Goal: Task Accomplishment & Management: Use online tool/utility

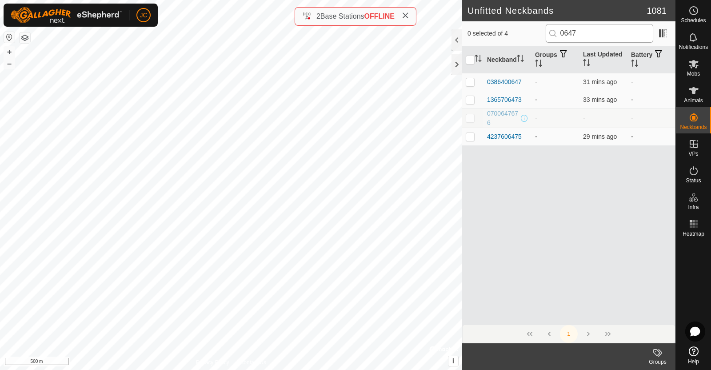
click at [583, 34] on input "0647" at bounding box center [600, 33] width 108 height 19
type input "0"
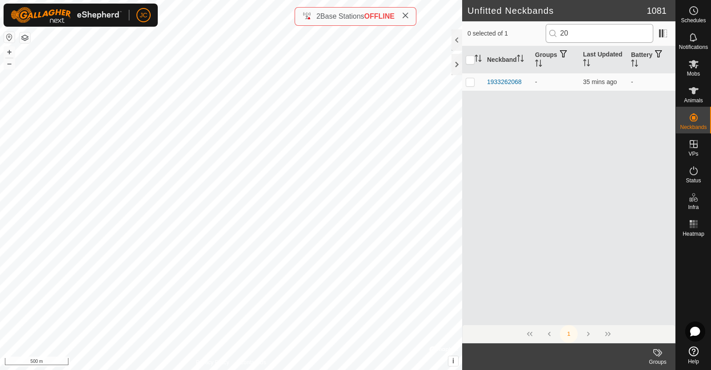
type input "2"
type input "5"
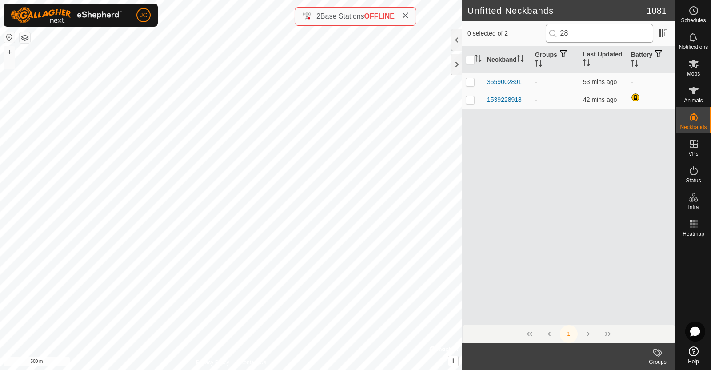
type input "2"
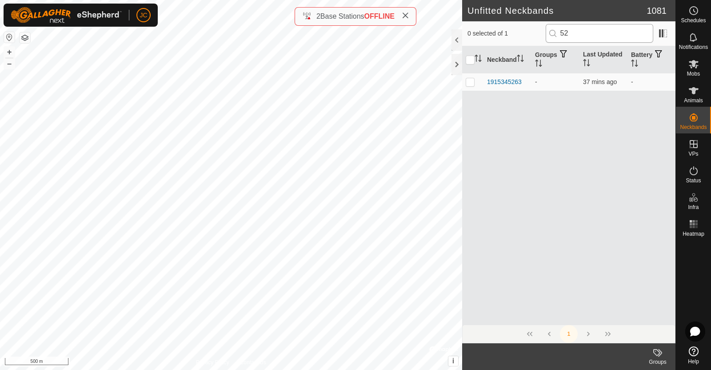
type input "5"
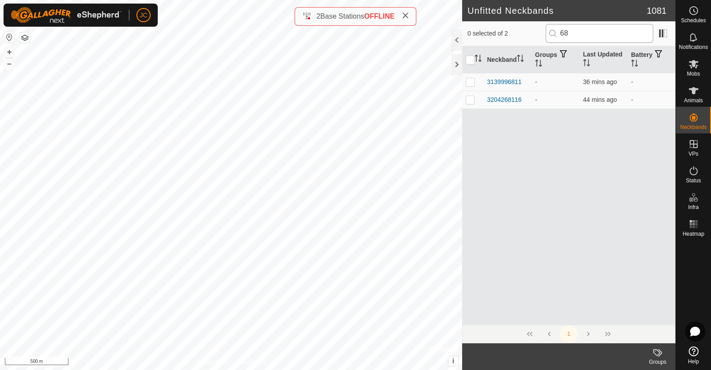
type input "6"
type input "1"
type input "0"
type input "8"
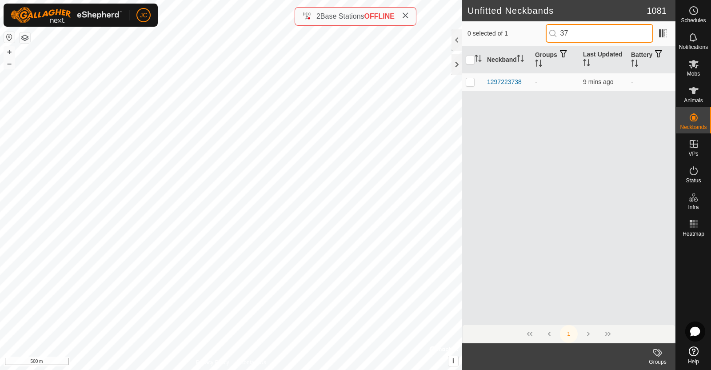
type input "3"
type input "6"
type input "1"
type input "5"
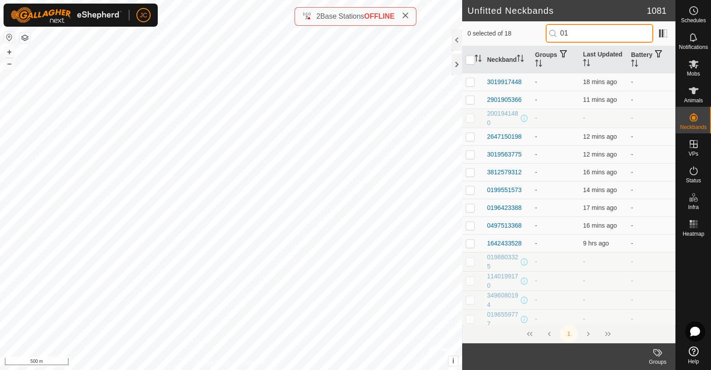
type input "0"
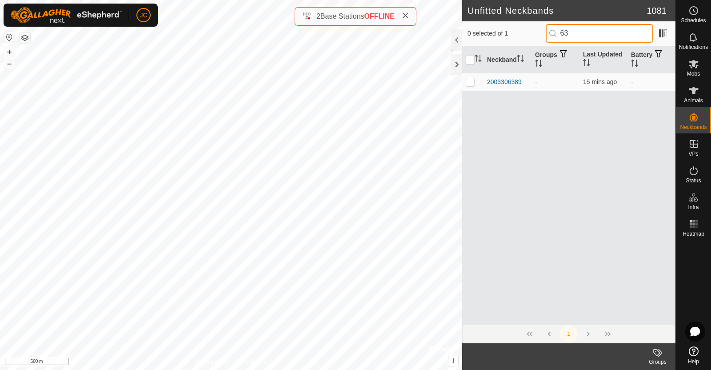
type input "6"
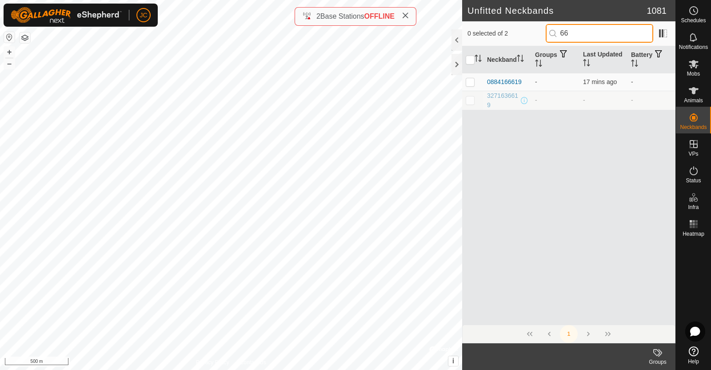
type input "6"
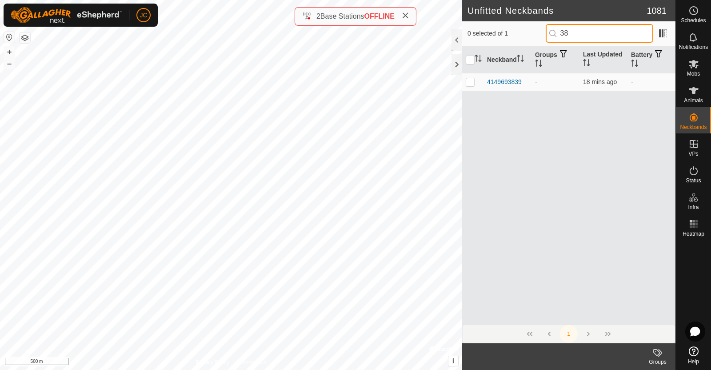
type input "3"
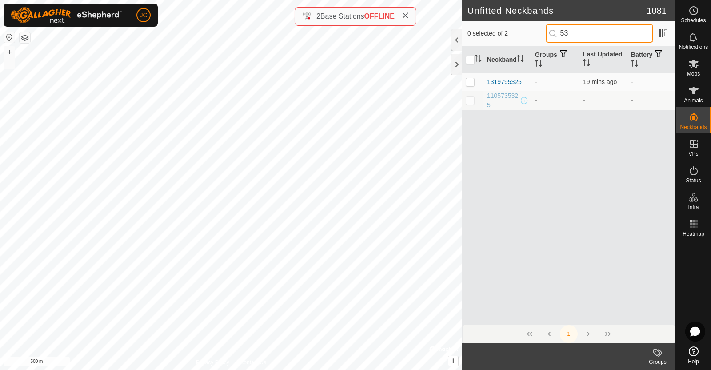
type input "5"
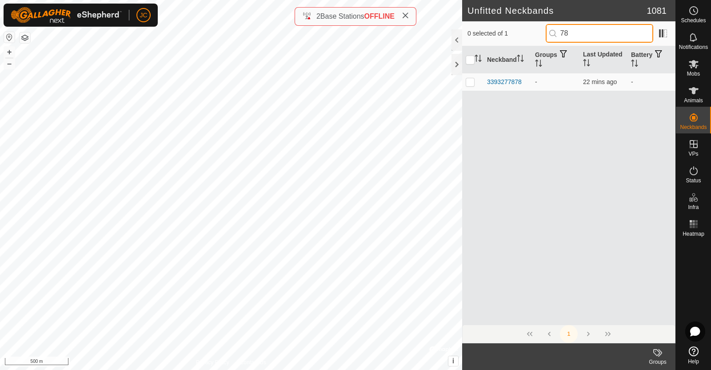
type input "7"
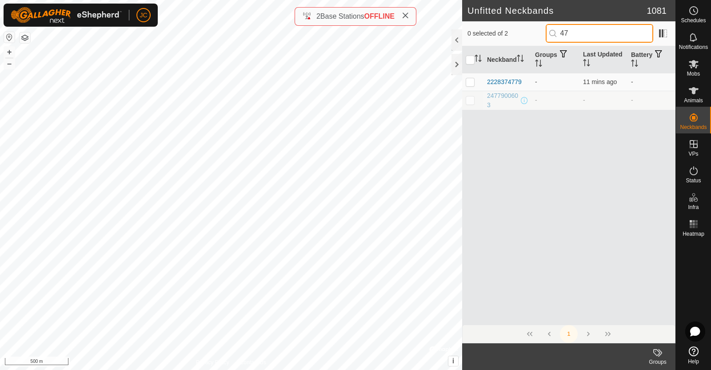
type input "4"
type input "3"
type input "5"
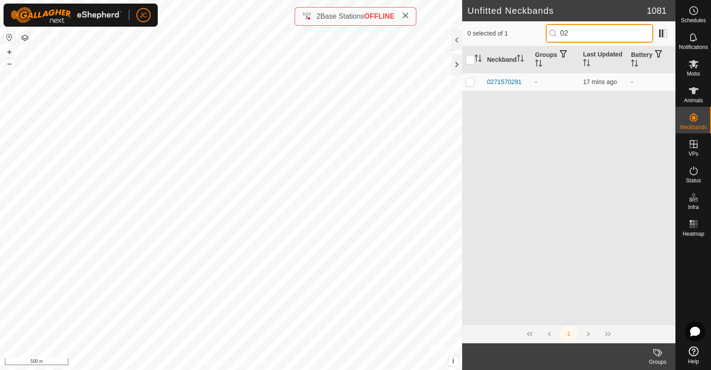
type input "0"
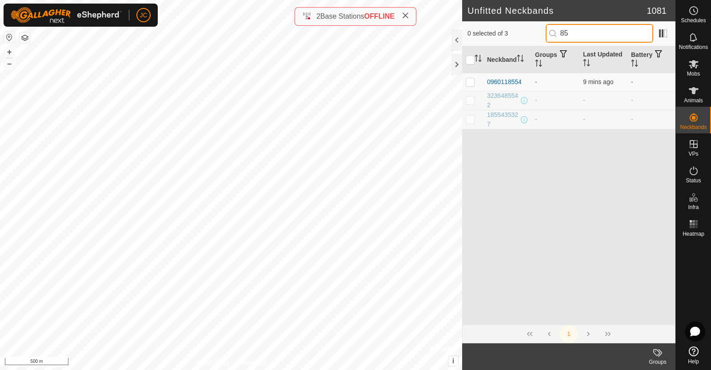
type input "8"
type input "4"
type input "3"
type input "2"
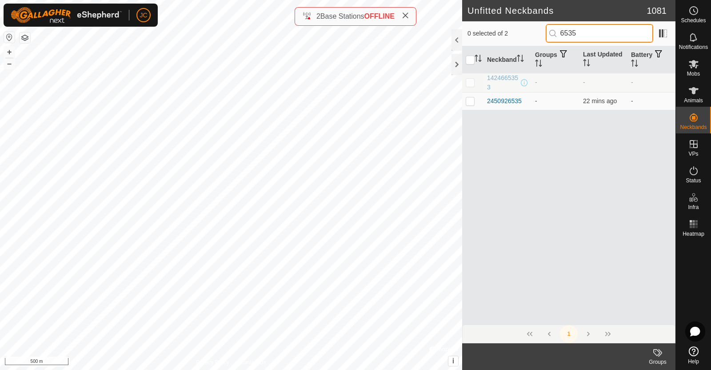
type input "6535"
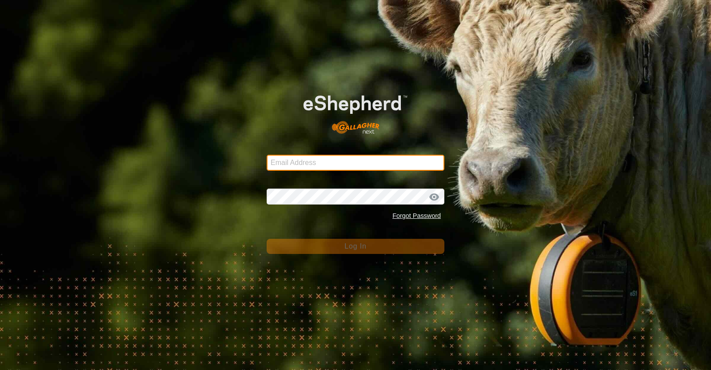
click at [307, 159] on input "Email Address" at bounding box center [356, 163] width 178 height 16
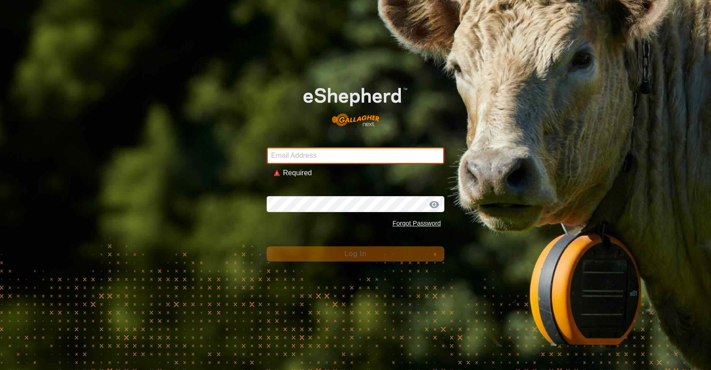
type input "jacqui@westrange.co.nz"
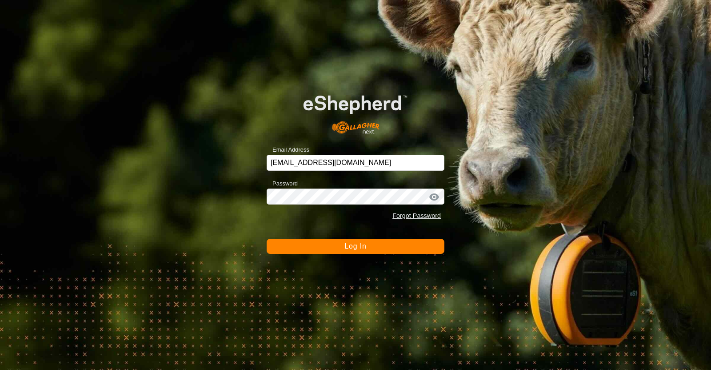
click at [343, 246] on button "Log In" at bounding box center [356, 246] width 178 height 15
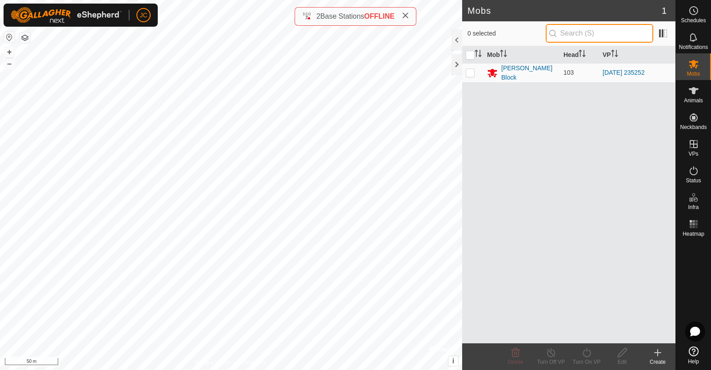
click at [578, 30] on input "text" at bounding box center [600, 33] width 108 height 19
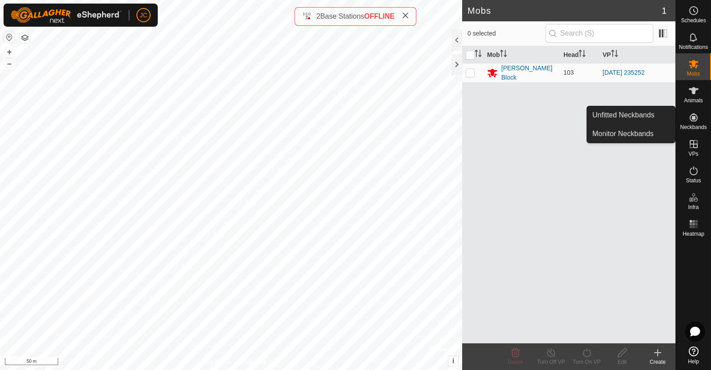
click at [686, 122] on es-neckbands-svg-icon at bounding box center [694, 117] width 16 height 14
click at [659, 114] on link "Unfitted Neckbands" at bounding box center [631, 115] width 88 height 18
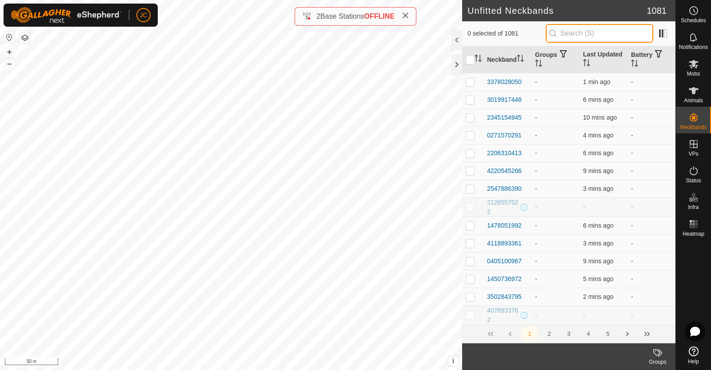
click at [595, 30] on input "text" at bounding box center [600, 33] width 108 height 19
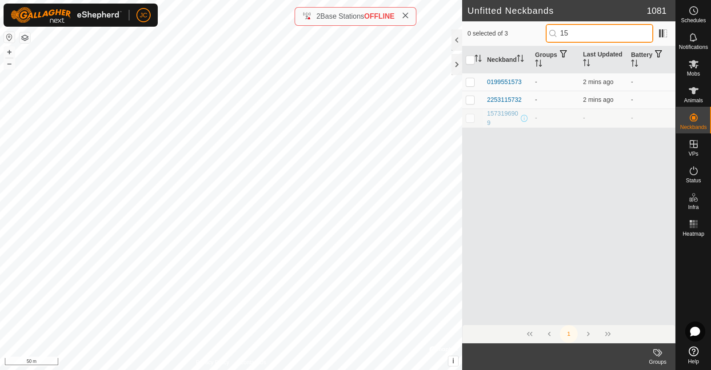
type input "1"
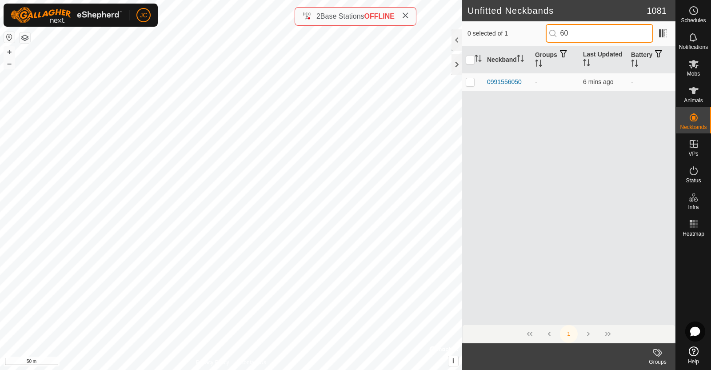
type input "6"
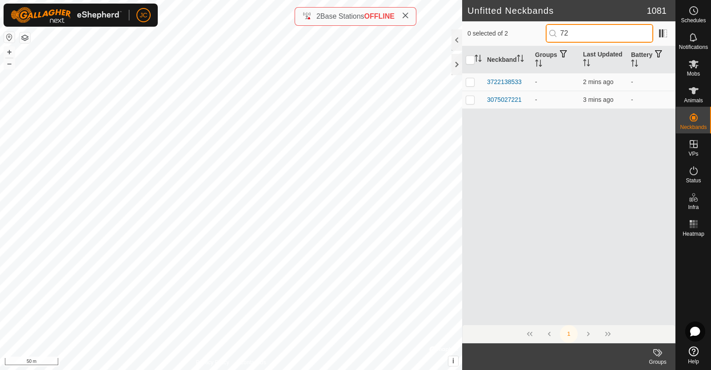
type input "7"
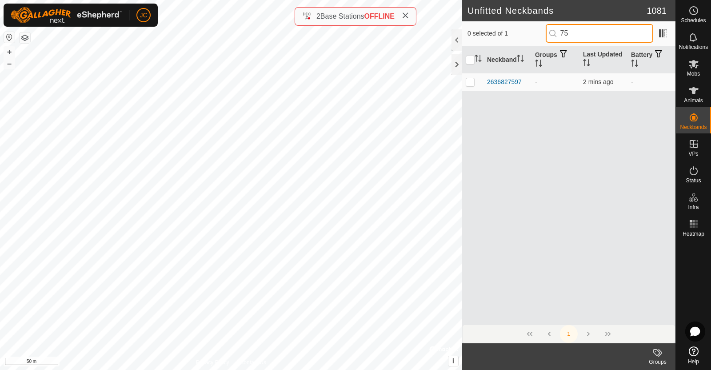
type input "7"
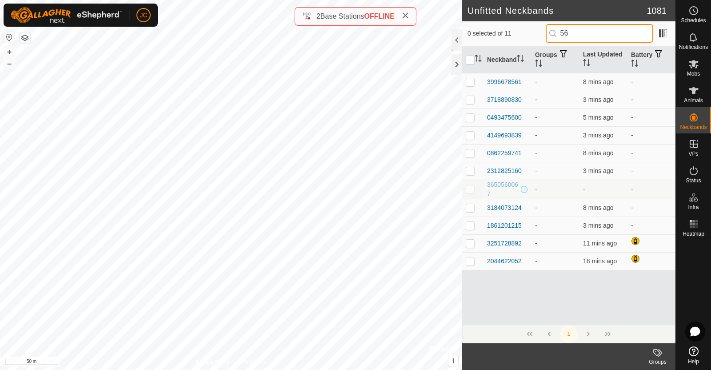
type input "5"
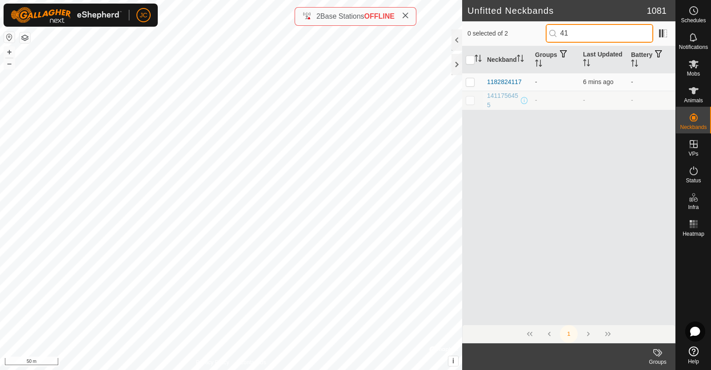
type input "4"
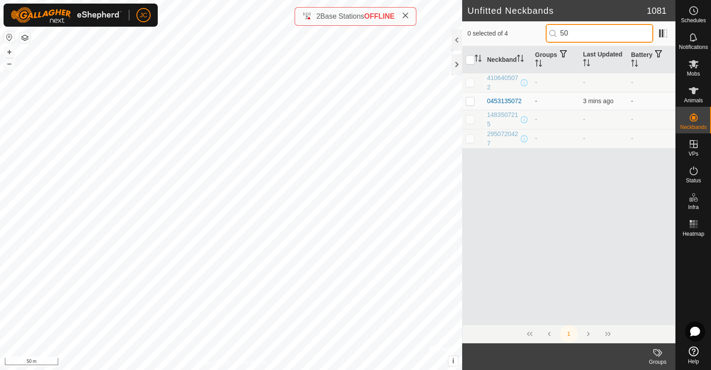
type input "5"
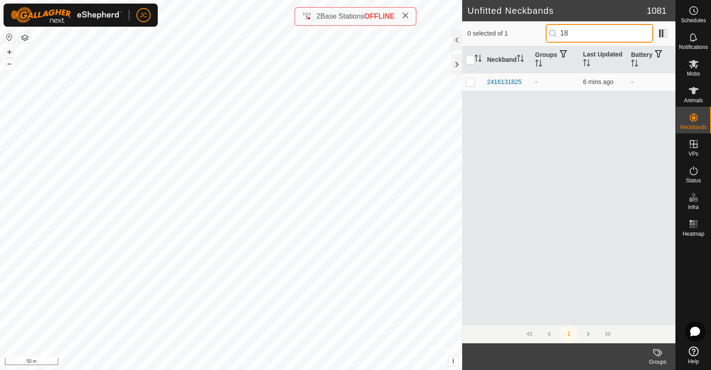
type input "1"
type input "7"
type input "5"
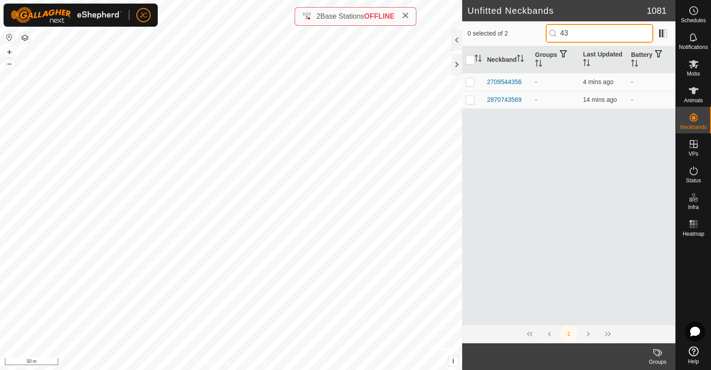
type input "4"
type input "8"
type input "0"
type input "2"
type input "8"
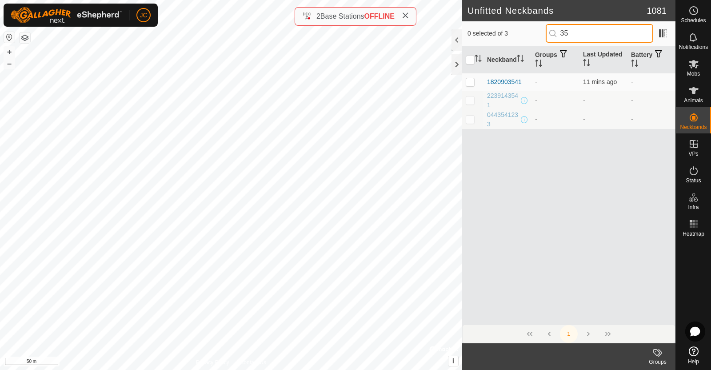
type input "3"
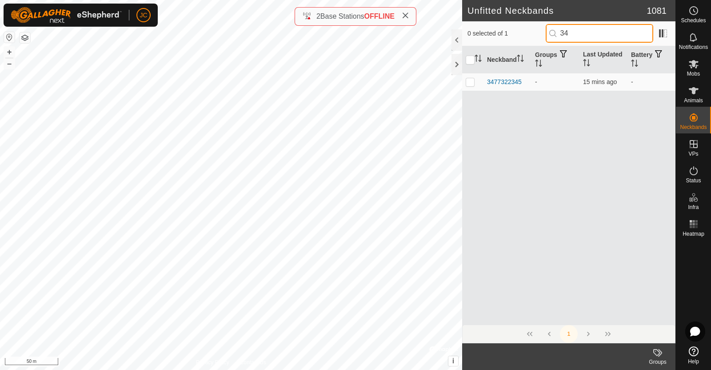
type input "3"
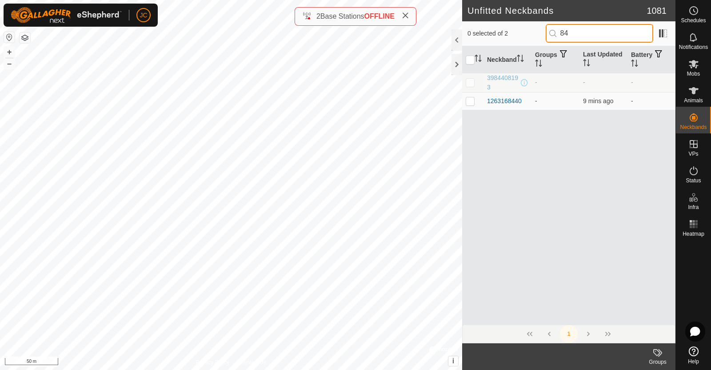
type input "8"
type input "7"
type input "9"
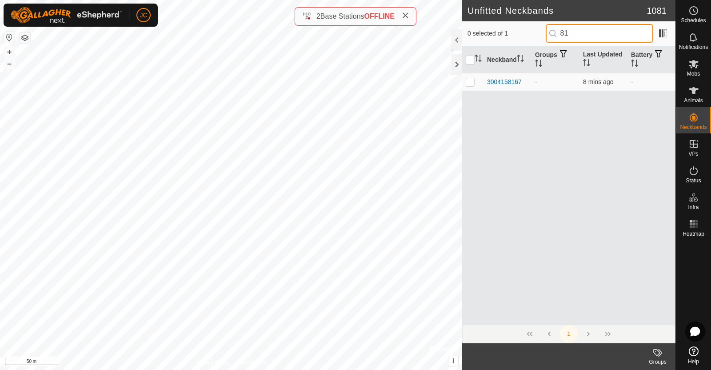
type input "8"
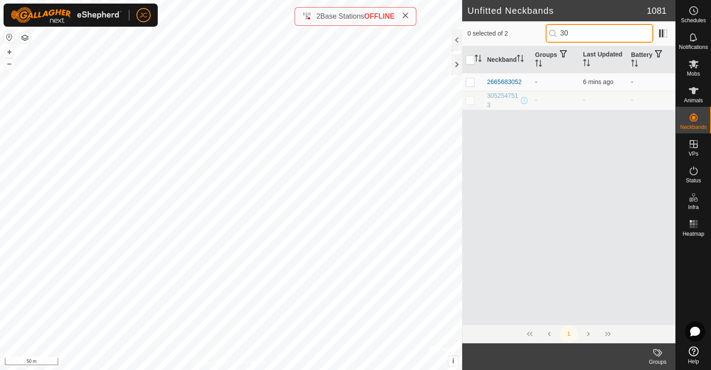
type input "3"
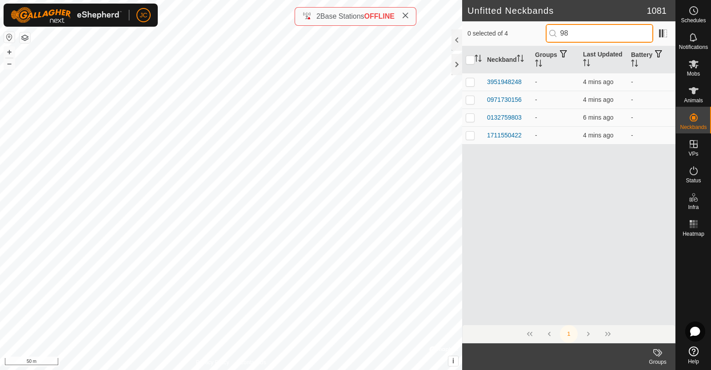
type input "9"
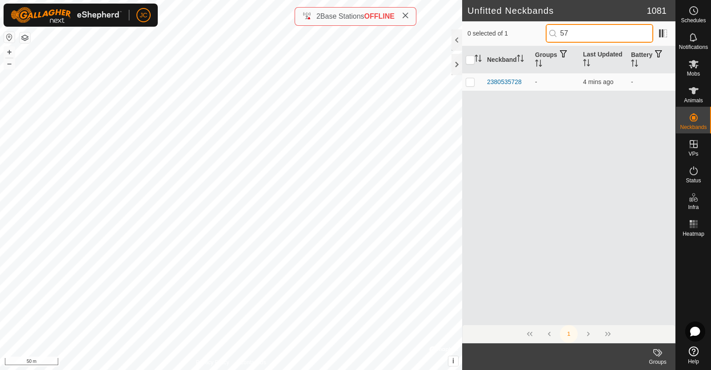
type input "5"
type input "7"
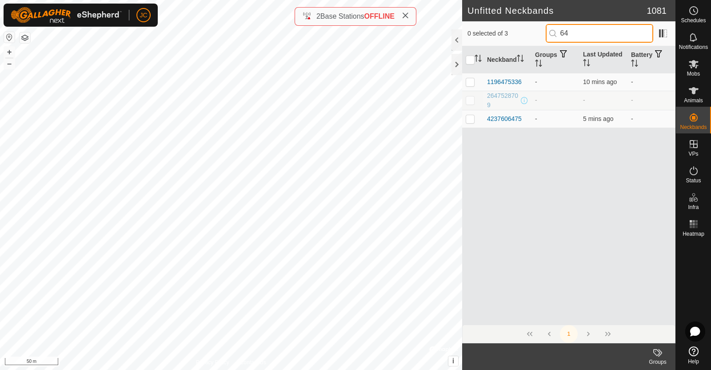
type input "6"
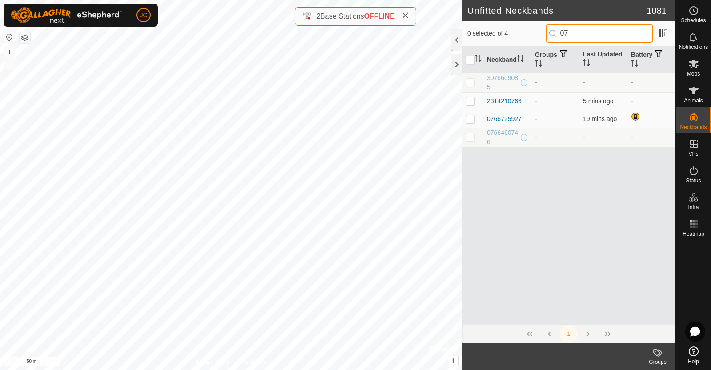
type input "0"
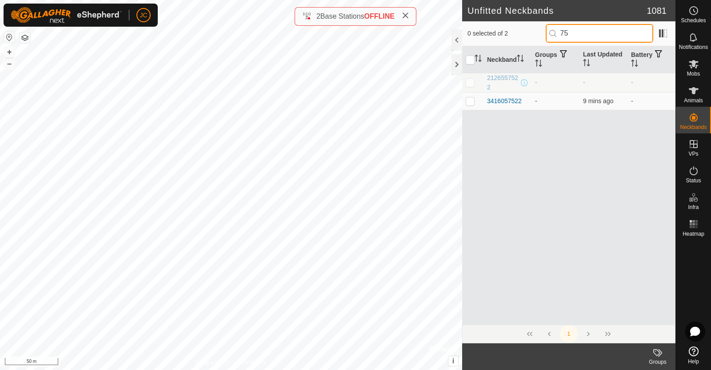
type input "7"
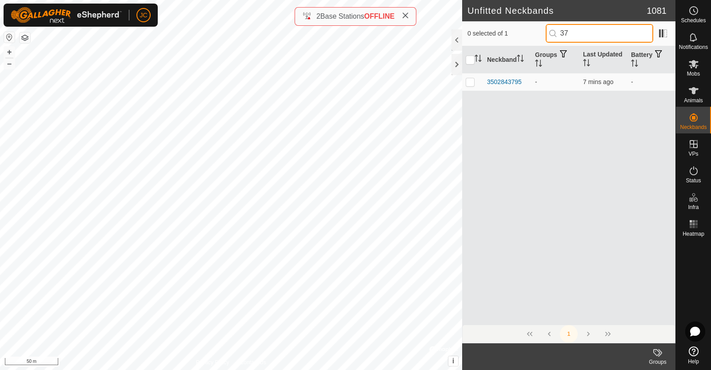
type input "3"
type input "2"
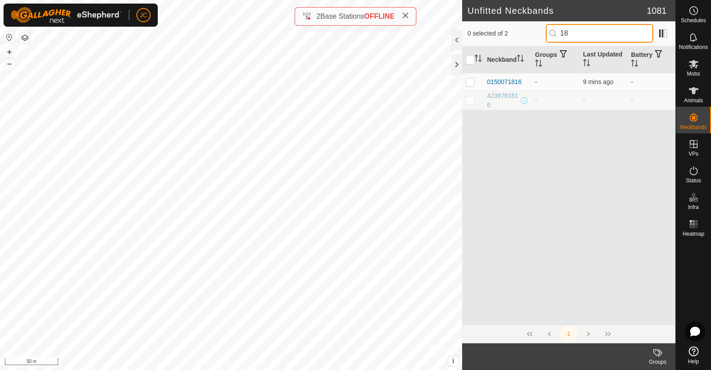
type input "1"
type input "3"
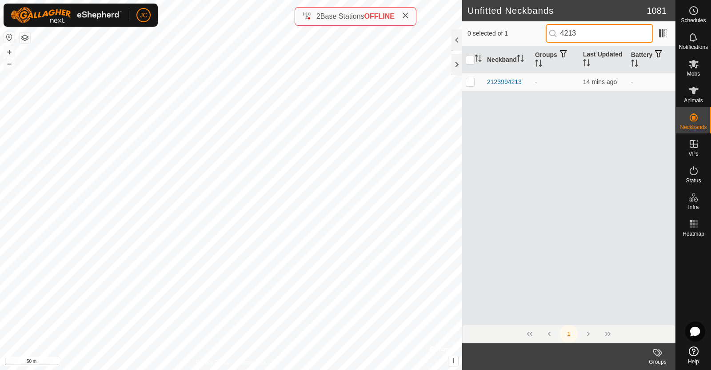
type input "4213"
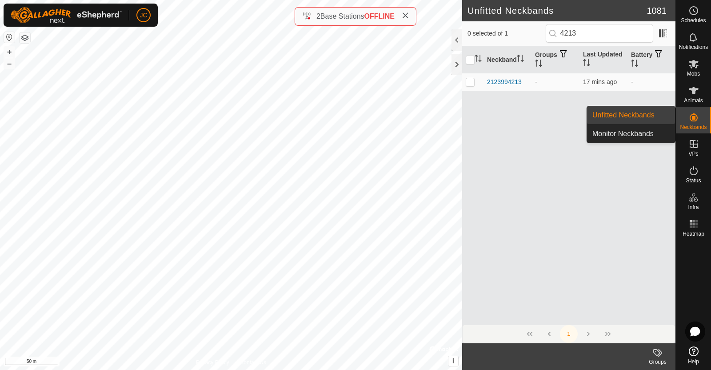
click at [698, 118] on icon at bounding box center [693, 117] width 11 height 11
click at [646, 122] on link "Unfitted Neckbands" at bounding box center [631, 115] width 88 height 18
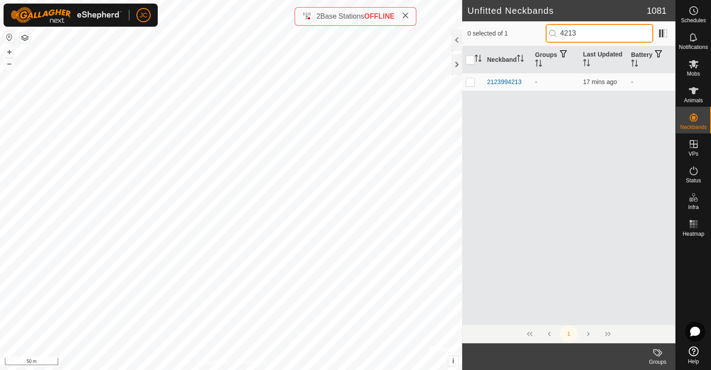
drag, startPoint x: 581, startPoint y: 38, endPoint x: 538, endPoint y: 42, distance: 43.7
click at [538, 42] on div "0 selected of 1 4213" at bounding box center [568, 33] width 203 height 19
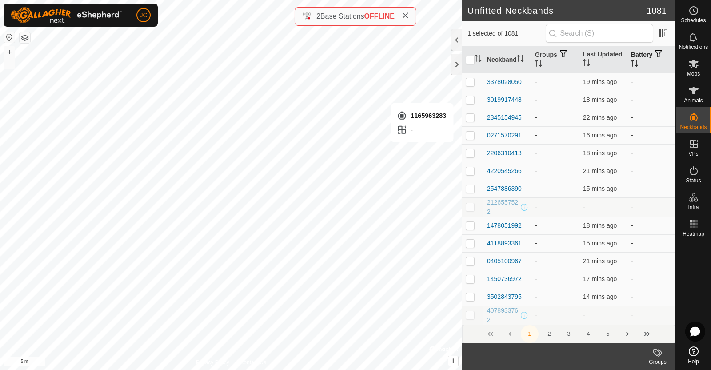
click at [633, 62] on th "Battery" at bounding box center [651, 59] width 48 height 27
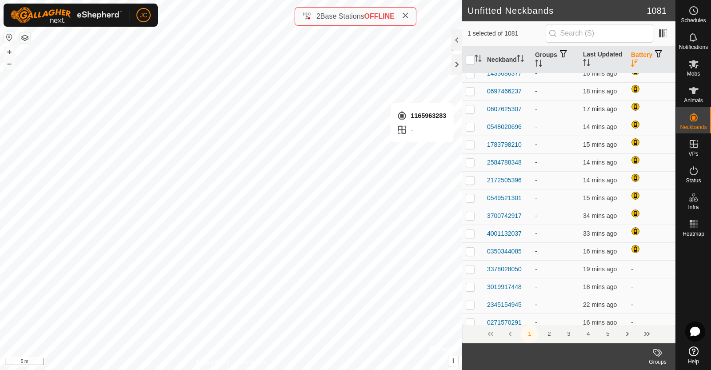
scroll to position [1170, 0]
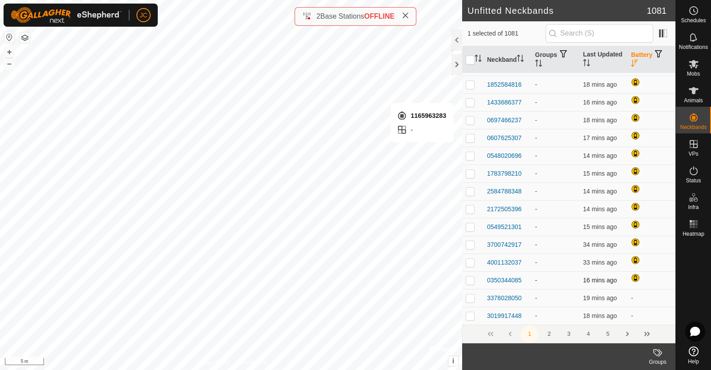
click at [470, 279] on p-checkbox at bounding box center [470, 279] width 9 height 7
click at [466, 280] on p-checkbox at bounding box center [470, 279] width 9 height 7
checkbox input "false"
click at [467, 261] on p-checkbox at bounding box center [470, 262] width 9 height 7
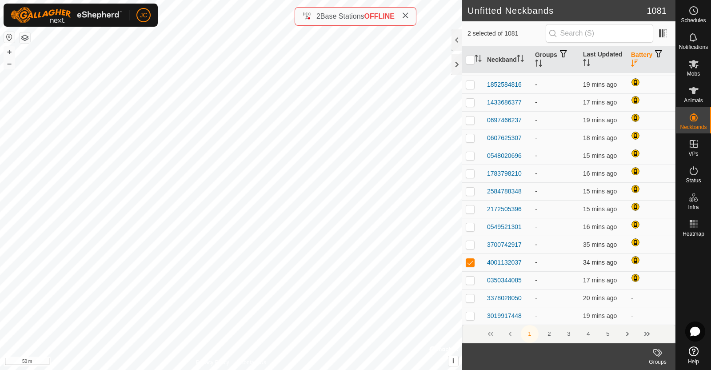
checkbox input "false"
click at [472, 241] on p-checkbox at bounding box center [470, 244] width 9 height 7
checkbox input "false"
click at [471, 223] on p-checkbox at bounding box center [470, 226] width 9 height 7
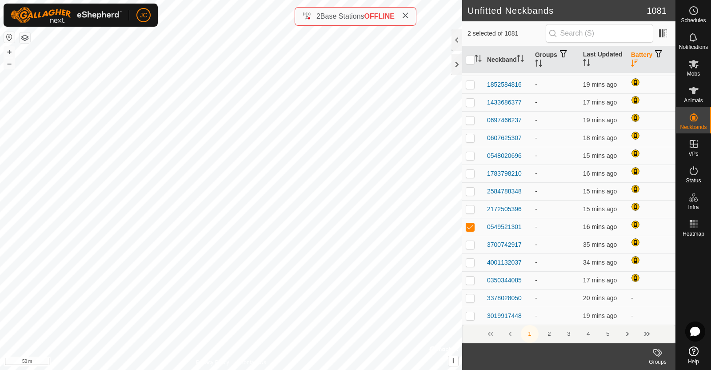
click at [471, 223] on p-checkbox at bounding box center [470, 226] width 9 height 7
checkbox input "false"
click at [471, 215] on td at bounding box center [472, 209] width 21 height 18
click at [472, 210] on p-checkbox at bounding box center [470, 208] width 9 height 7
checkbox input "false"
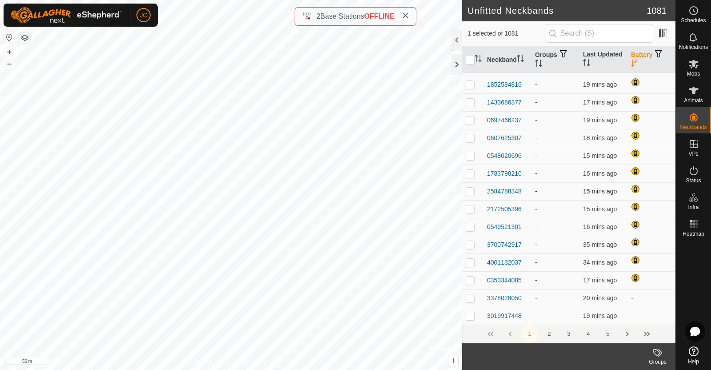
click at [471, 189] on p-checkbox at bounding box center [470, 190] width 9 height 7
checkbox input "false"
click at [471, 174] on p-checkbox at bounding box center [470, 173] width 9 height 7
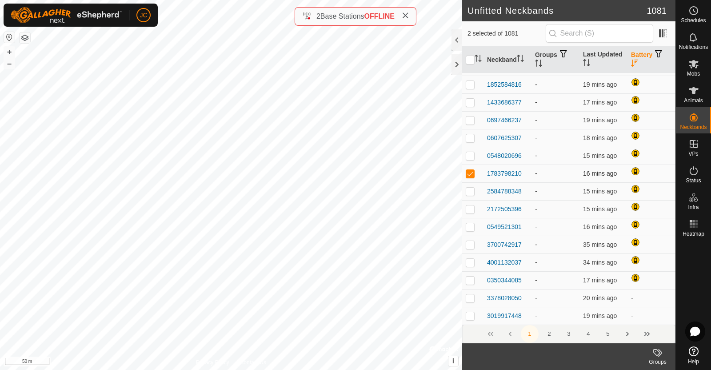
checkbox input "false"
click at [471, 154] on p-checkbox at bounding box center [470, 155] width 9 height 7
checkbox input "false"
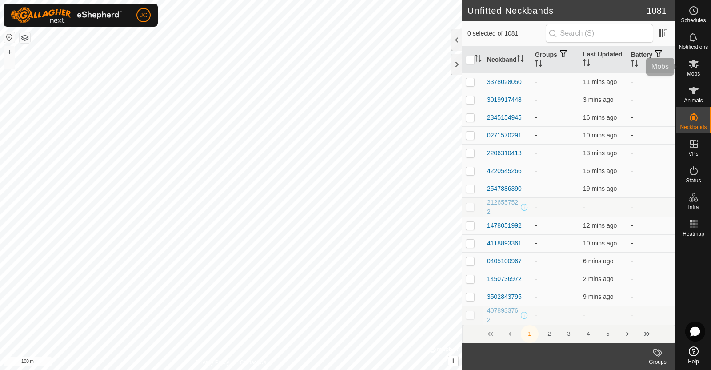
click at [694, 69] on es-mob-svg-icon at bounding box center [694, 64] width 16 height 14
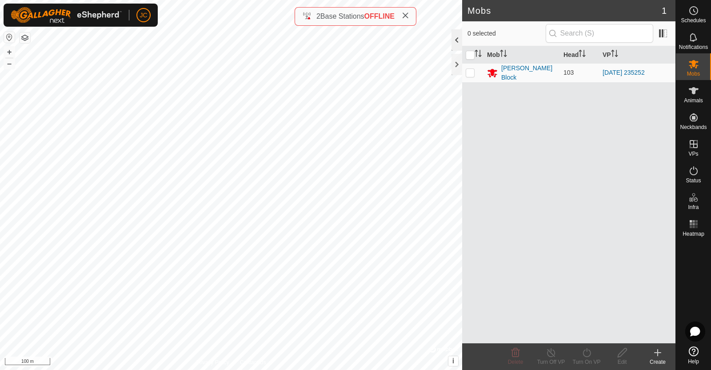
click at [458, 40] on div at bounding box center [456, 39] width 11 height 21
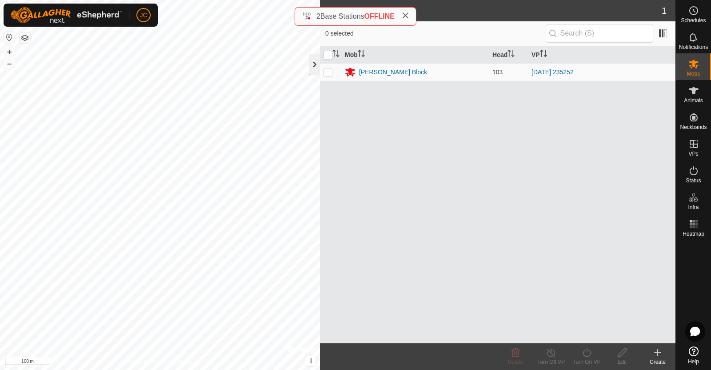
click at [314, 68] on div at bounding box center [314, 64] width 11 height 21
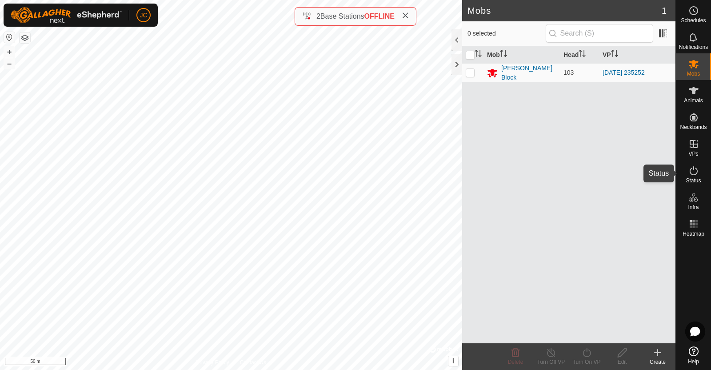
click at [692, 181] on span "Status" at bounding box center [693, 180] width 15 height 5
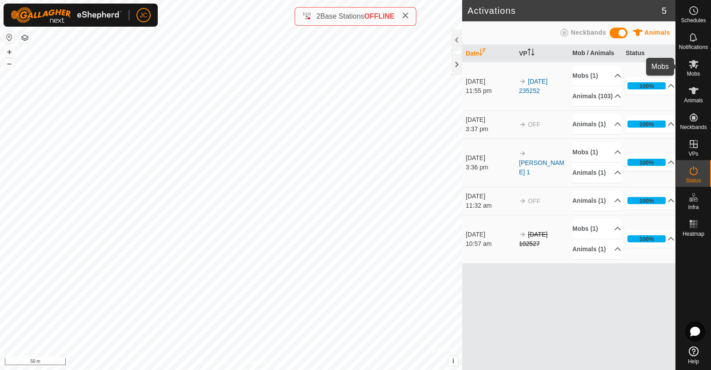
click at [693, 68] on icon at bounding box center [693, 64] width 11 height 11
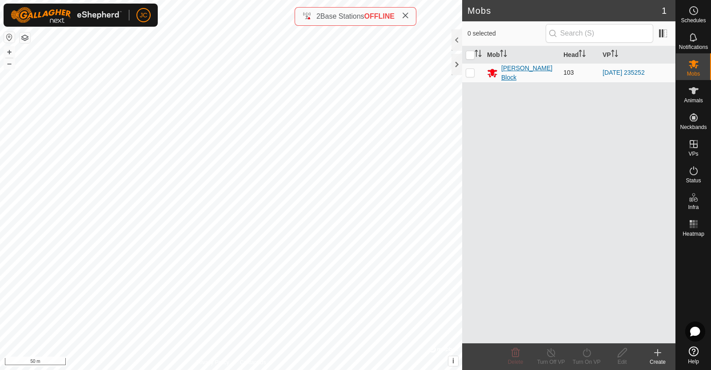
click at [519, 68] on div "[PERSON_NAME] Block" at bounding box center [528, 73] width 55 height 19
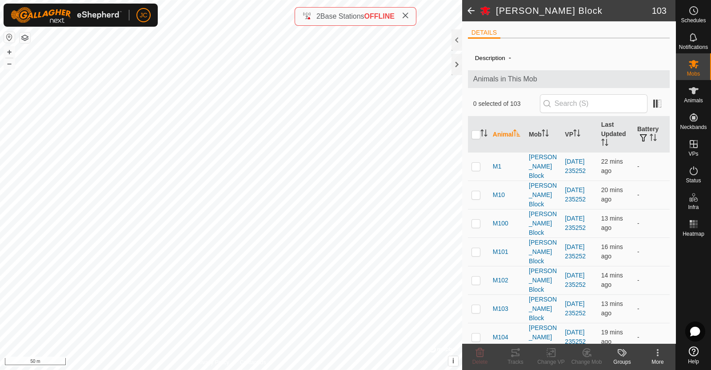
click at [469, 12] on span at bounding box center [471, 10] width 18 height 21
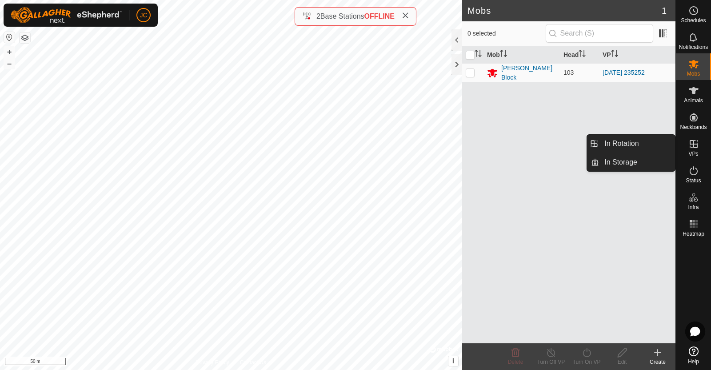
click at [693, 143] on icon at bounding box center [694, 144] width 8 height 8
click at [655, 137] on link "In Rotation" at bounding box center [637, 144] width 76 height 18
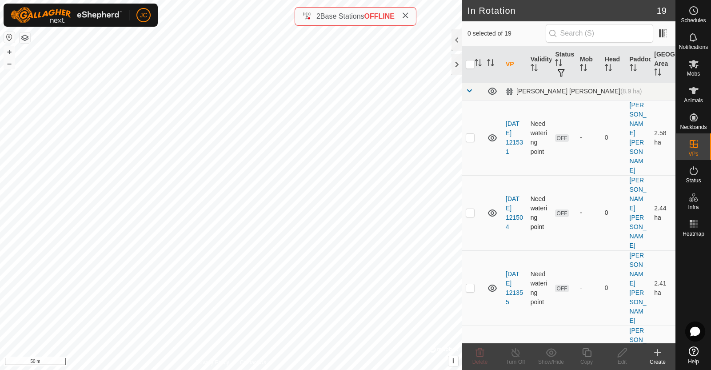
checkbox input "true"
click at [617, 353] on icon at bounding box center [622, 352] width 11 height 11
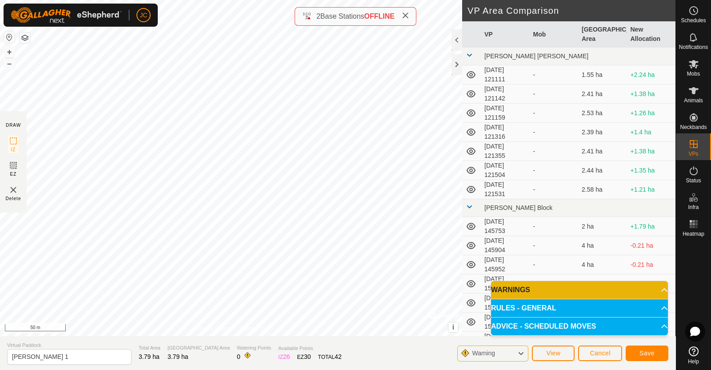
click at [627, 289] on p-accordion-header "WARNINGS" at bounding box center [579, 290] width 177 height 18
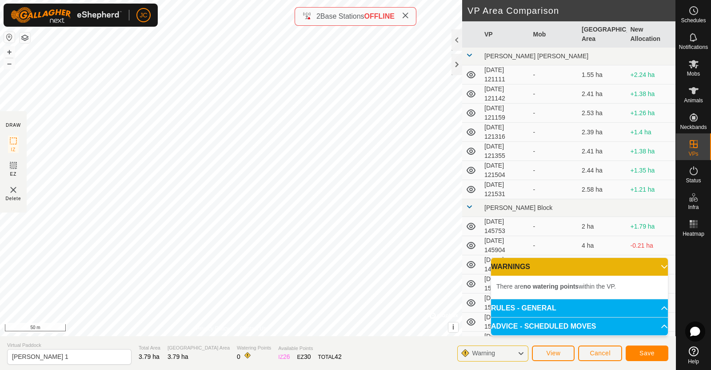
click at [650, 261] on p-accordion-header "WARNINGS" at bounding box center [579, 267] width 177 height 18
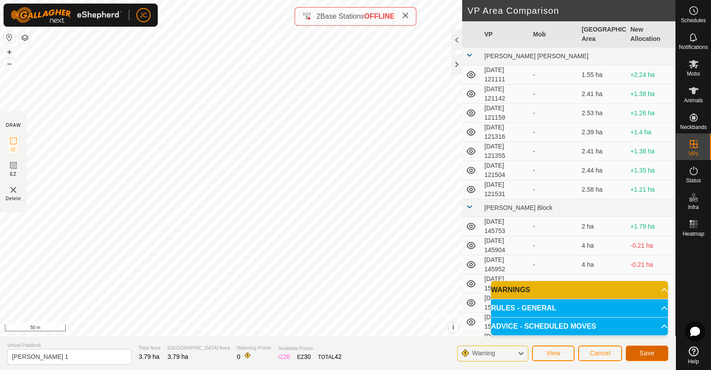
click at [642, 355] on span "Save" at bounding box center [646, 352] width 15 height 7
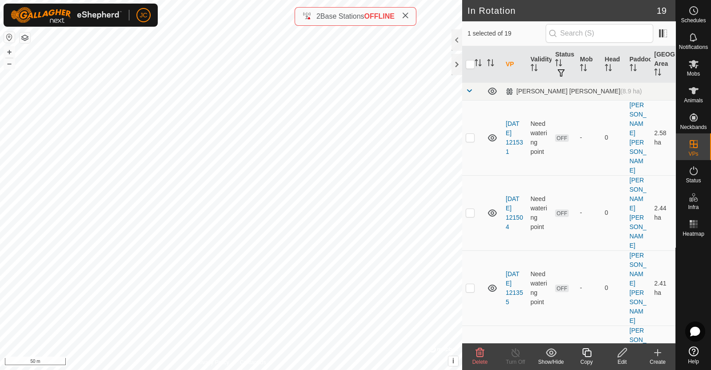
checkbox input "false"
checkbox input "true"
checkbox input "false"
click at [618, 351] on icon at bounding box center [622, 352] width 11 height 11
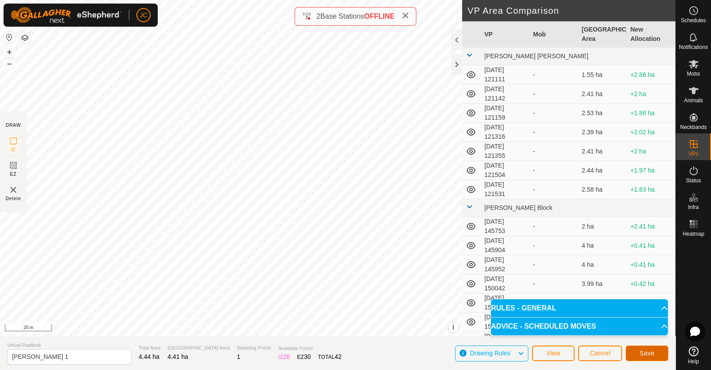
click at [640, 347] on button "Save" at bounding box center [647, 353] width 43 height 16
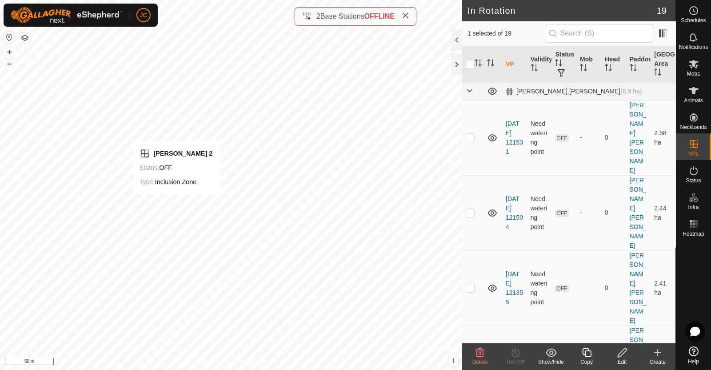
checkbox input "false"
checkbox input "true"
click at [470, 92] on span at bounding box center [469, 90] width 7 height 7
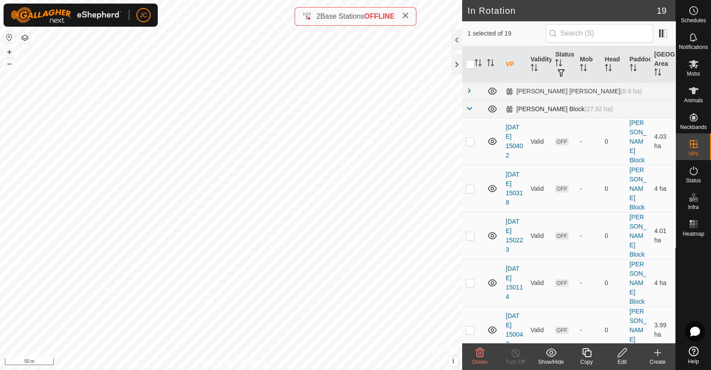
click at [468, 106] on span at bounding box center [469, 108] width 7 height 7
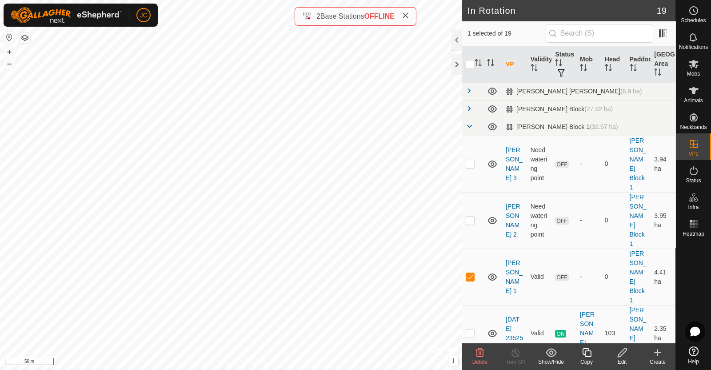
click at [697, 261] on div at bounding box center [693, 291] width 35 height 103
click at [693, 89] on icon at bounding box center [694, 90] width 10 height 7
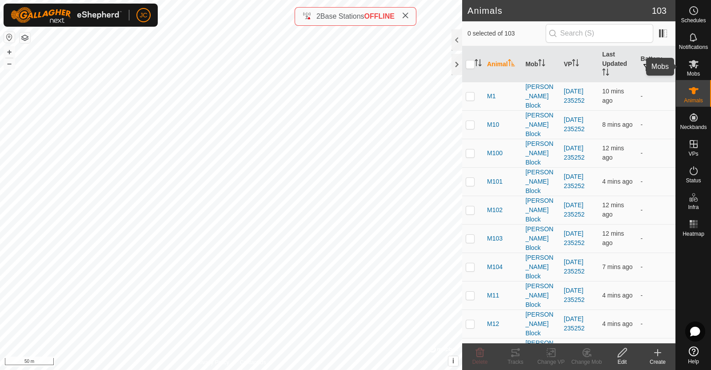
click at [690, 66] on icon at bounding box center [694, 64] width 10 height 8
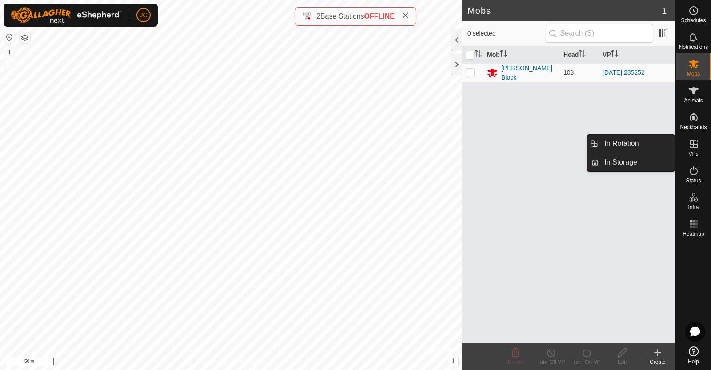
click at [695, 148] on icon at bounding box center [693, 144] width 11 height 11
click at [649, 142] on link "In Rotation" at bounding box center [637, 144] width 76 height 18
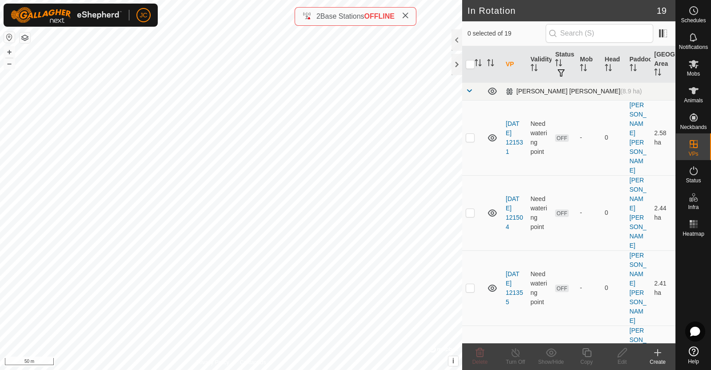
click at [470, 91] on span at bounding box center [469, 90] width 7 height 7
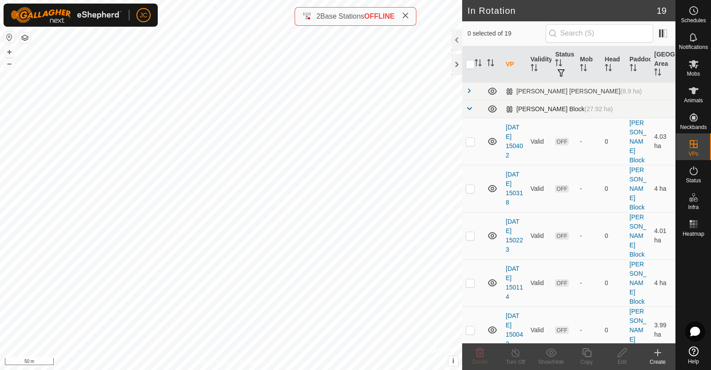
click at [469, 107] on span at bounding box center [469, 108] width 7 height 7
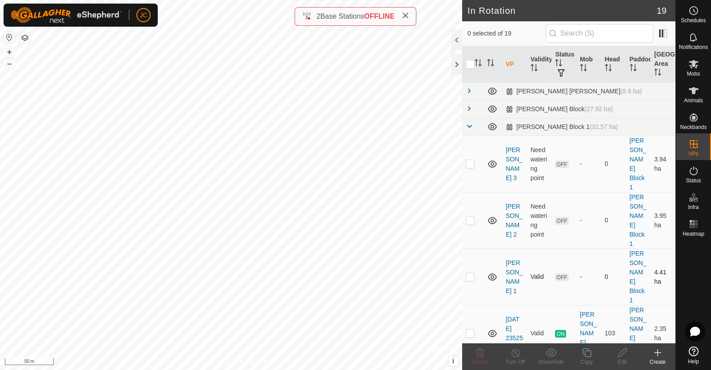
click at [473, 273] on p-checkbox at bounding box center [470, 276] width 9 height 7
checkbox input "true"
click at [471, 329] on p-checkbox at bounding box center [470, 332] width 9 height 7
checkbox input "true"
click at [471, 273] on p-checkbox at bounding box center [470, 276] width 9 height 7
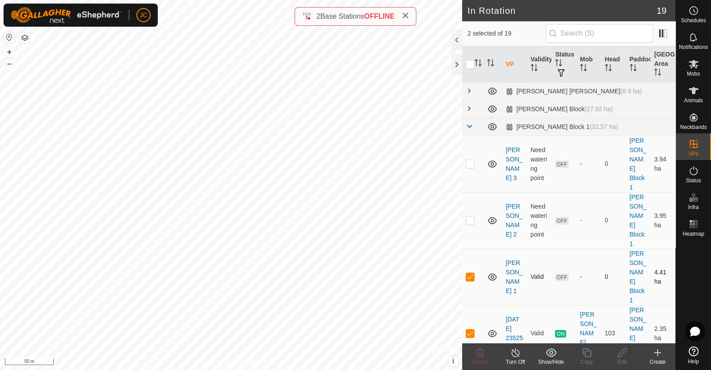
checkbox input "false"
click at [472, 329] on p-checkbox at bounding box center [470, 332] width 9 height 7
checkbox input "false"
click at [471, 273] on p-checkbox at bounding box center [470, 276] width 9 height 7
checkbox input "true"
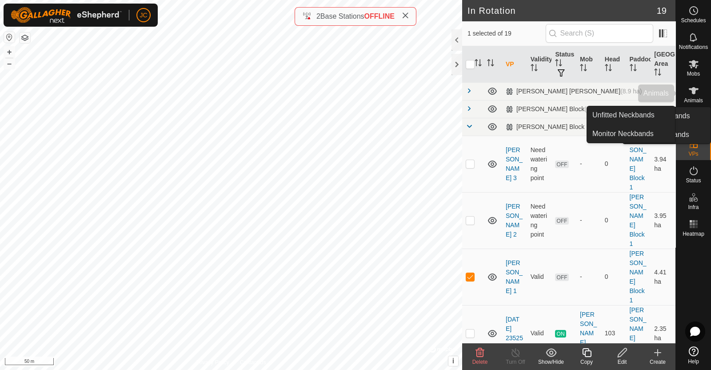
click at [702, 93] on div "Animals" at bounding box center [693, 93] width 35 height 27
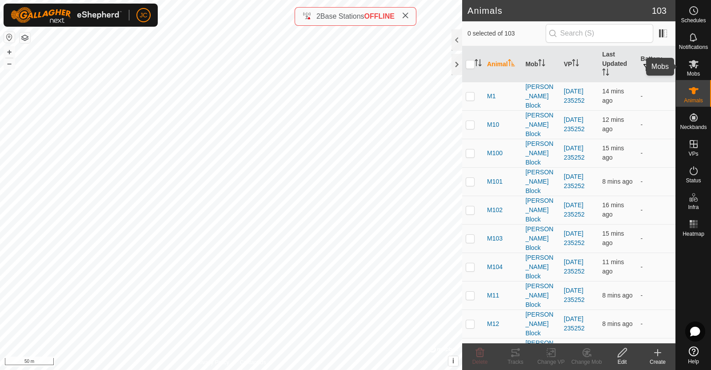
click at [698, 76] on span "Mobs" at bounding box center [693, 73] width 13 height 5
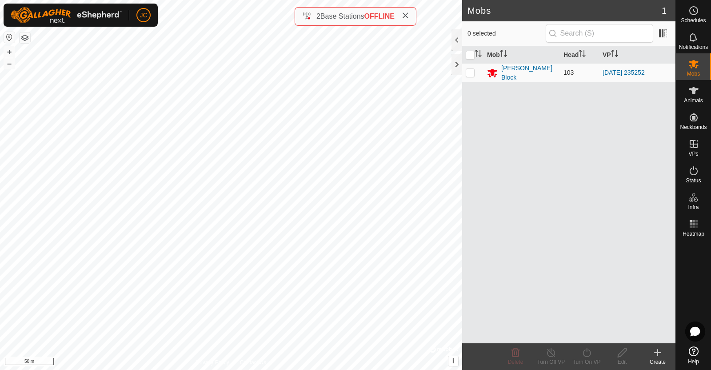
click at [470, 74] on p-checkbox at bounding box center [470, 72] width 9 height 7
checkbox input "true"
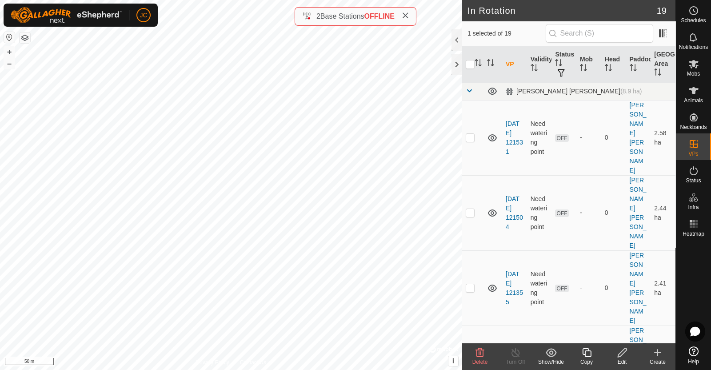
checkbox input "false"
checkbox input "true"
checkbox input "false"
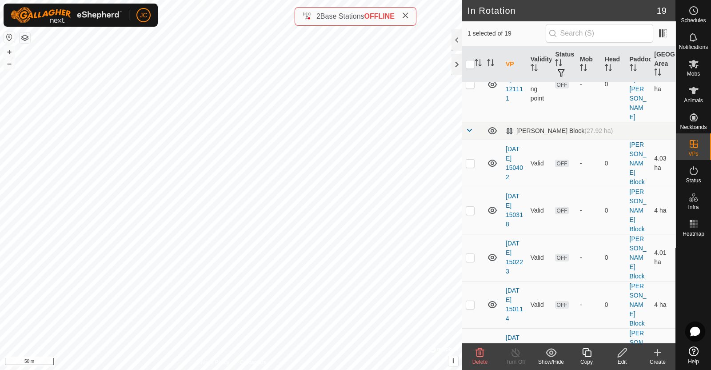
scroll to position [508, 0]
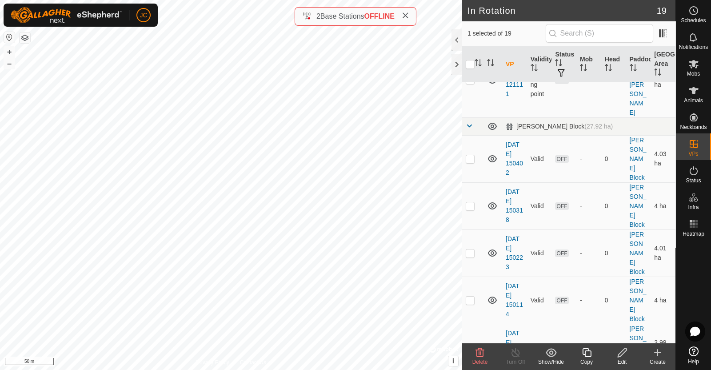
checkbox input "false"
click at [698, 63] on es-mob-svg-icon at bounding box center [694, 64] width 16 height 14
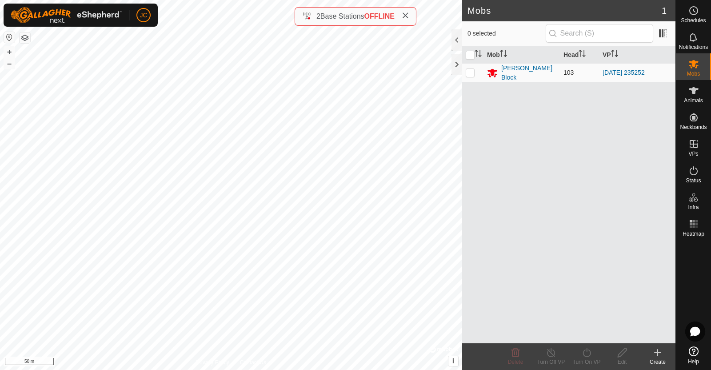
click at [471, 72] on p-checkbox at bounding box center [470, 72] width 9 height 7
checkbox input "true"
click at [582, 354] on icon at bounding box center [586, 352] width 11 height 11
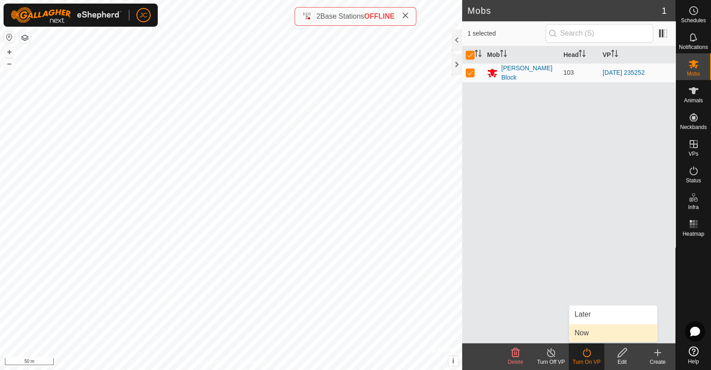
click at [586, 335] on link "Now" at bounding box center [613, 333] width 88 height 18
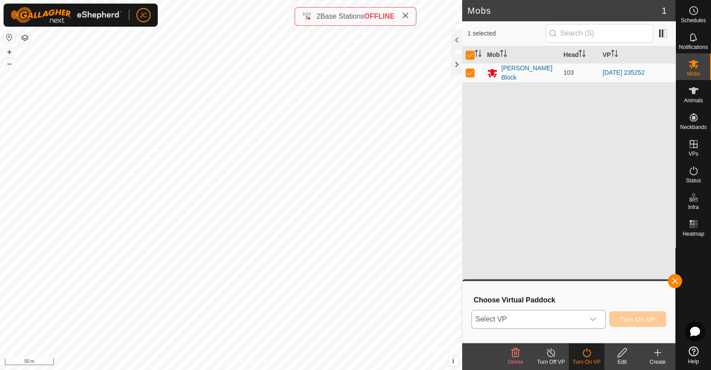
click at [583, 319] on span "Select VP" at bounding box center [528, 319] width 112 height 18
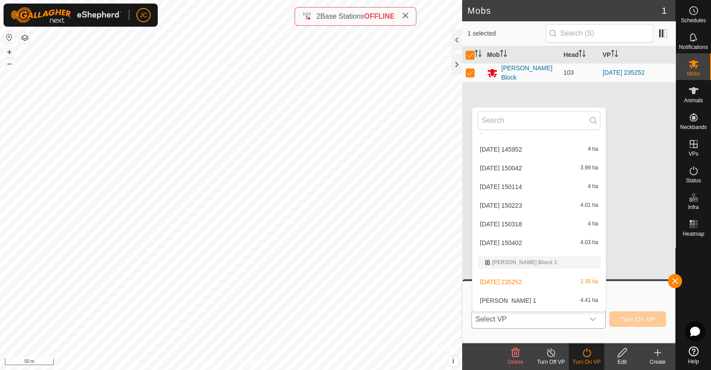
scroll to position [237, 0]
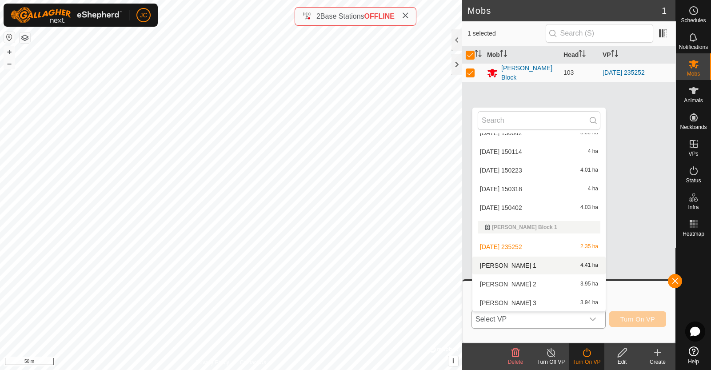
click at [549, 261] on li "Moores 1 4.41 ha" at bounding box center [538, 265] width 133 height 18
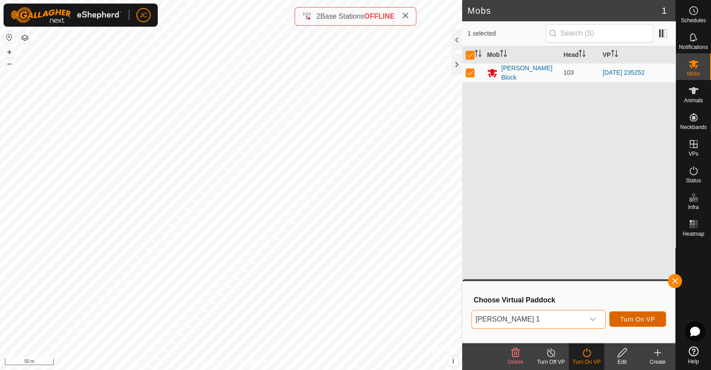
click at [644, 318] on span "Turn On VP" at bounding box center [637, 318] width 35 height 7
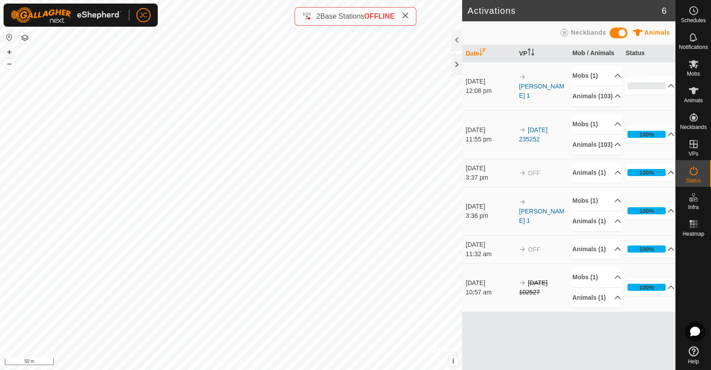
click at [698, 61] on icon at bounding box center [694, 64] width 10 height 8
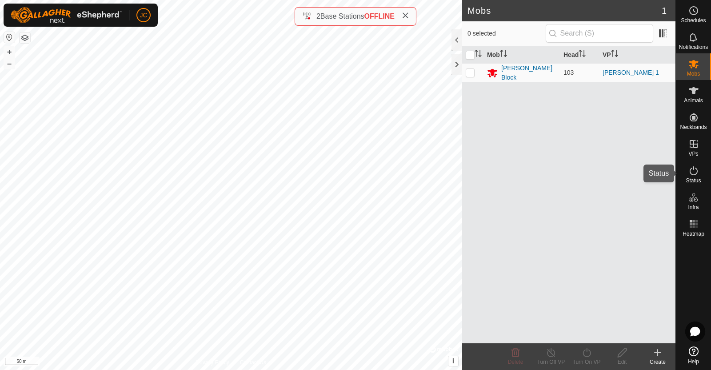
click at [701, 168] on es-activation-svg-icon at bounding box center [694, 170] width 16 height 14
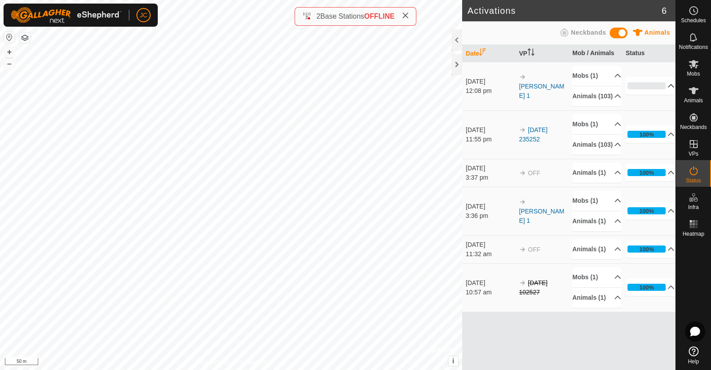
click at [667, 92] on p-accordion-header "0%" at bounding box center [650, 86] width 49 height 18
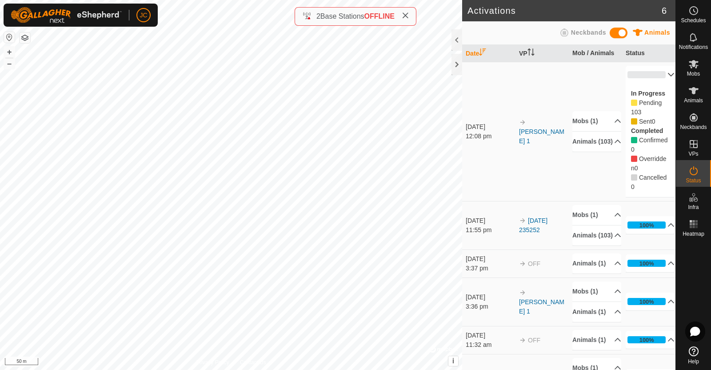
click at [657, 72] on p-accordion-header "0%" at bounding box center [650, 75] width 49 height 18
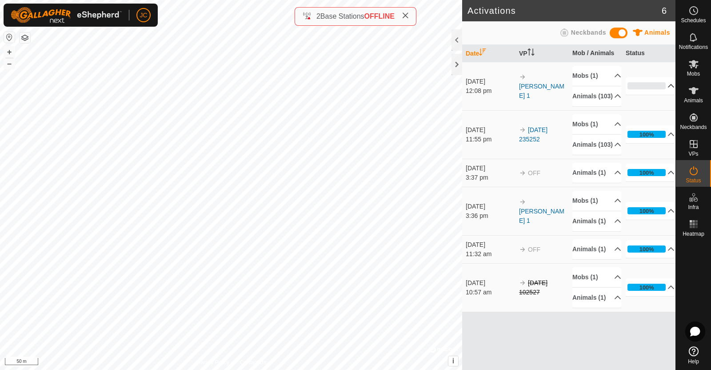
click at [672, 95] on p-accordion-header "0%" at bounding box center [650, 86] width 49 height 18
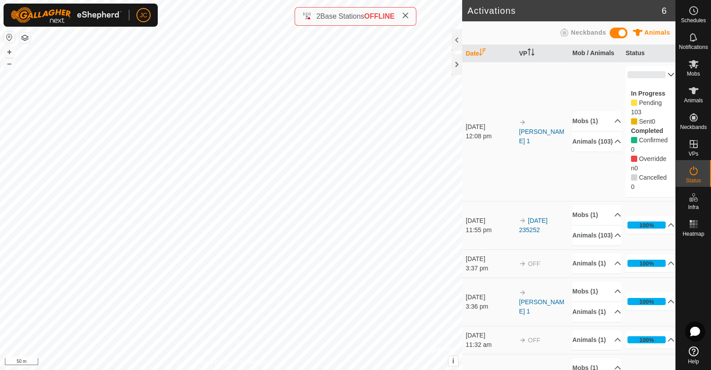
click at [662, 72] on p-accordion-header "0%" at bounding box center [650, 75] width 49 height 18
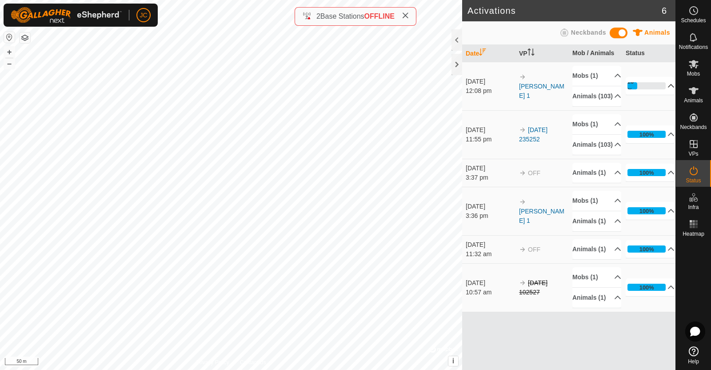
click at [666, 91] on p-accordion-header "26%" at bounding box center [650, 86] width 49 height 18
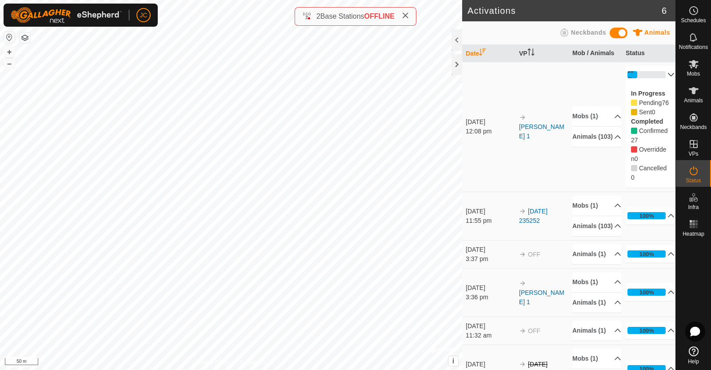
click at [658, 73] on p-accordion-header "26%" at bounding box center [650, 75] width 49 height 18
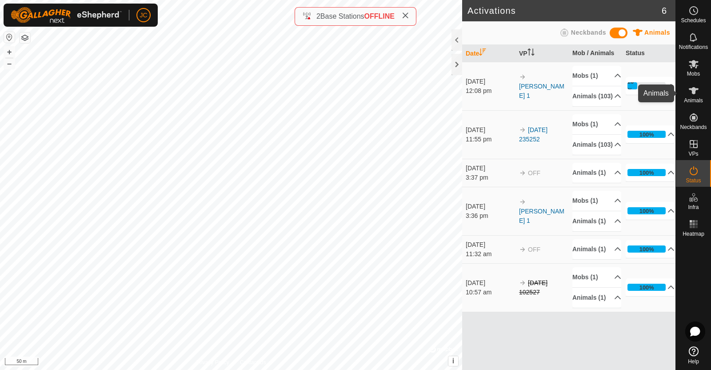
click at [695, 96] on es-animals-svg-icon at bounding box center [694, 91] width 16 height 14
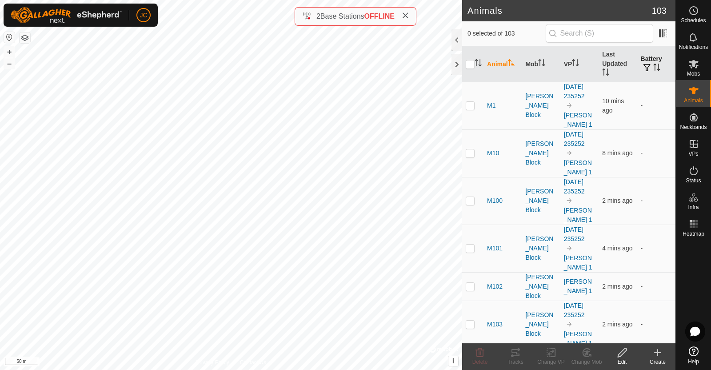
click at [639, 61] on th "Battery" at bounding box center [656, 64] width 38 height 36
click at [664, 32] on span at bounding box center [663, 33] width 14 height 14
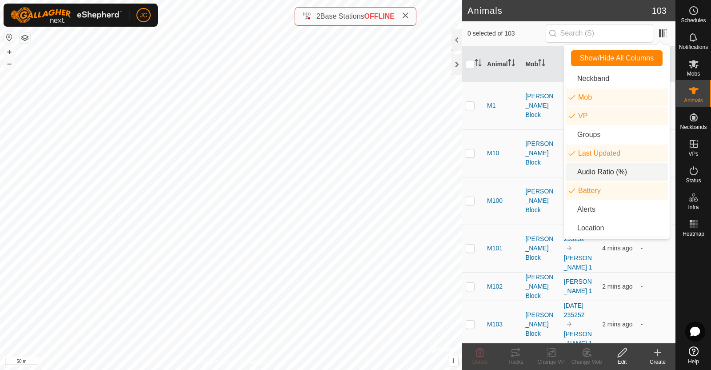
click at [601, 163] on li "Audio Ratio (%)" at bounding box center [617, 172] width 102 height 18
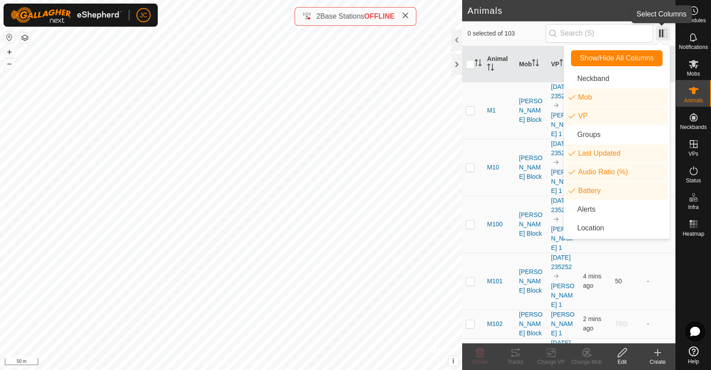
click at [662, 36] on span at bounding box center [663, 33] width 14 height 14
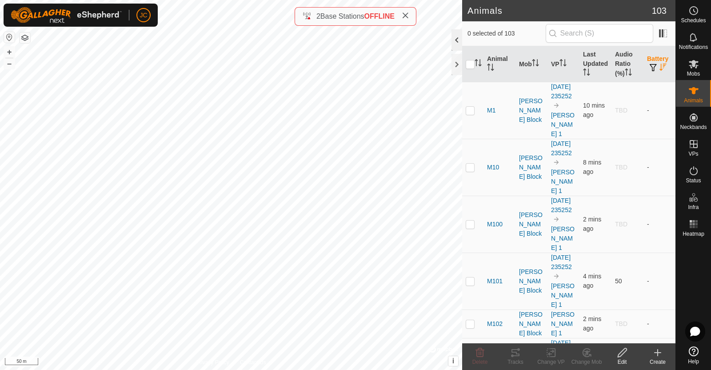
click at [459, 41] on div at bounding box center [456, 39] width 11 height 21
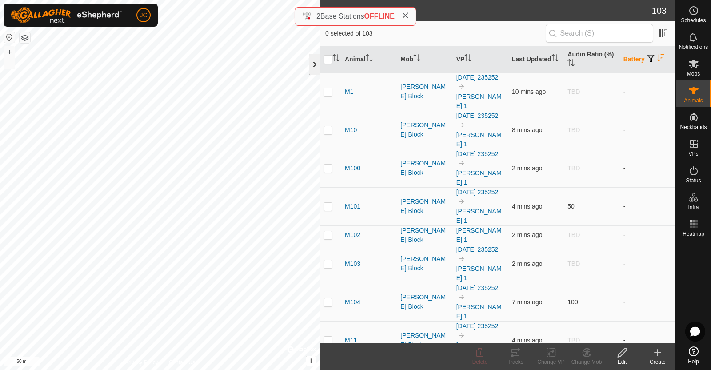
click at [316, 60] on div at bounding box center [314, 64] width 11 height 21
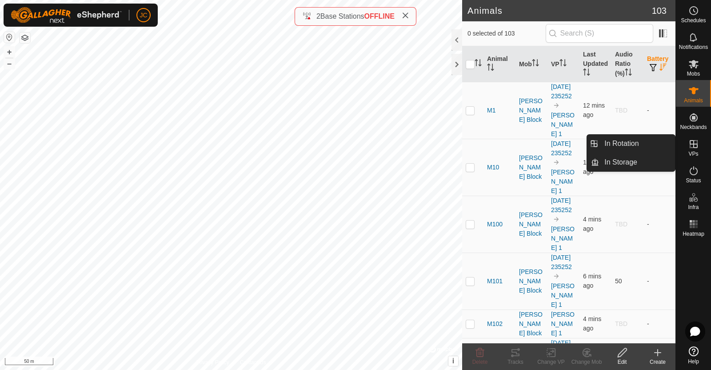
click at [693, 150] on es-virtualpaddocks-svg-icon at bounding box center [694, 144] width 16 height 14
click at [651, 142] on link "In Rotation" at bounding box center [637, 144] width 76 height 18
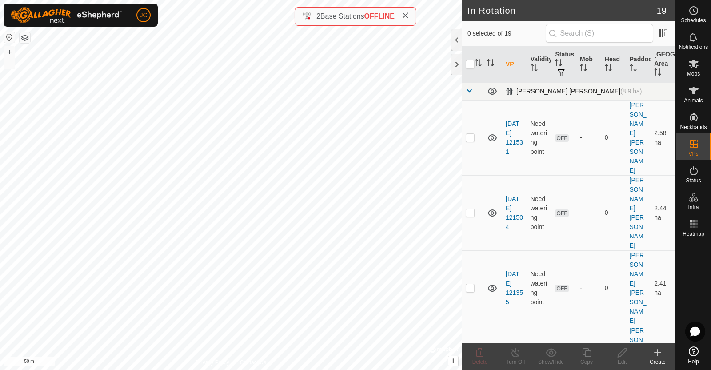
click at [468, 92] on span at bounding box center [469, 90] width 7 height 7
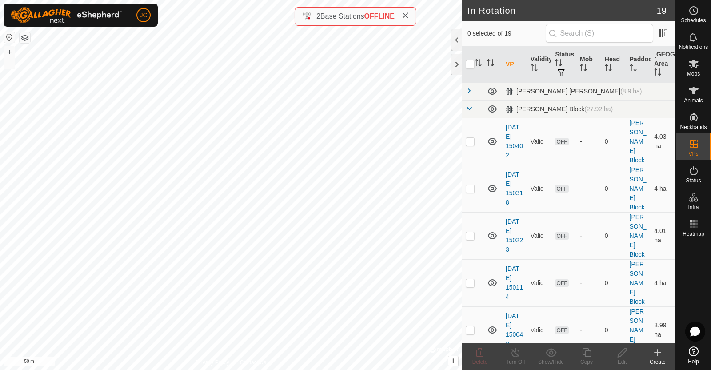
click at [662, 355] on icon at bounding box center [657, 352] width 11 height 11
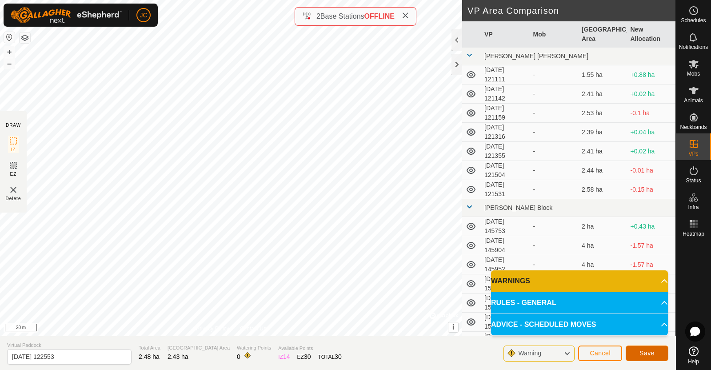
click at [652, 355] on span "Save" at bounding box center [646, 352] width 15 height 7
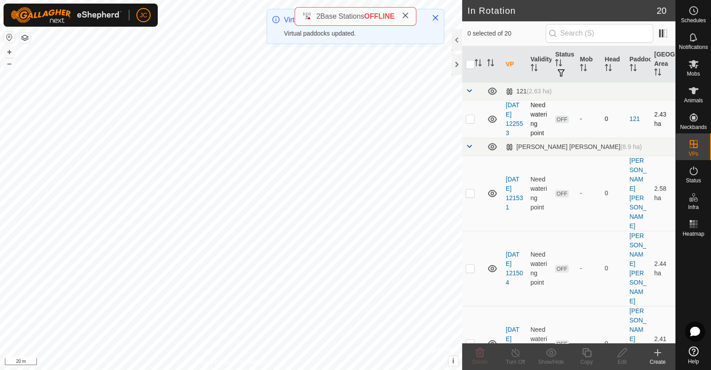
click at [471, 118] on p-checkbox at bounding box center [470, 118] width 9 height 7
checkbox input "true"
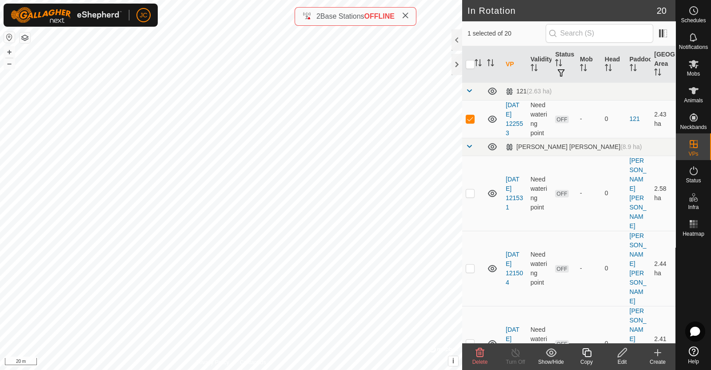
click at [627, 354] on edit-svg-icon at bounding box center [622, 352] width 36 height 11
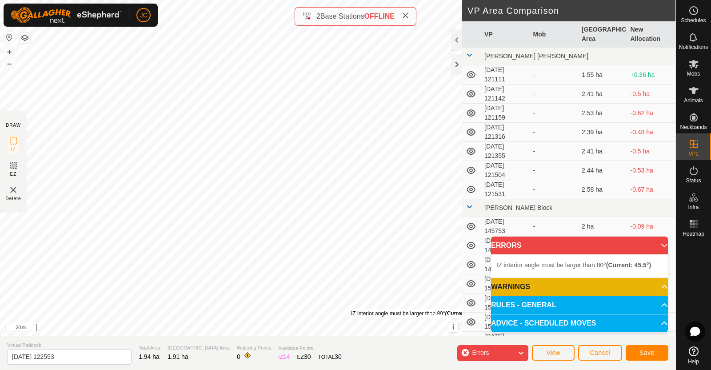
click at [351, 309] on div "IZ interior angle must be larger than 80° (Current: 45.5°) ." at bounding box center [418, 313] width 134 height 8
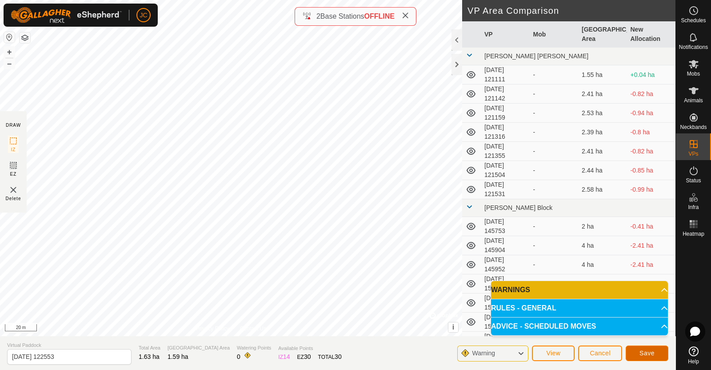
click at [647, 350] on span "Save" at bounding box center [646, 352] width 15 height 7
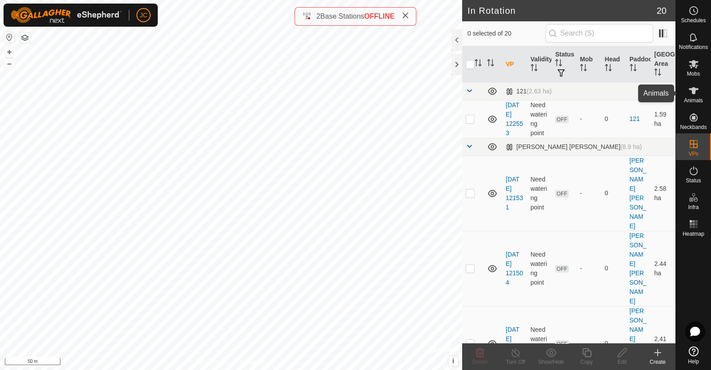
click at [694, 85] on icon at bounding box center [693, 90] width 11 height 11
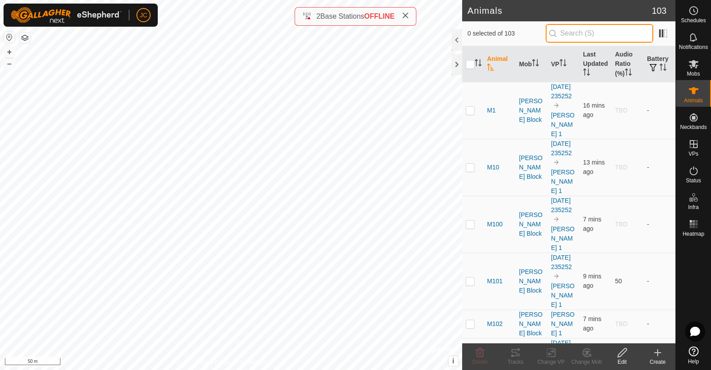
click at [582, 34] on input "text" at bounding box center [600, 33] width 108 height 19
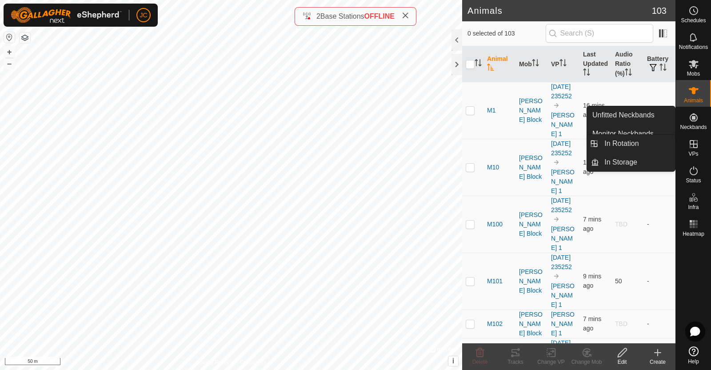
click at [695, 149] on es-virtualpaddocks-svg-icon at bounding box center [694, 144] width 16 height 14
click at [691, 117] on icon at bounding box center [693, 117] width 11 height 11
click at [651, 115] on link "Unfitted Neckbands" at bounding box center [631, 115] width 88 height 18
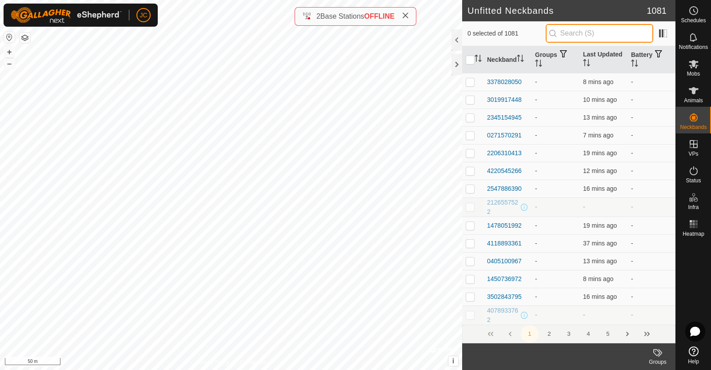
click at [581, 36] on input "text" at bounding box center [600, 33] width 108 height 19
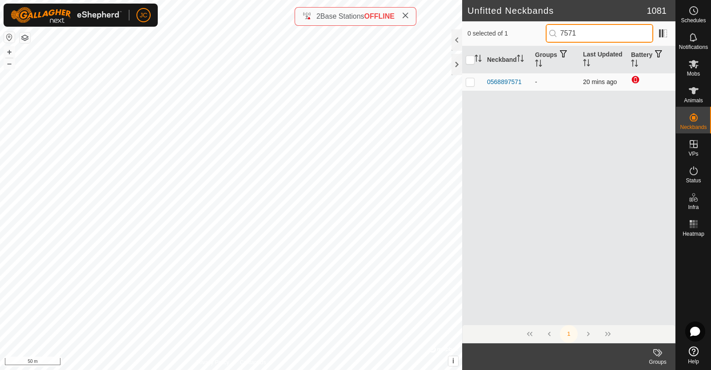
type input "7571"
click at [471, 82] on p-checkbox at bounding box center [470, 81] width 9 height 7
checkbox input "true"
click at [471, 82] on p-checkbox at bounding box center [470, 81] width 9 height 7
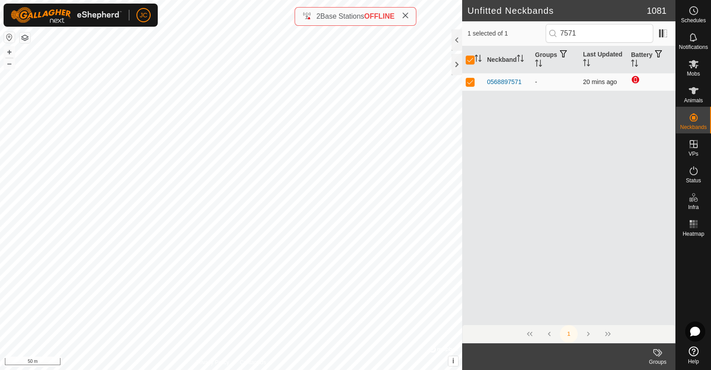
checkbox input "false"
click at [471, 82] on p-checkbox at bounding box center [470, 81] width 9 height 7
checkbox input "true"
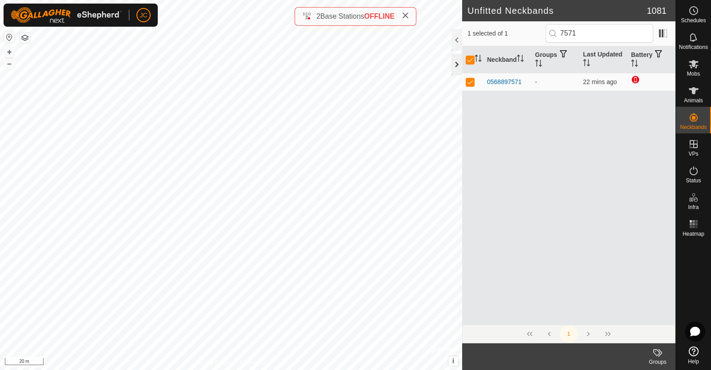
click at [453, 64] on div at bounding box center [456, 64] width 11 height 21
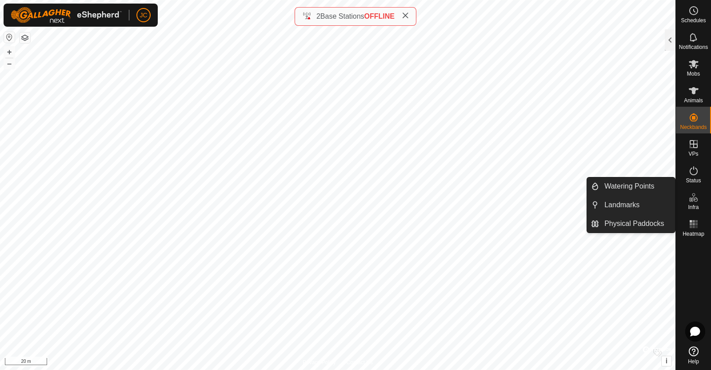
click at [693, 197] on icon at bounding box center [693, 197] width 11 height 11
click at [645, 183] on link "Watering Points" at bounding box center [637, 186] width 76 height 18
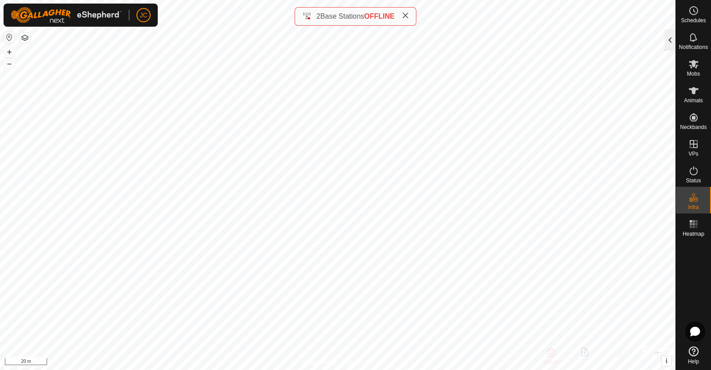
click at [670, 44] on div at bounding box center [670, 39] width 11 height 21
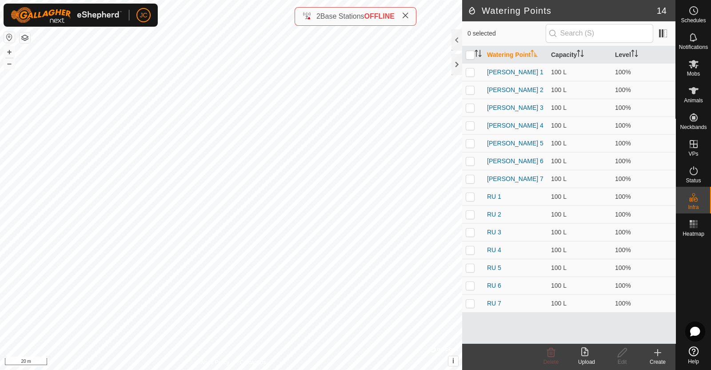
click at [658, 359] on div "Create" at bounding box center [658, 362] width 36 height 8
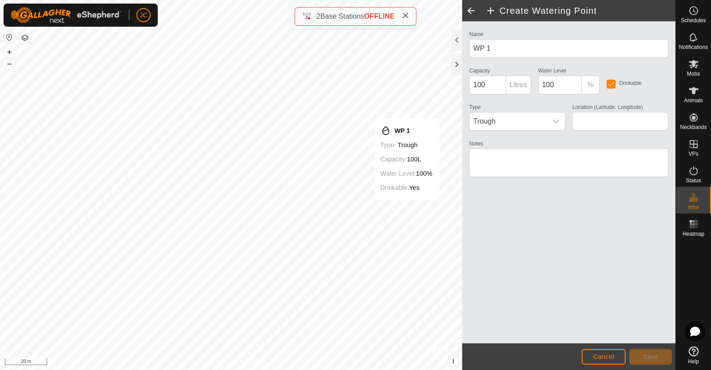
type input "-45.957392, 167.774369"
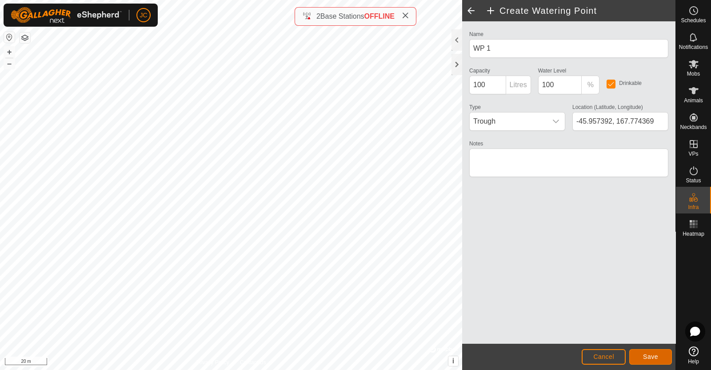
click at [652, 359] on span "Save" at bounding box center [650, 356] width 15 height 7
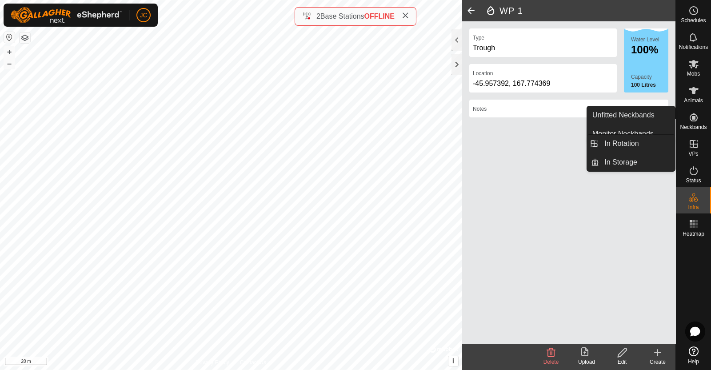
click at [696, 145] on icon at bounding box center [694, 144] width 8 height 8
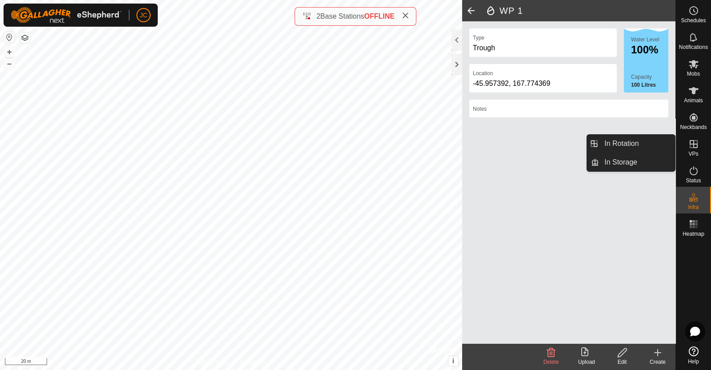
click at [645, 138] on link "In Rotation" at bounding box center [637, 144] width 76 height 18
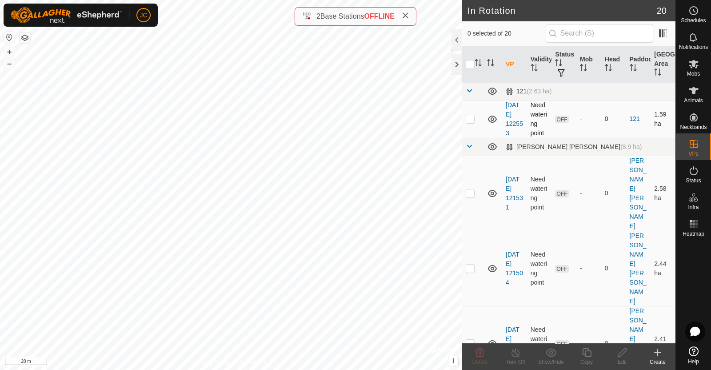
click at [470, 120] on p-checkbox at bounding box center [470, 118] width 9 height 7
checkbox input "true"
click at [620, 360] on div "Edit" at bounding box center [622, 362] width 36 height 8
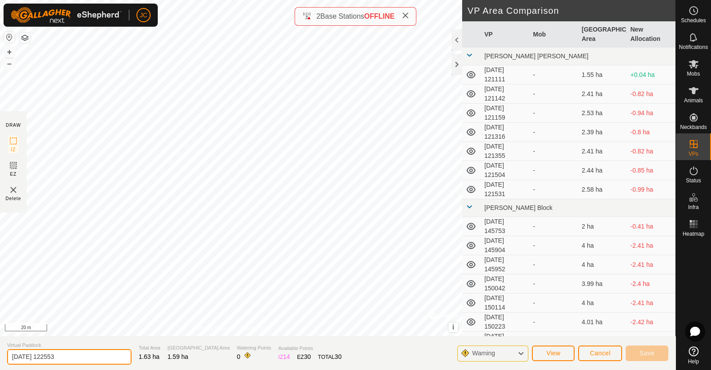
drag, startPoint x: 76, startPoint y: 356, endPoint x: 0, endPoint y: 354, distance: 76.0
click at [0, 354] on section "Virtual Paddock 2025-08-13 122553 Total Area 1.63 ha Grazing Area 1.59 ha Water…" at bounding box center [337, 353] width 675 height 34
type input "1"
type input "NO5 Flat - 1"
click at [646, 353] on span "Save" at bounding box center [646, 352] width 15 height 7
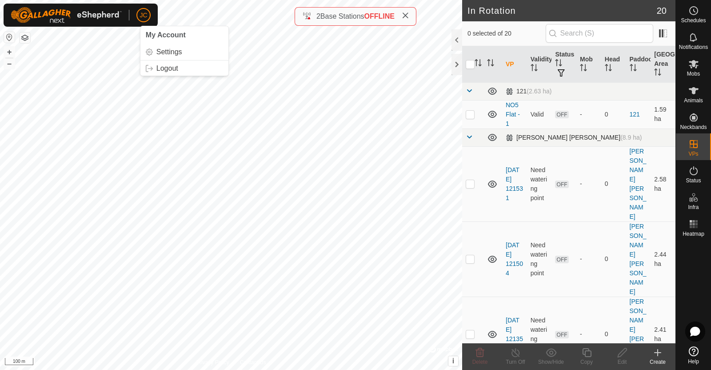
click at [466, 138] on span at bounding box center [469, 136] width 7 height 7
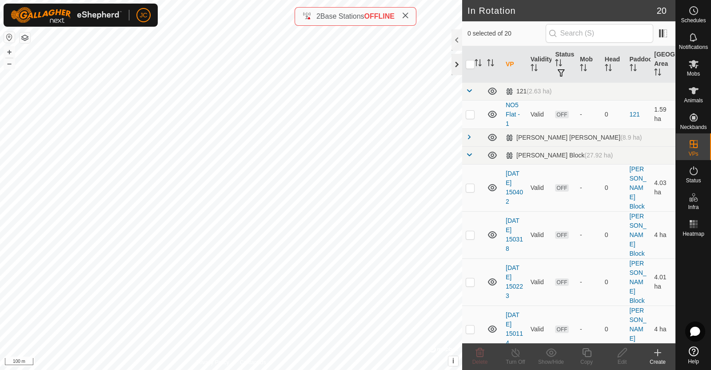
click at [454, 68] on div at bounding box center [456, 64] width 11 height 21
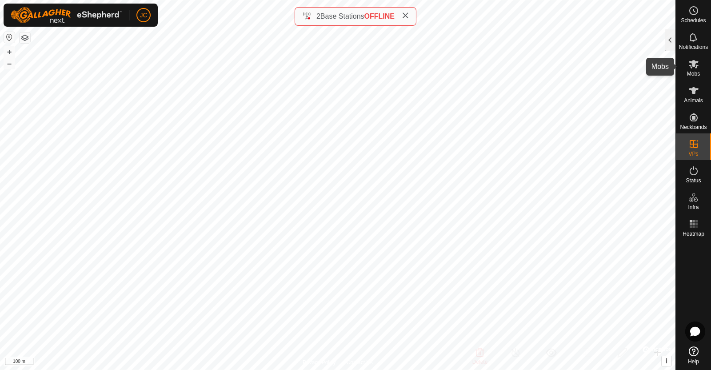
click at [698, 65] on es-mob-svg-icon at bounding box center [694, 64] width 16 height 14
click at [673, 41] on div at bounding box center [670, 39] width 11 height 21
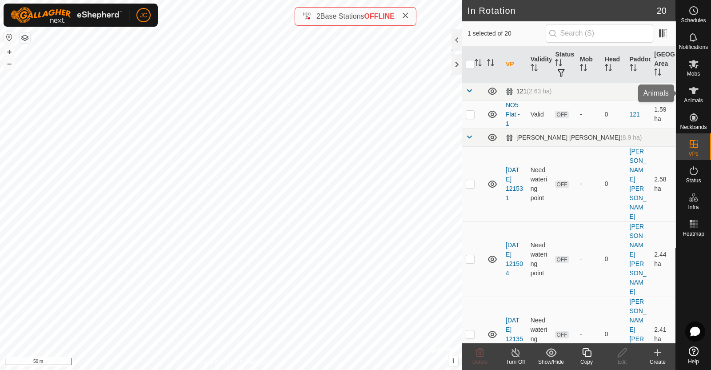
click at [699, 98] on span "Animals" at bounding box center [693, 100] width 19 height 5
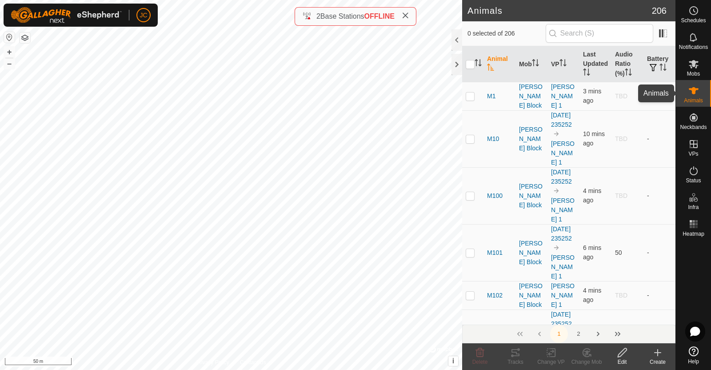
click at [698, 96] on icon at bounding box center [693, 90] width 11 height 11
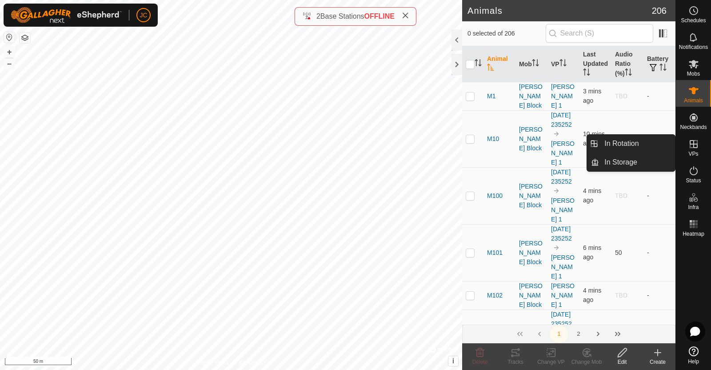
click at [637, 143] on link "In Rotation" at bounding box center [637, 144] width 76 height 18
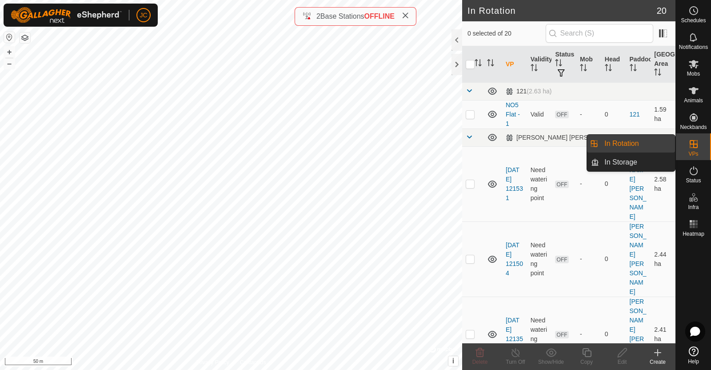
click at [637, 143] on link "In Rotation" at bounding box center [637, 144] width 76 height 18
click at [700, 147] on es-virtualpaddocks-svg-icon at bounding box center [694, 144] width 16 height 14
click at [618, 142] on link "In Rotation" at bounding box center [637, 144] width 76 height 18
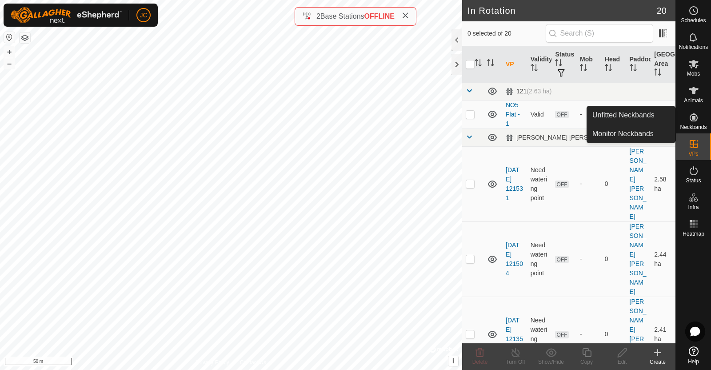
click at [693, 123] on es-neckbands-svg-icon at bounding box center [694, 117] width 16 height 14
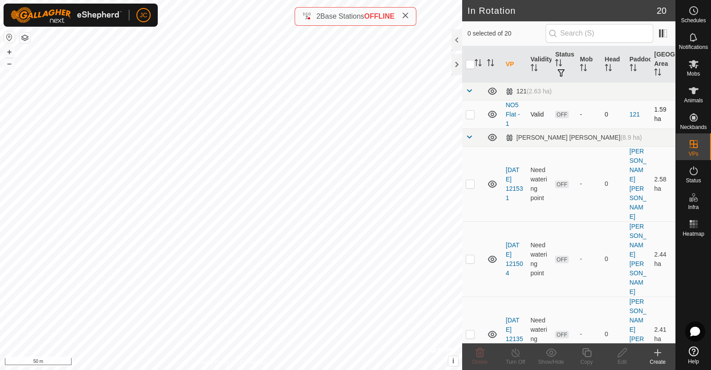
click at [639, 104] on td "121" at bounding box center [638, 114] width 25 height 28
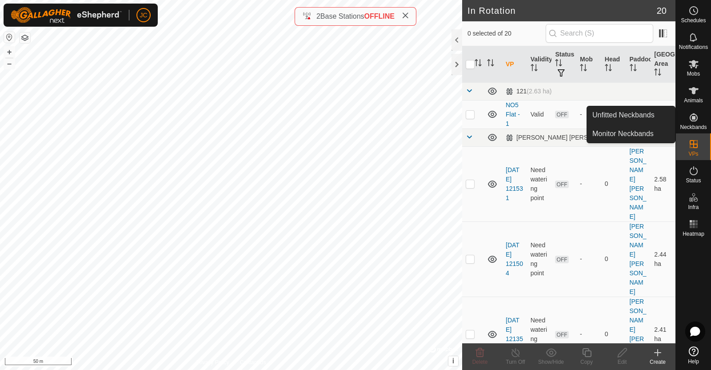
click at [702, 121] on div "Neckbands" at bounding box center [693, 120] width 35 height 27
click at [653, 116] on link "Unfitted Neckbands" at bounding box center [631, 115] width 88 height 18
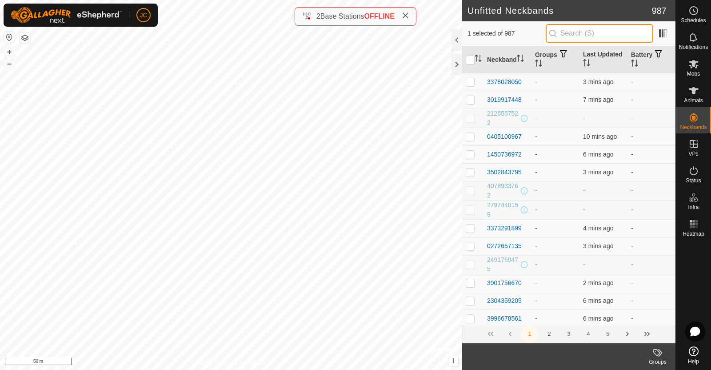
drag, startPoint x: 588, startPoint y: 43, endPoint x: 586, endPoint y: 30, distance: 12.6
click at [586, 30] on input "text" at bounding box center [600, 33] width 108 height 19
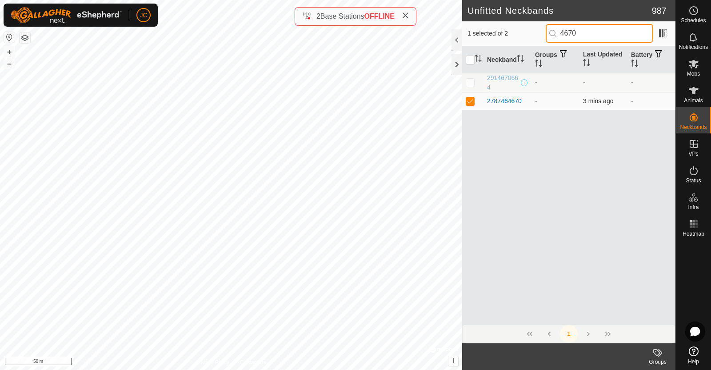
type input "4670"
click at [471, 104] on p-checkbox at bounding box center [470, 100] width 9 height 7
click at [509, 143] on div "Neckband Groups Last Updated Battery 2914670664 - - - 2787464670 - 3 mins ago -" at bounding box center [568, 185] width 213 height 278
click at [464, 101] on td at bounding box center [472, 101] width 21 height 18
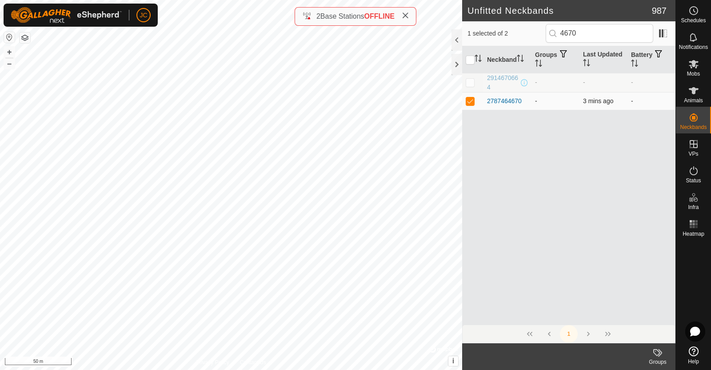
checkbox input "false"
click at [697, 92] on icon at bounding box center [693, 90] width 11 height 11
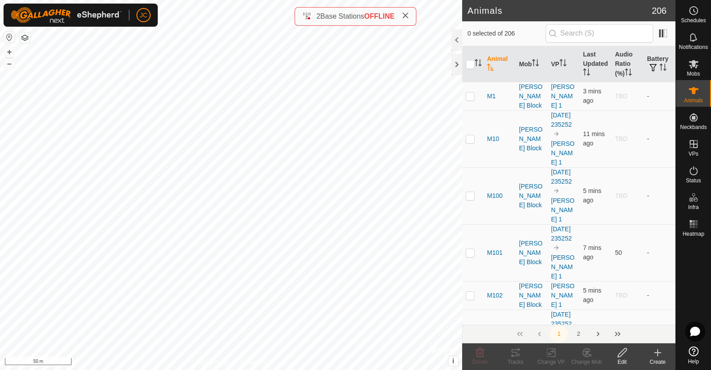
click at [661, 355] on icon at bounding box center [657, 352] width 11 height 11
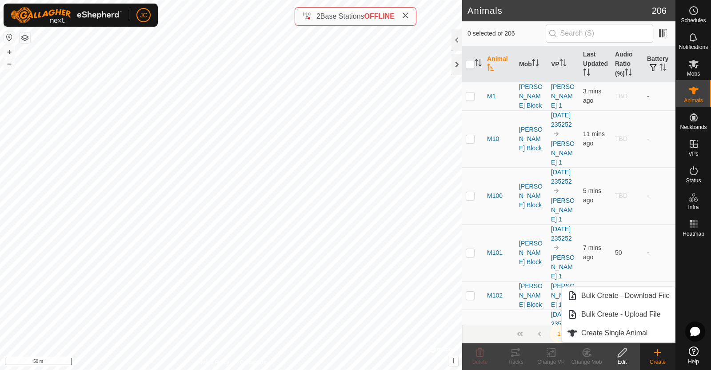
drag, startPoint x: 645, startPoint y: 333, endPoint x: 660, endPoint y: 352, distance: 24.4
click at [660, 352] on icon at bounding box center [657, 352] width 11 height 11
click at [643, 335] on link "Create Single Animal" at bounding box center [618, 333] width 113 height 18
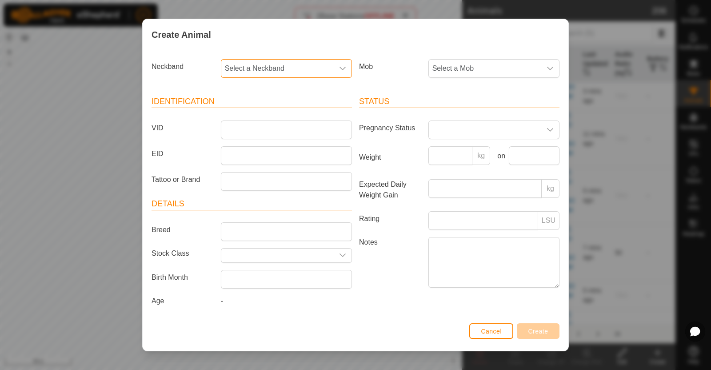
click at [298, 66] on span "Select a Neckband" at bounding box center [277, 69] width 112 height 18
type input "4670"
click at [270, 132] on li "2787464670" at bounding box center [287, 133] width 130 height 18
click at [472, 65] on span "Select a Mob" at bounding box center [485, 69] width 112 height 18
click at [465, 128] on li "[PERSON_NAME] Block" at bounding box center [493, 133] width 128 height 18
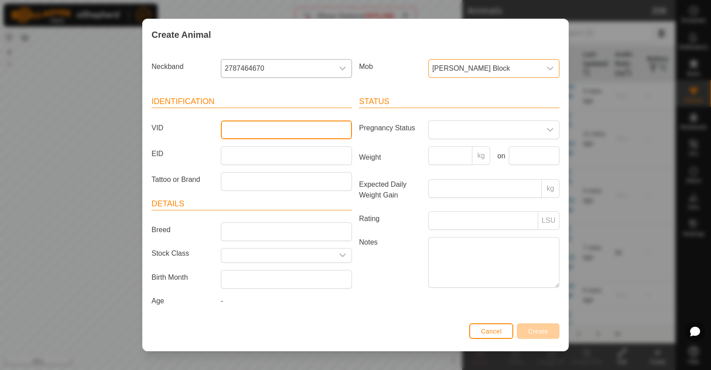
click at [275, 132] on input "VID" at bounding box center [286, 129] width 131 height 19
type input "M105"
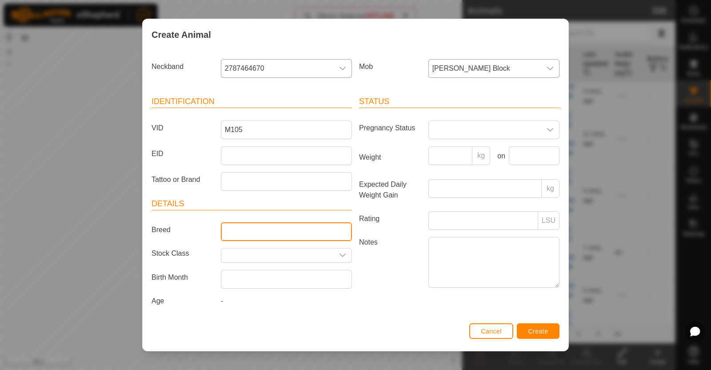
click at [283, 227] on input "Breed" at bounding box center [286, 231] width 131 height 19
type input "R1 Bull"
click at [402, 321] on div "Cancel Create" at bounding box center [356, 335] width 426 height 30
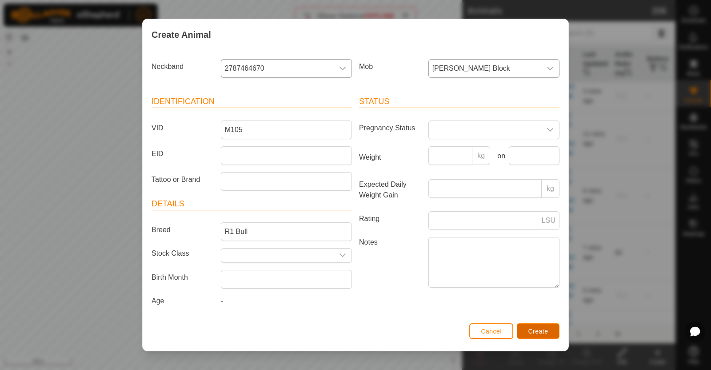
click at [530, 332] on span "Create" at bounding box center [538, 330] width 20 height 7
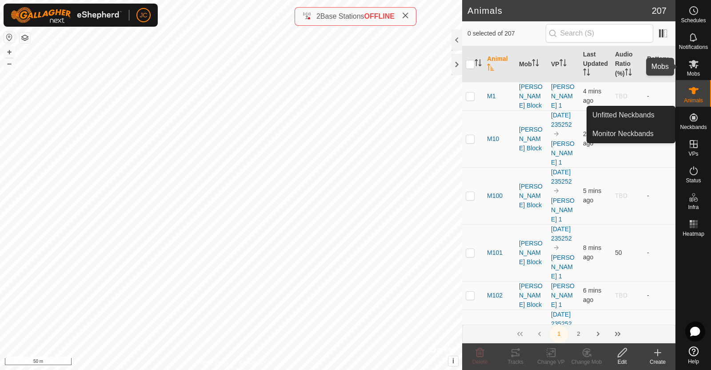
click at [695, 71] on span "Mobs" at bounding box center [693, 73] width 13 height 5
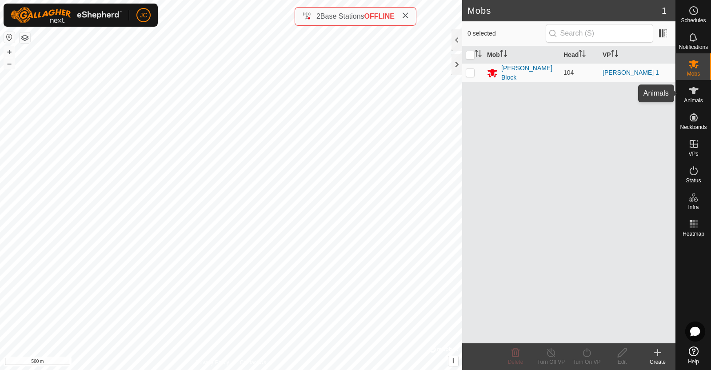
click at [698, 99] on span "Animals" at bounding box center [693, 100] width 19 height 5
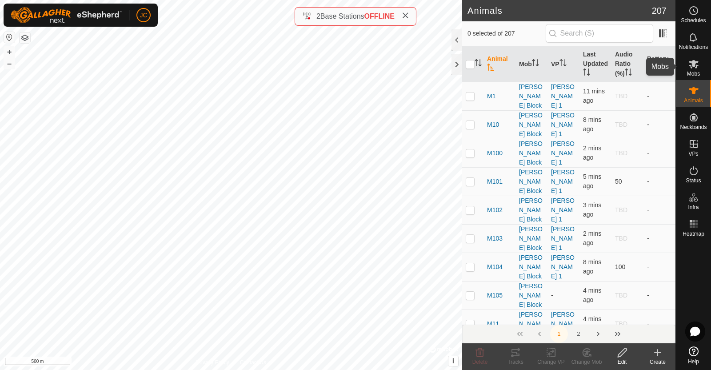
click at [694, 71] on span "Mobs" at bounding box center [693, 73] width 13 height 5
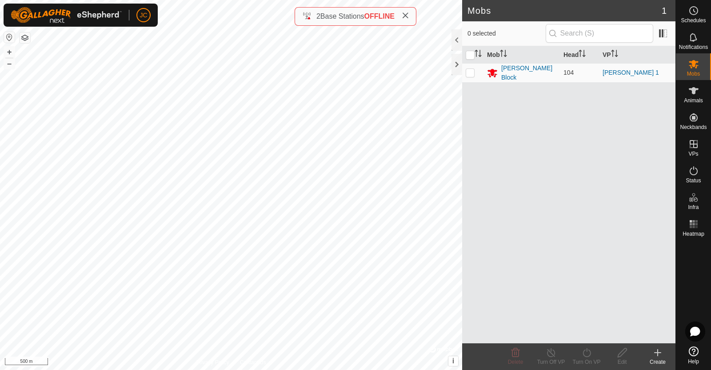
click at [25, 35] on button "button" at bounding box center [25, 37] width 11 height 11
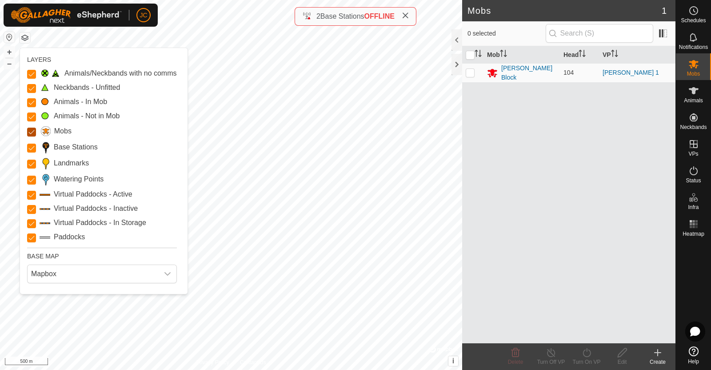
click at [32, 134] on input "Mobs" at bounding box center [31, 132] width 9 height 9
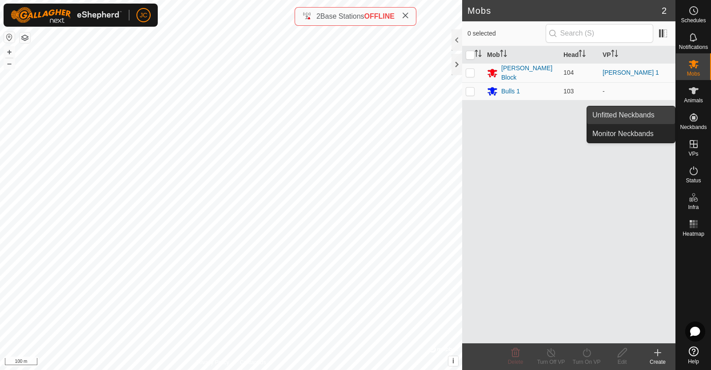
click at [653, 112] on link "Unfitted Neckbands" at bounding box center [631, 115] width 88 height 18
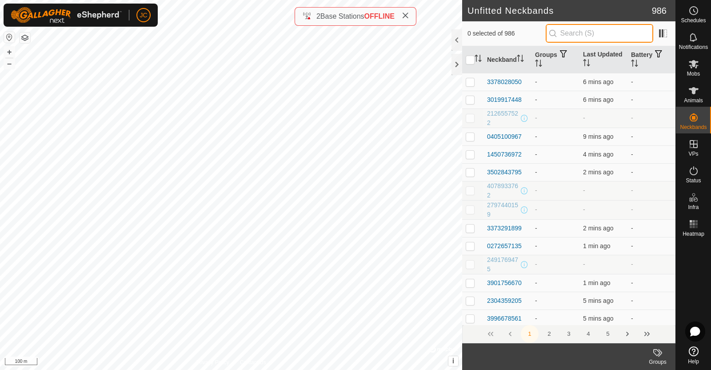
click at [589, 34] on input "text" at bounding box center [600, 33] width 108 height 19
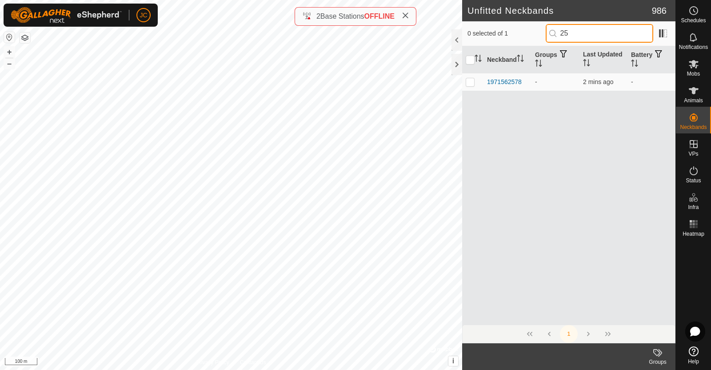
type input "2"
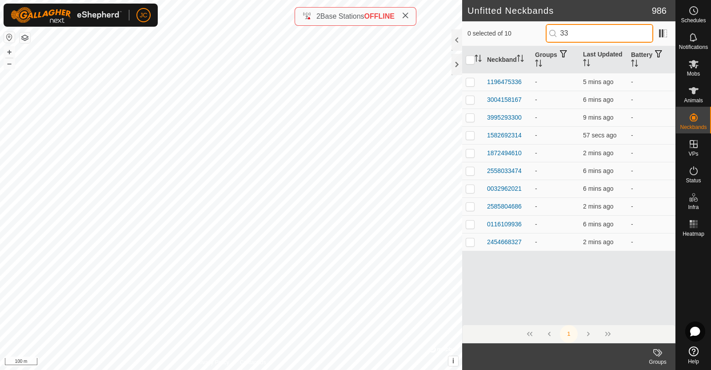
type input "3"
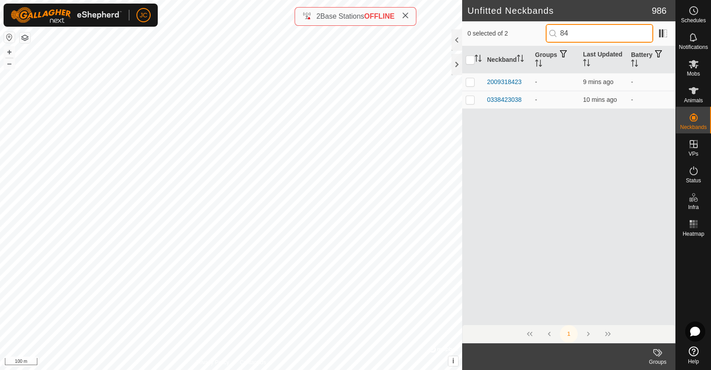
type input "8"
type input "3"
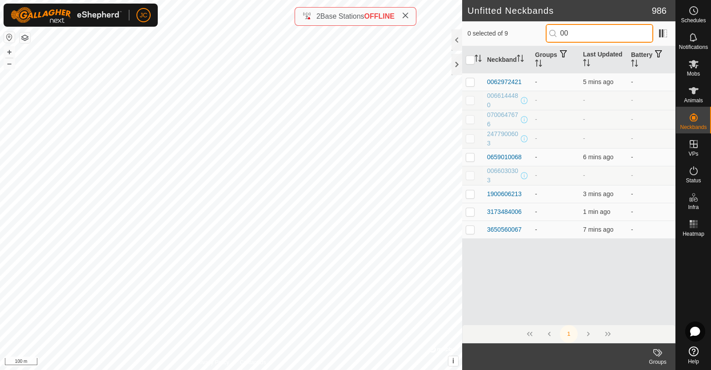
type input "0"
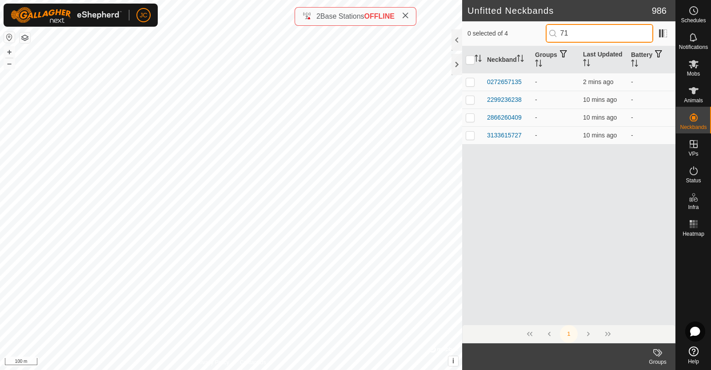
type input "7"
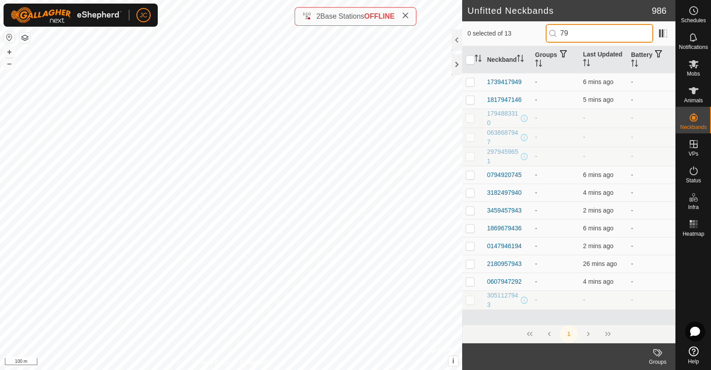
type input "7"
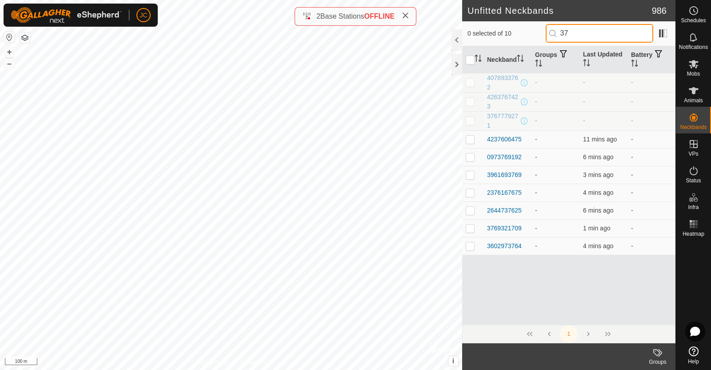
type input "3"
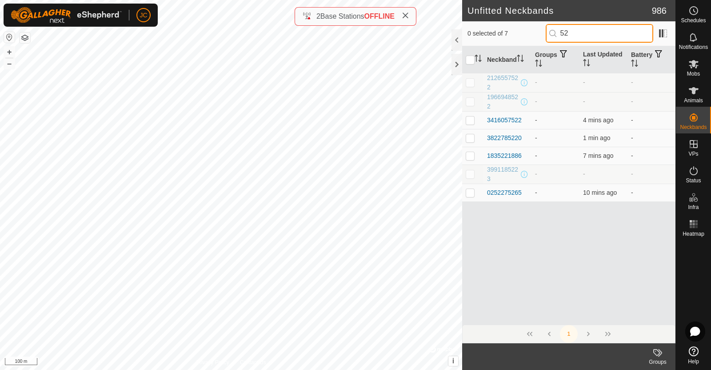
type input "5"
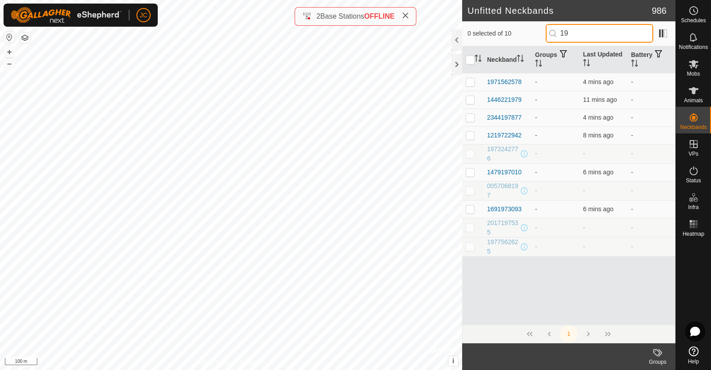
type input "1"
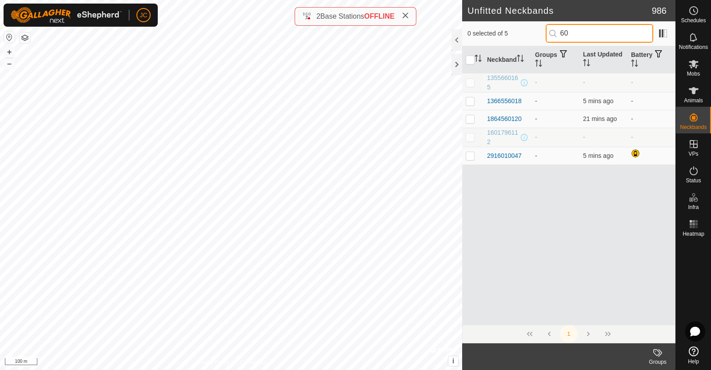
type input "6"
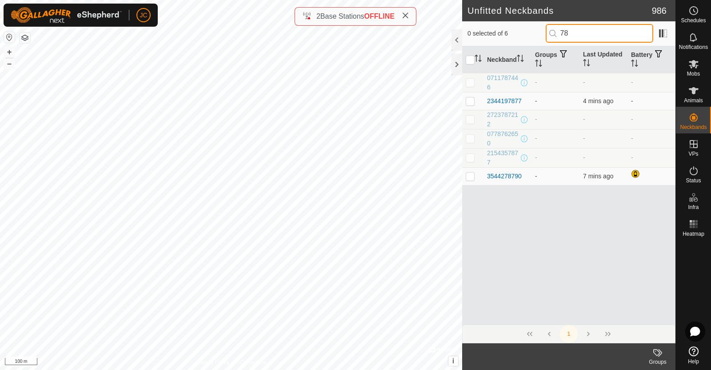
type input "7"
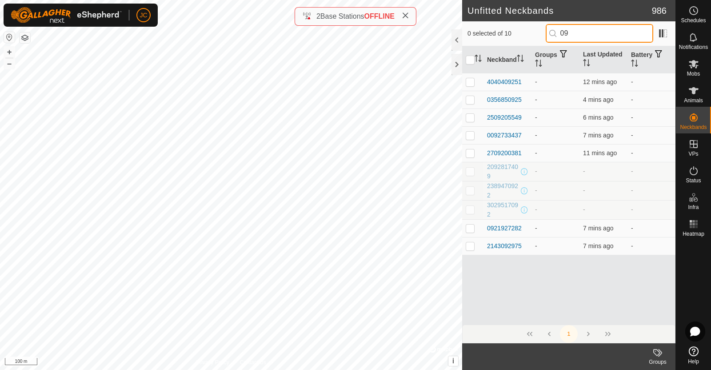
type input "0"
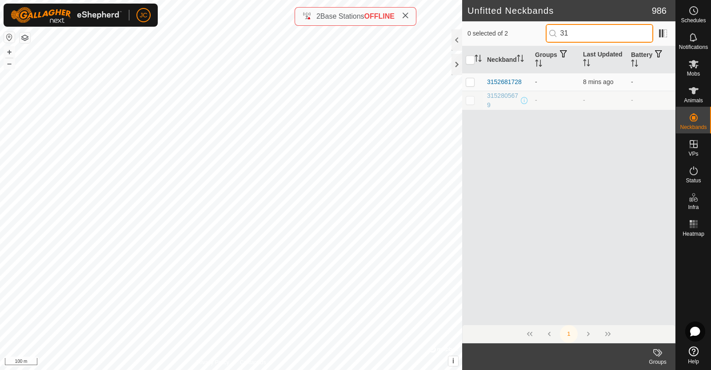
type input "3"
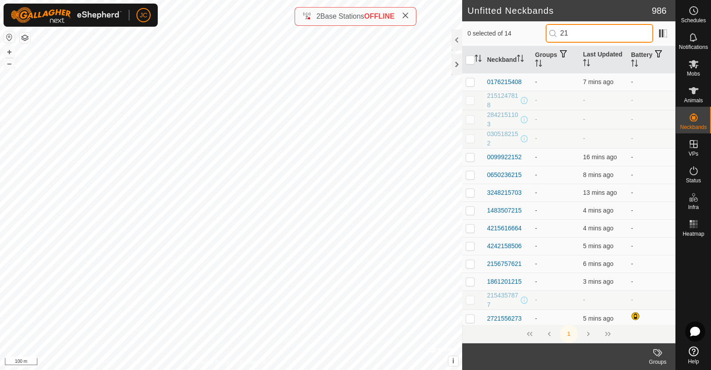
type input "2"
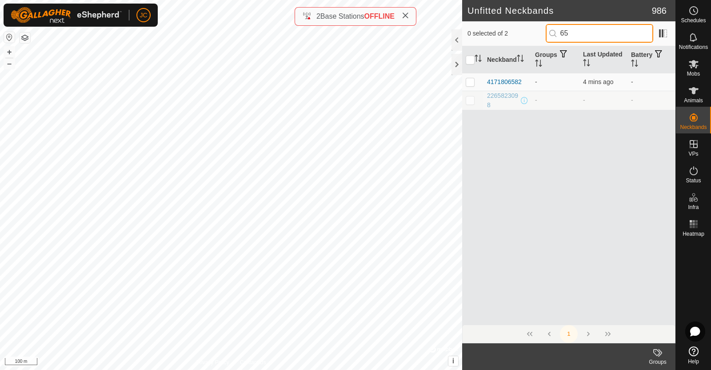
type input "6"
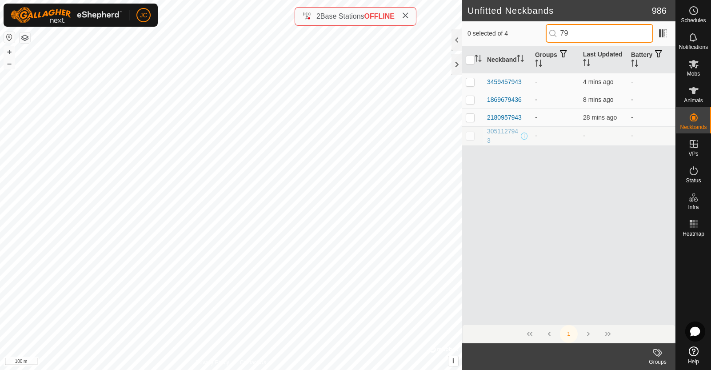
type input "7"
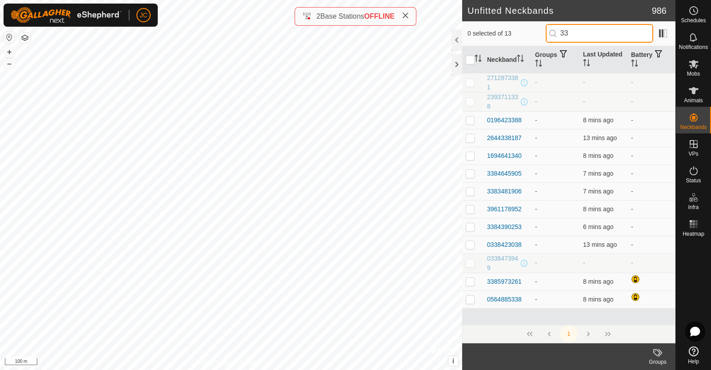
type input "3"
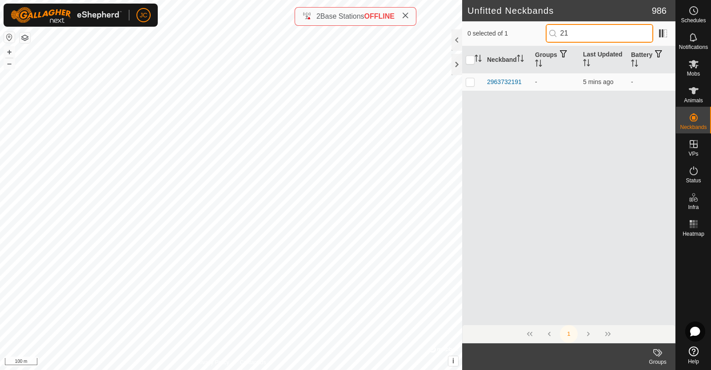
type input "2"
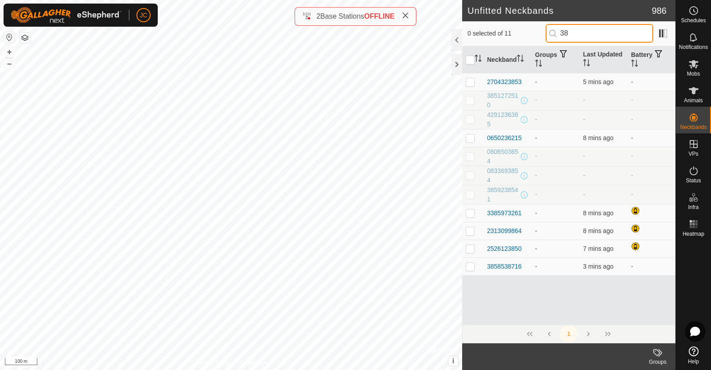
type input "3"
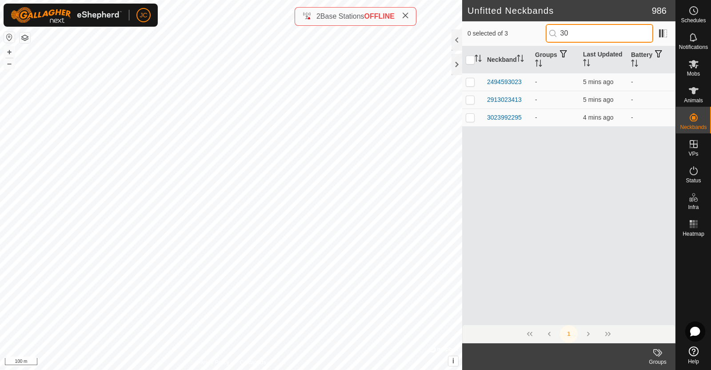
type input "3"
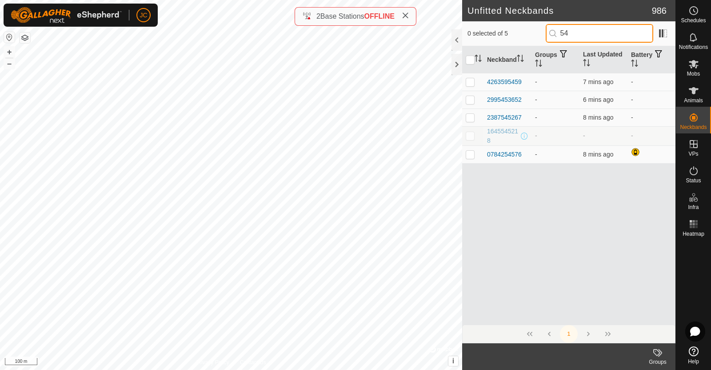
type input "5"
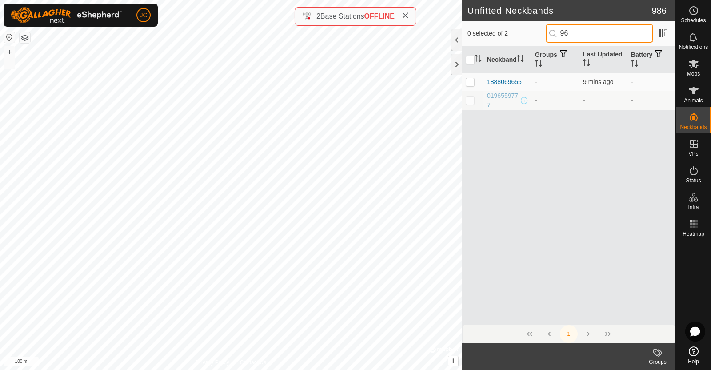
type input "9"
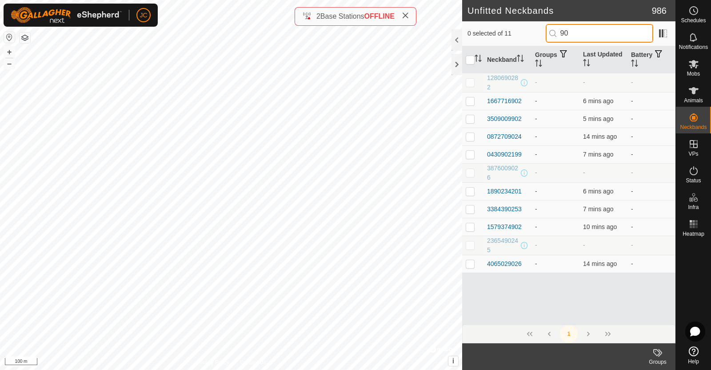
type input "9"
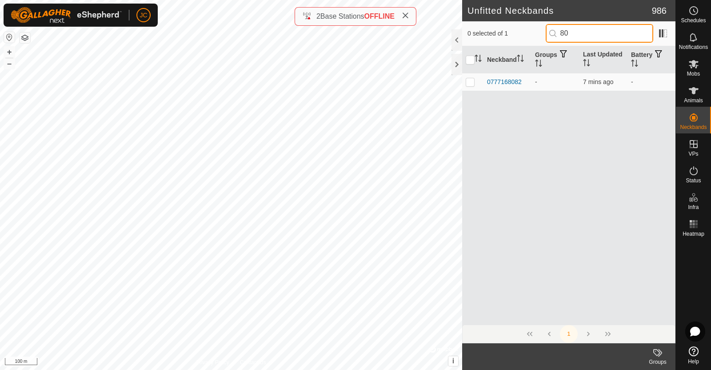
type input "8"
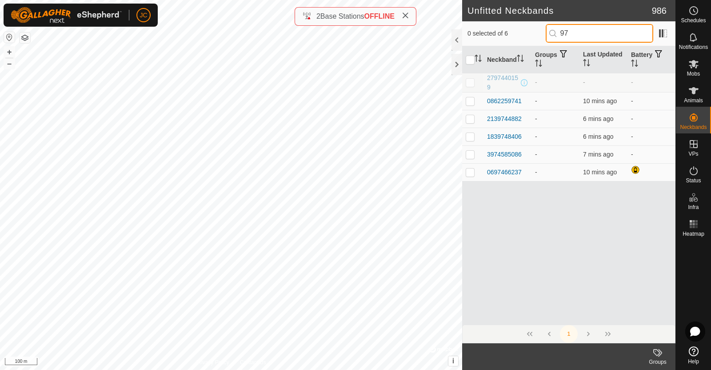
type input "9"
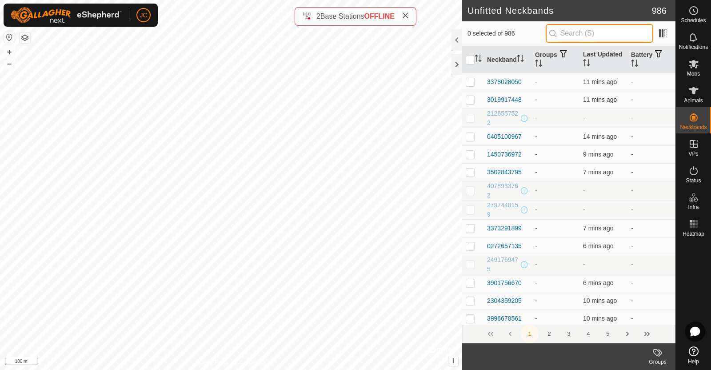
type input "8"
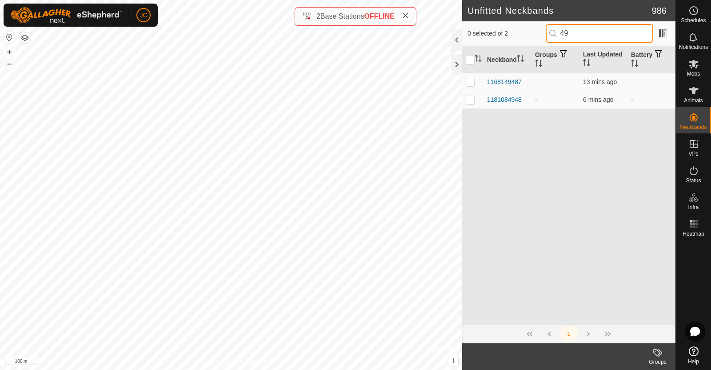
type input "4"
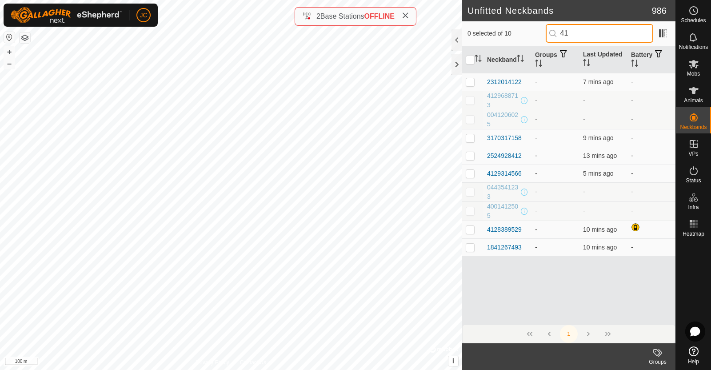
type input "4"
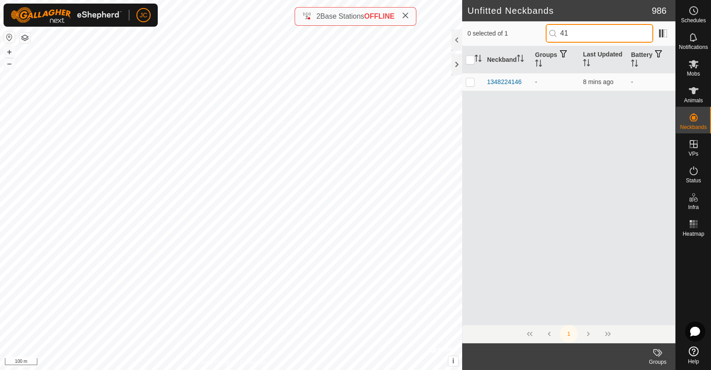
type input "4"
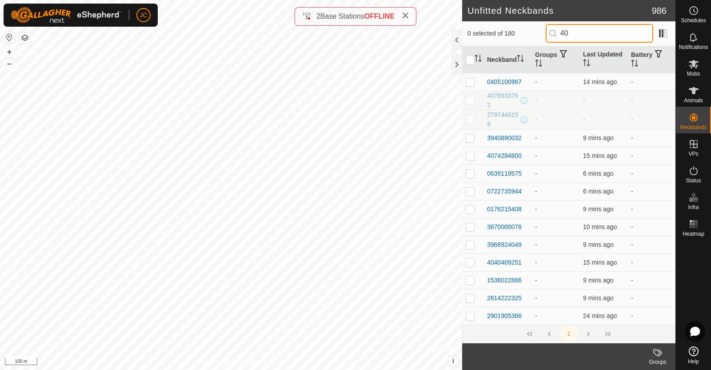
type input "4"
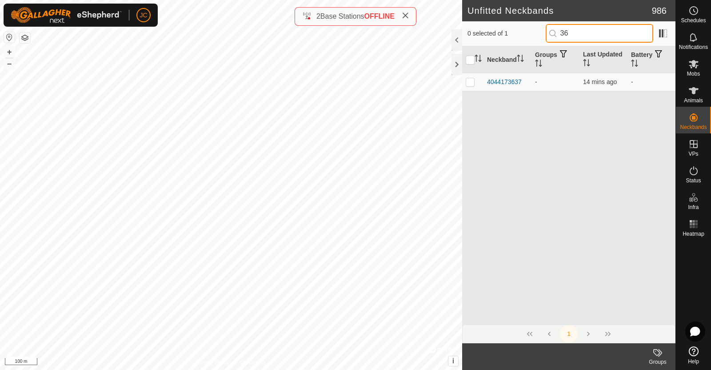
type input "3"
type input "4"
type input "0"
type input "3"
type input "5"
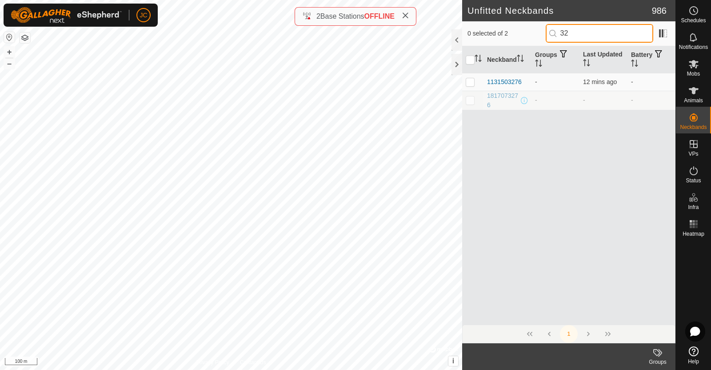
type input "3"
type input "4"
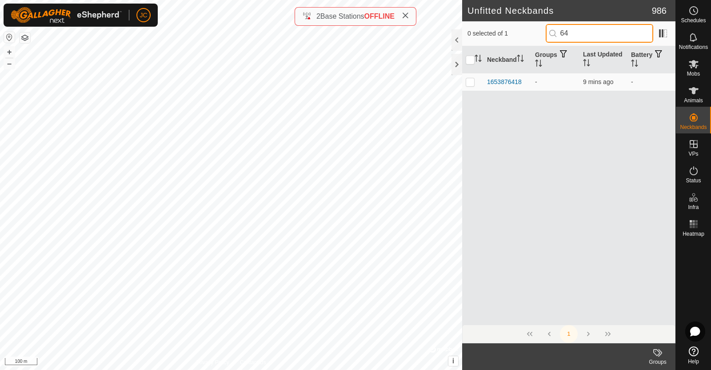
type input "6"
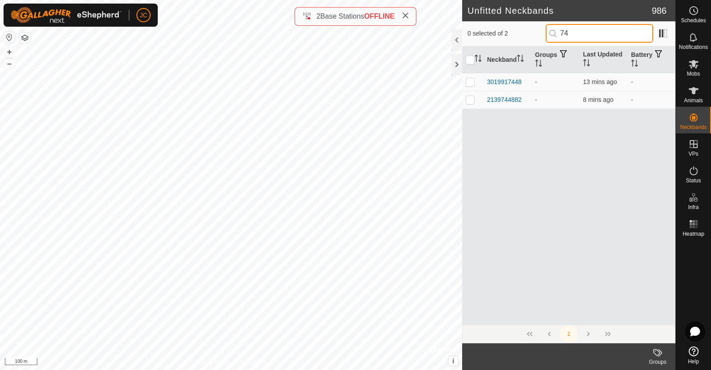
type input "7"
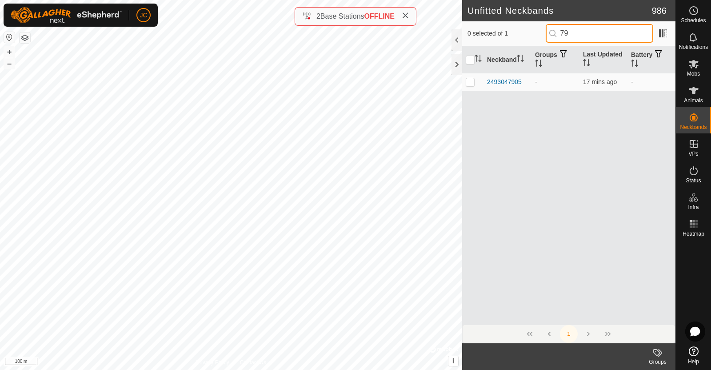
type input "7"
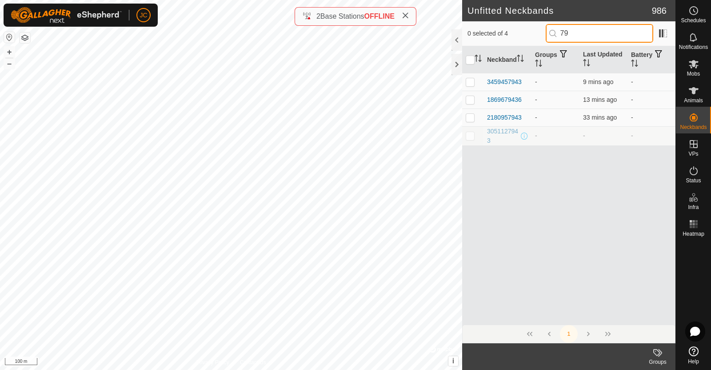
type input "7"
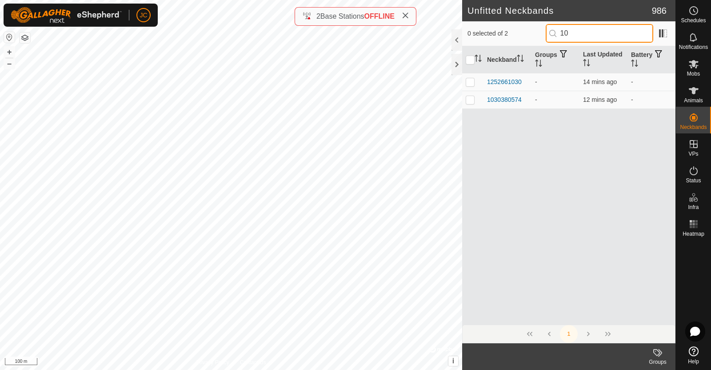
type input "1"
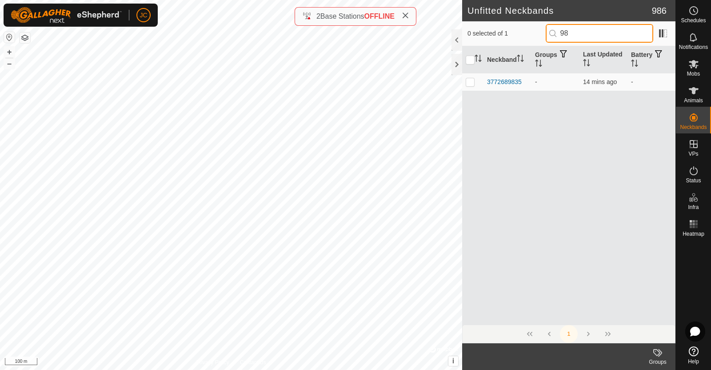
type input "9"
type input "4"
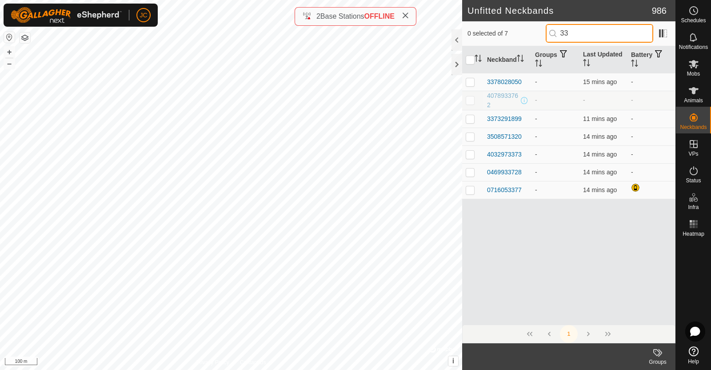
type input "3"
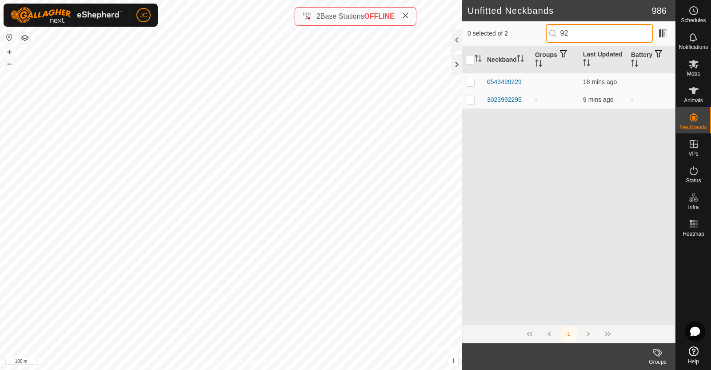
type input "9"
type input "0"
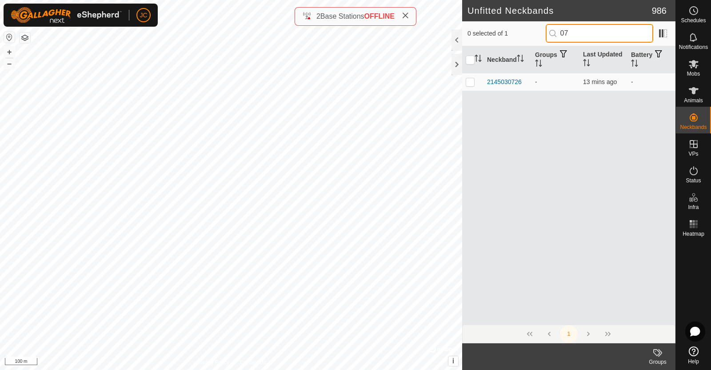
type input "0"
type input "7"
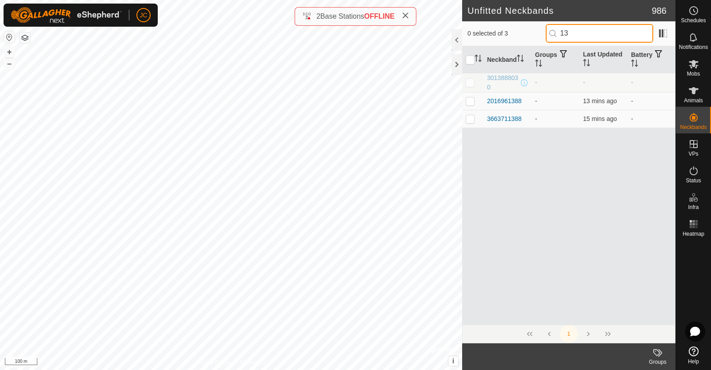
type input "1"
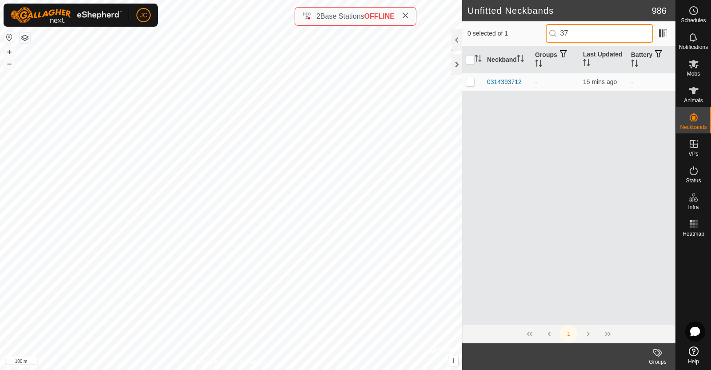
type input "3"
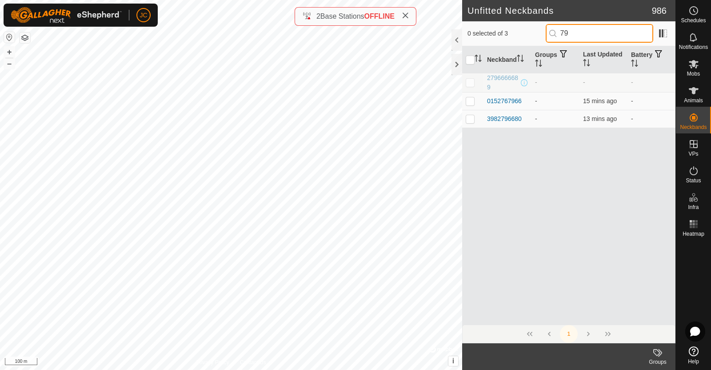
type input "7"
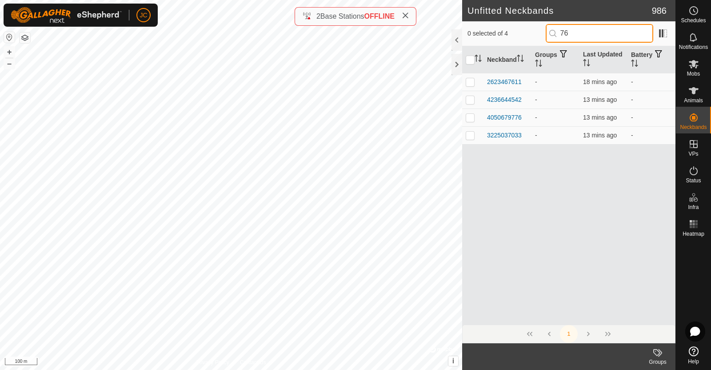
type input "7"
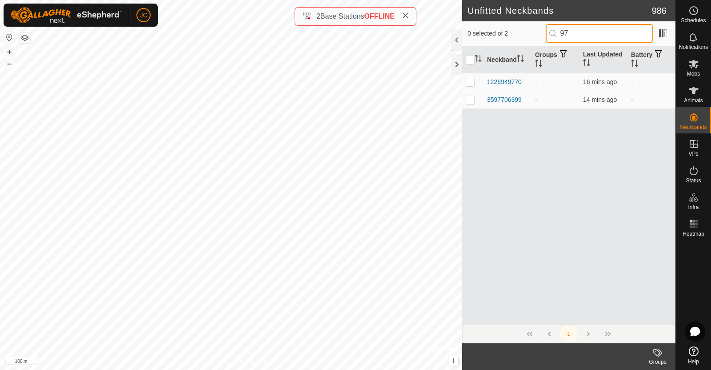
type input "9"
type input "8"
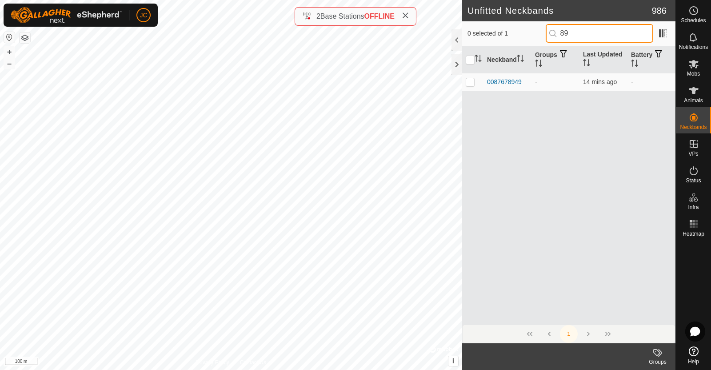
type input "8"
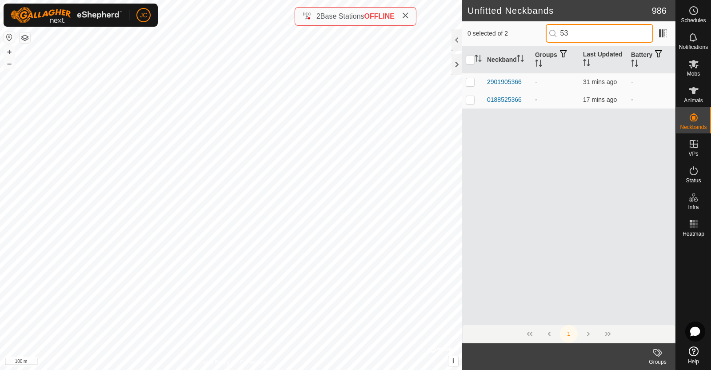
type input "5"
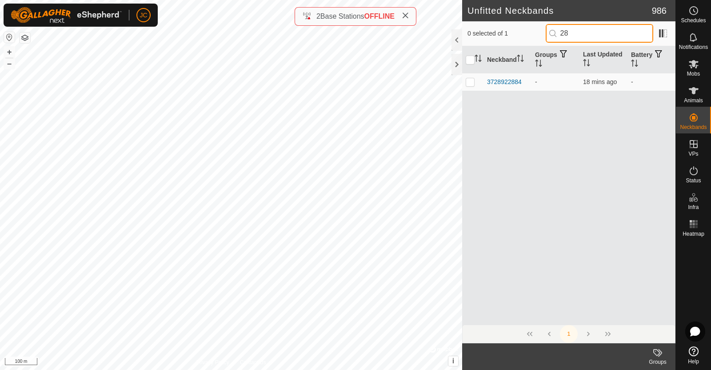
type input "2"
type input "1"
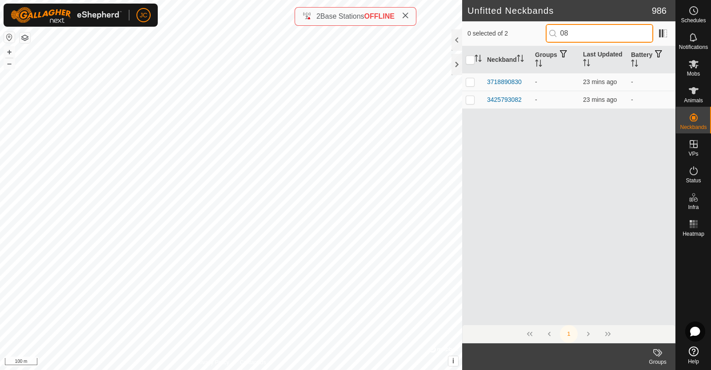
type input "0"
type input "2"
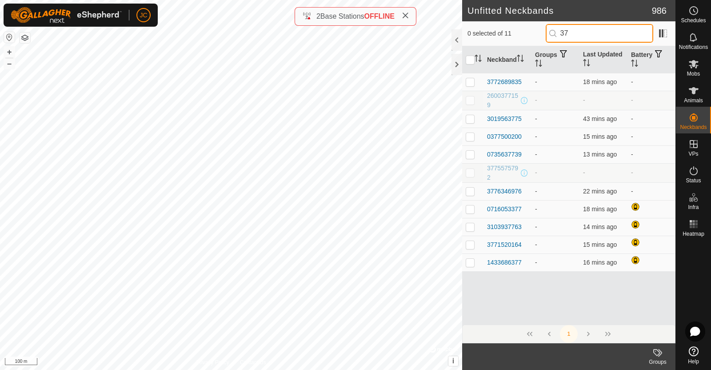
type input "3"
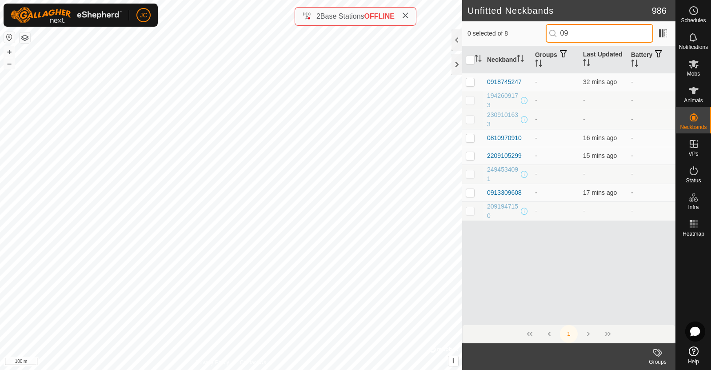
type input "0"
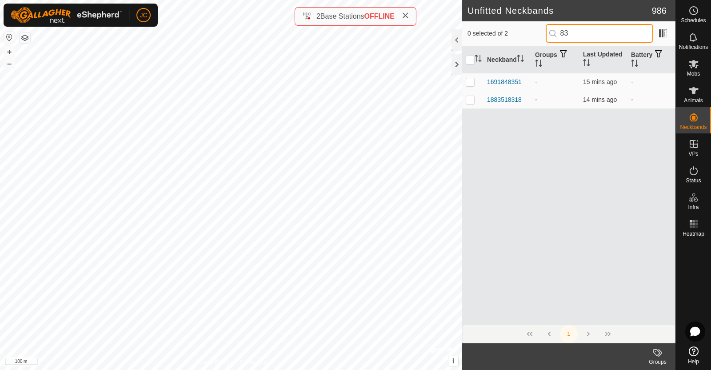
type input "8"
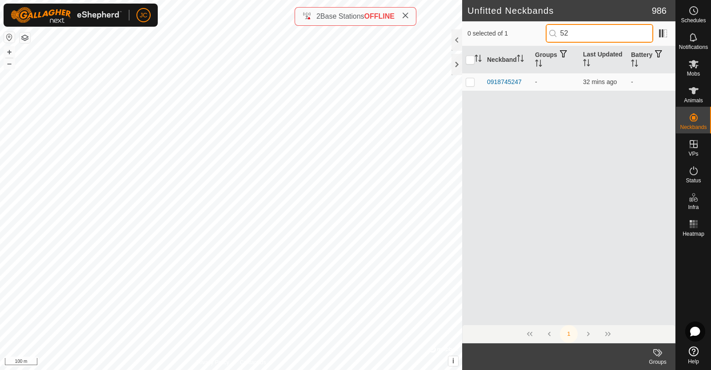
type input "5"
click at [579, 36] on input "8586" at bounding box center [600, 33] width 108 height 19
type input "8"
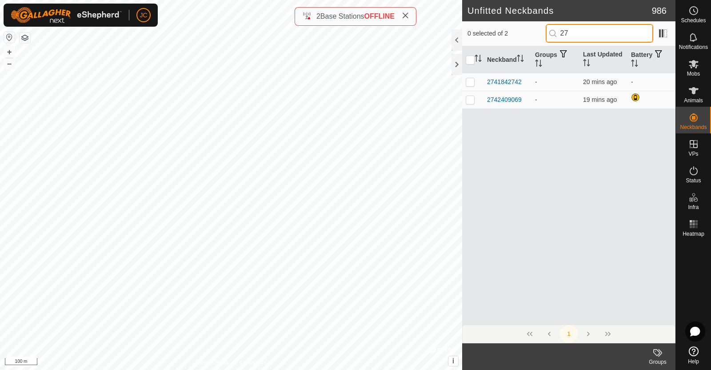
type input "2"
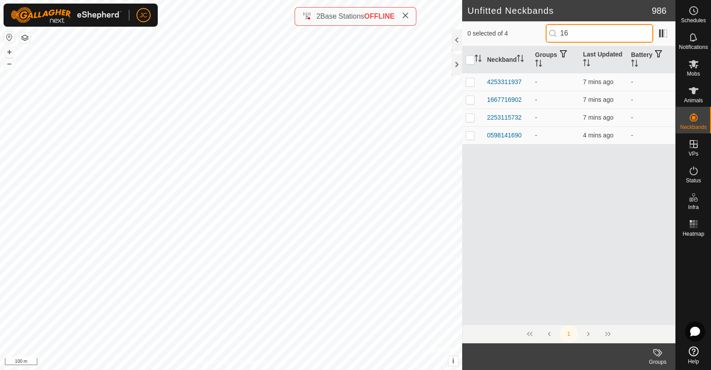
type input "1"
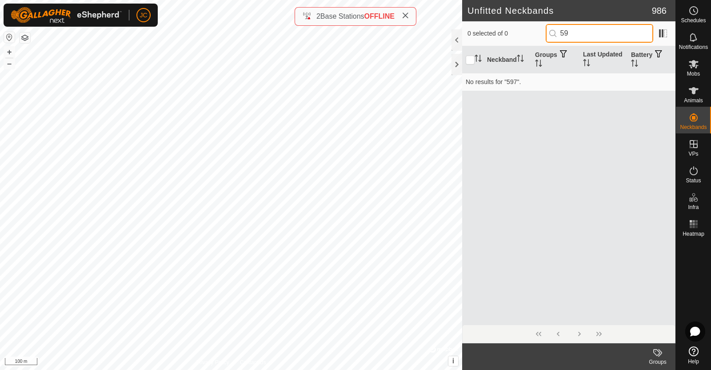
type input "5"
type input "7"
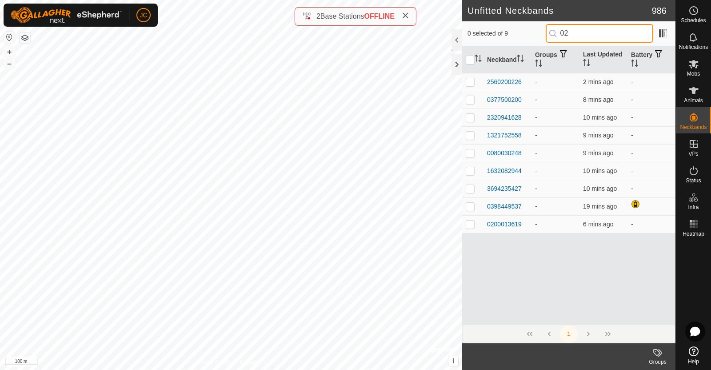
type input "0"
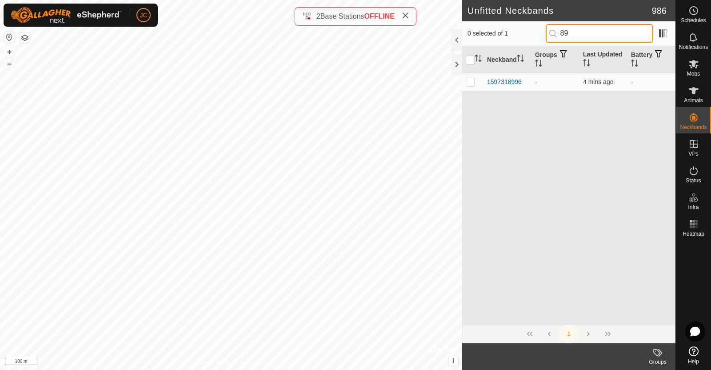
type input "8"
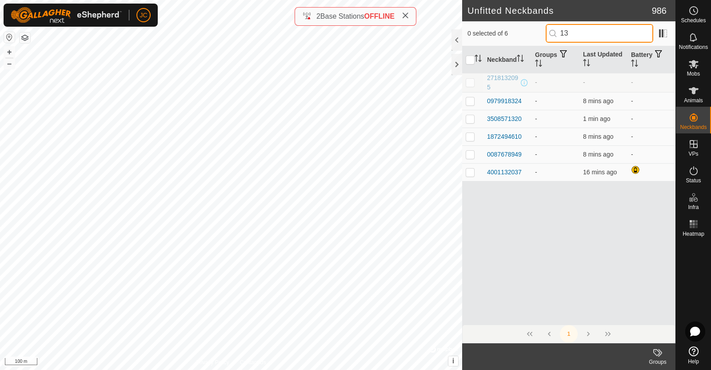
type input "1"
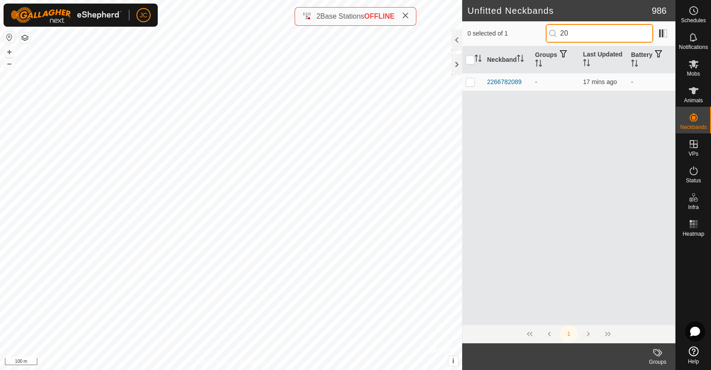
type input "2"
type input "7"
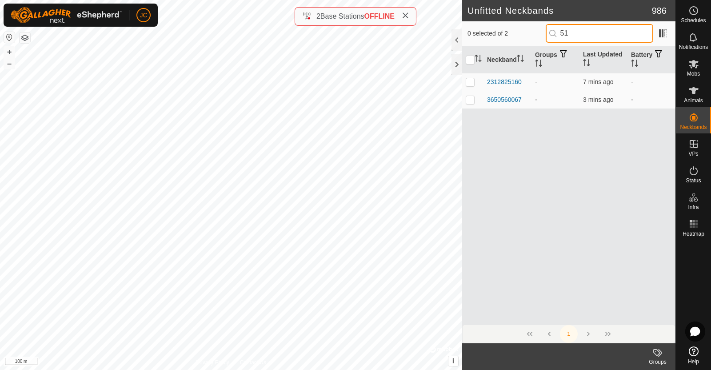
type input "5"
type input "9"
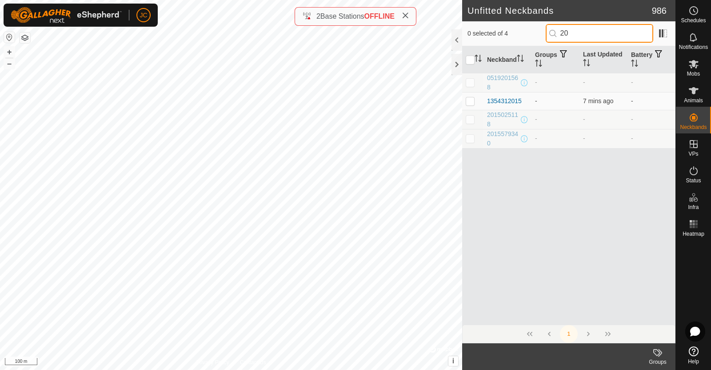
type input "2"
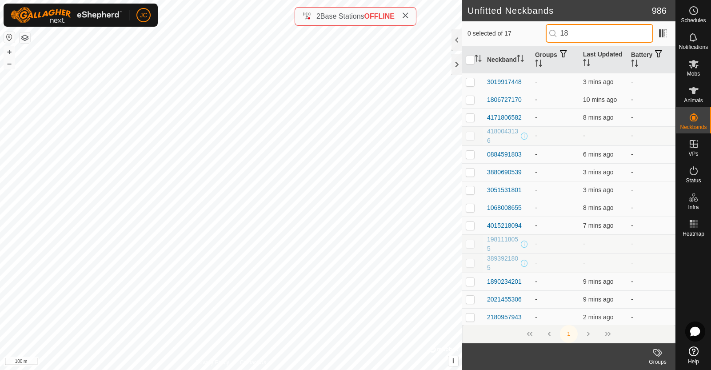
type input "1"
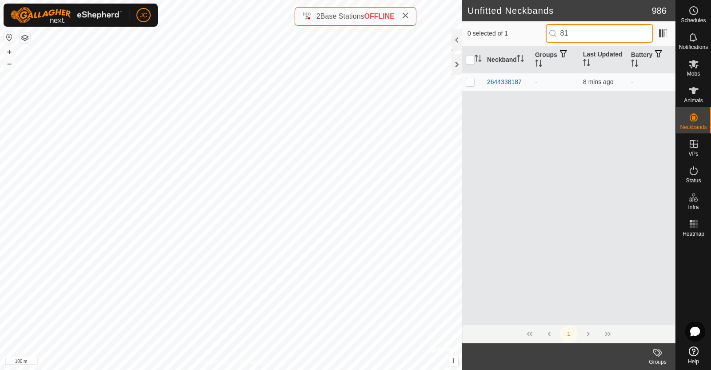
type input "8"
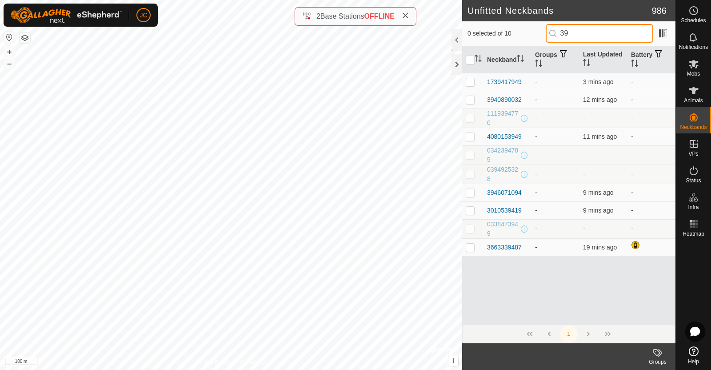
type input "3"
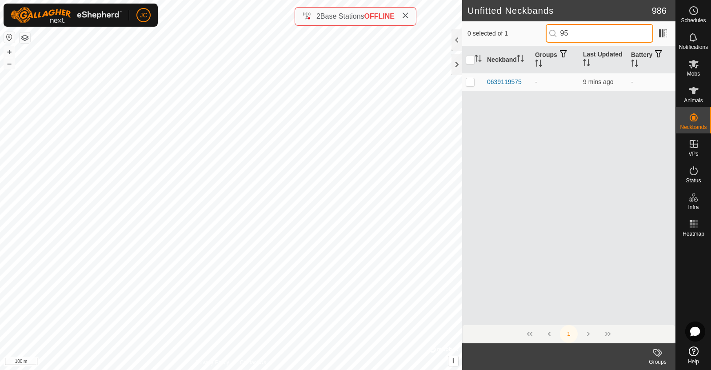
type input "9"
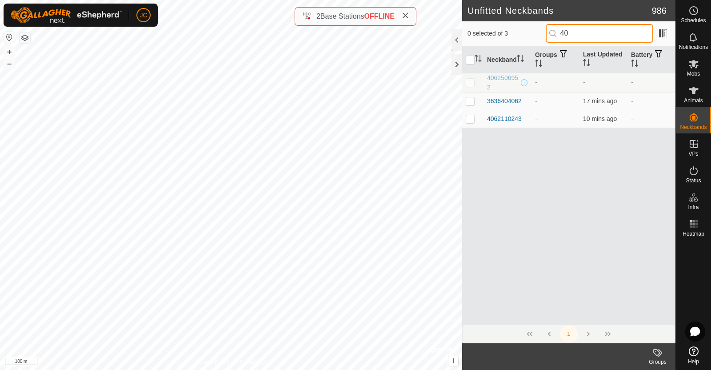
type input "4"
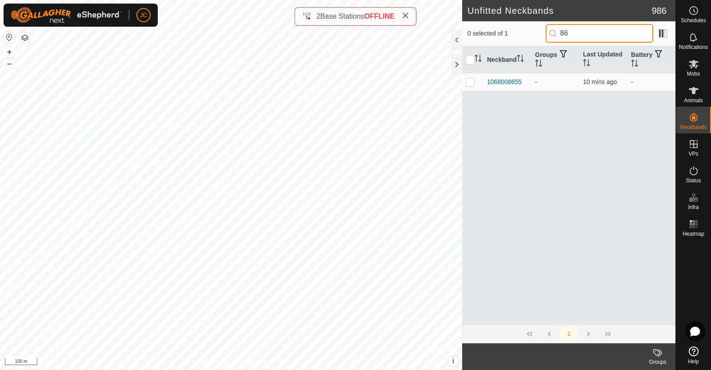
type input "8"
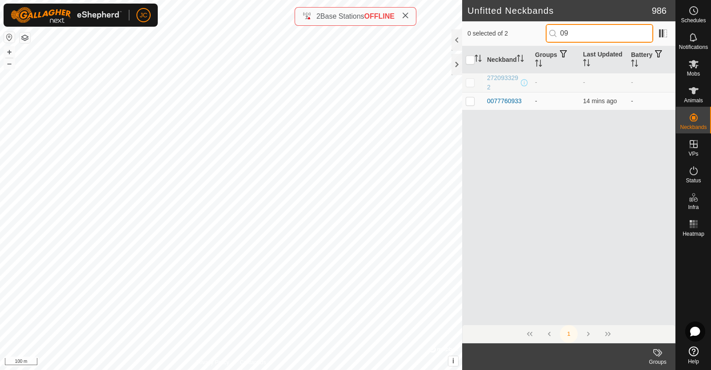
type input "0"
type input "9"
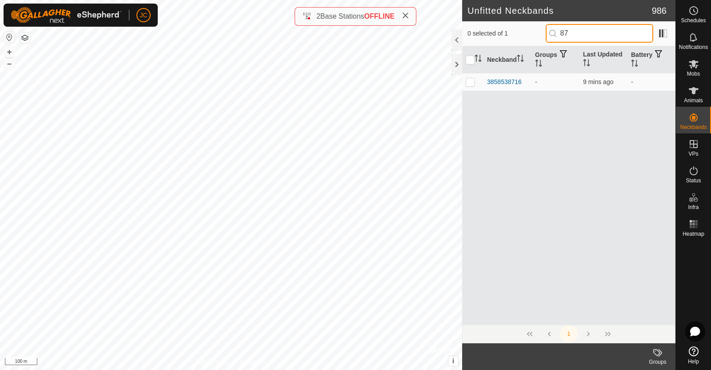
type input "8"
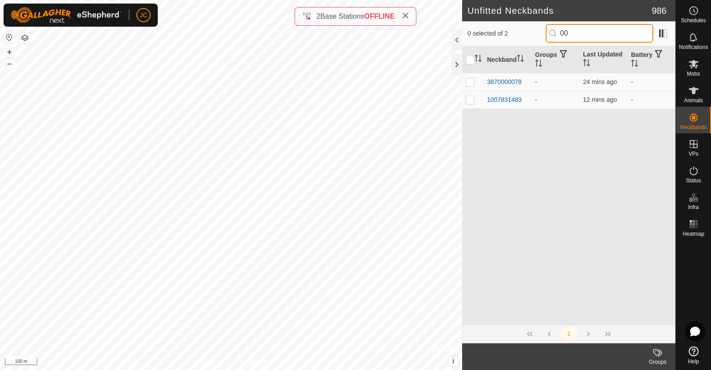
type input "0"
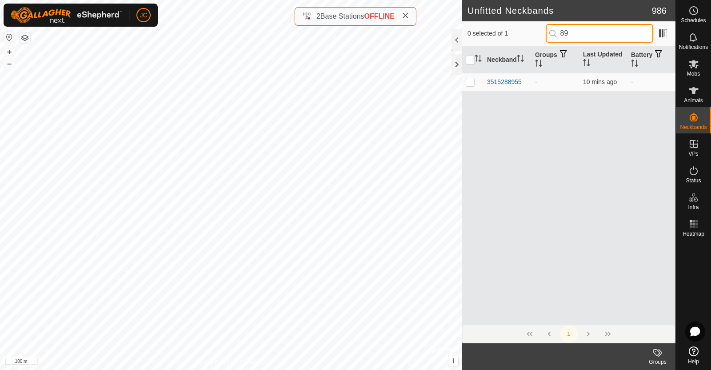
type input "8"
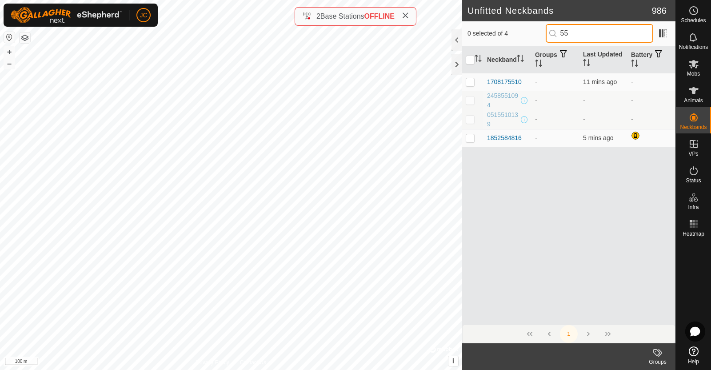
type input "5"
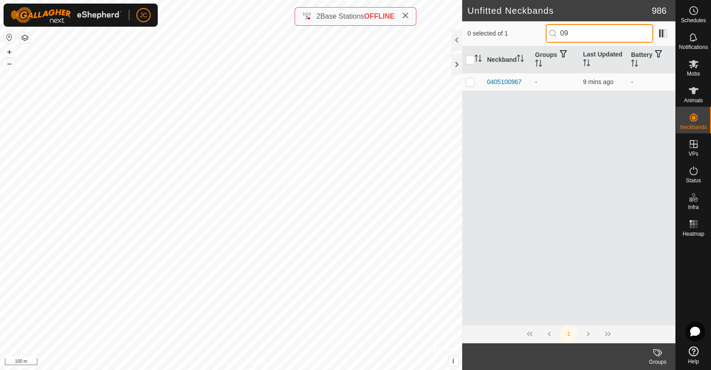
type input "0"
type input "4"
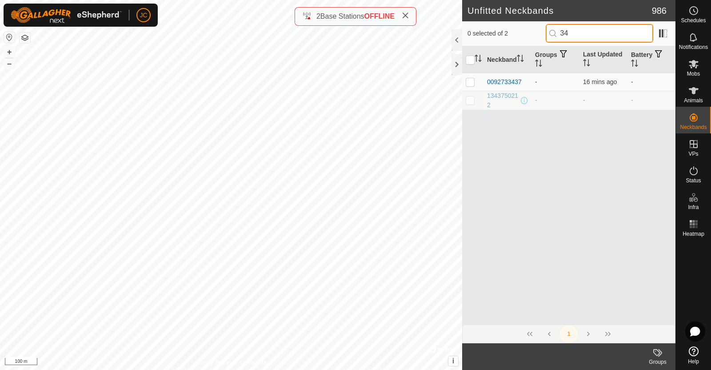
type input "3"
type input "9"
type input "0"
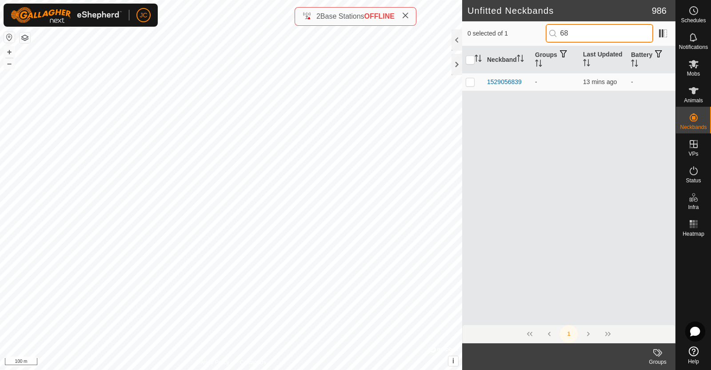
type input "6"
type input "3"
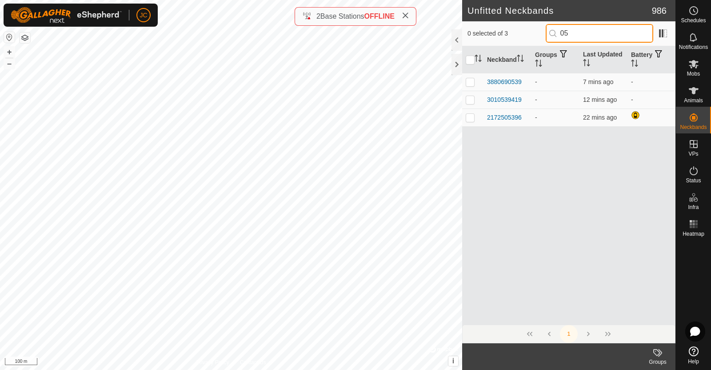
type input "0"
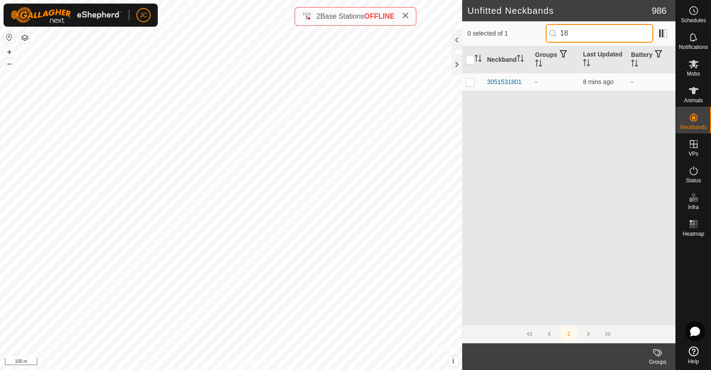
type input "1"
type input "6"
type input "0"
type input "7"
type input "8"
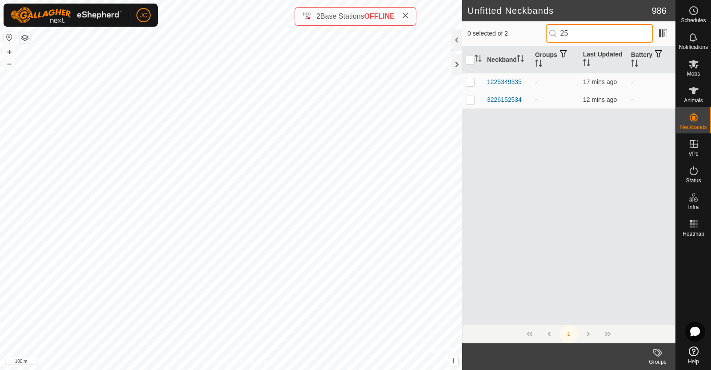
type input "2"
type input "6"
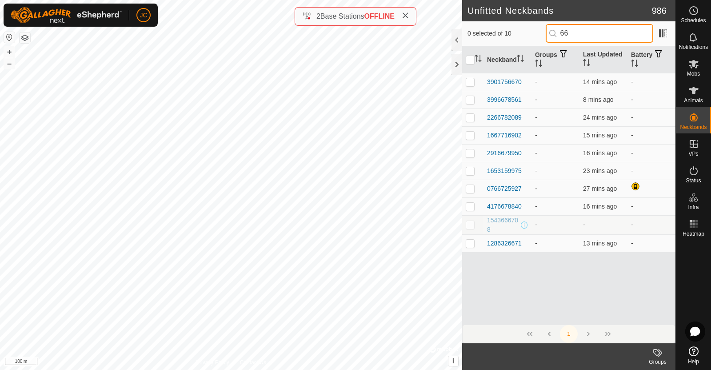
type input "6"
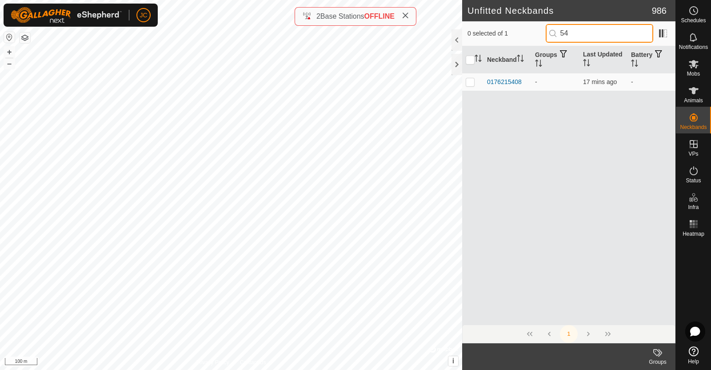
type input "5"
type input "9"
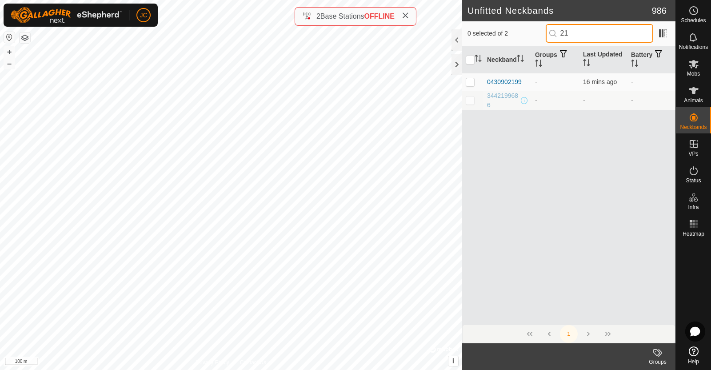
type input "2"
type input "9"
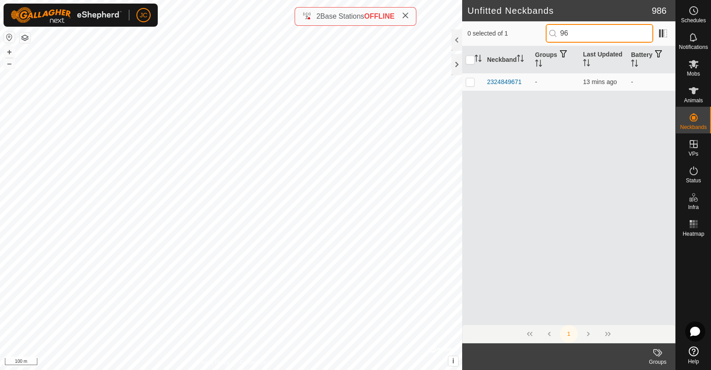
type input "9"
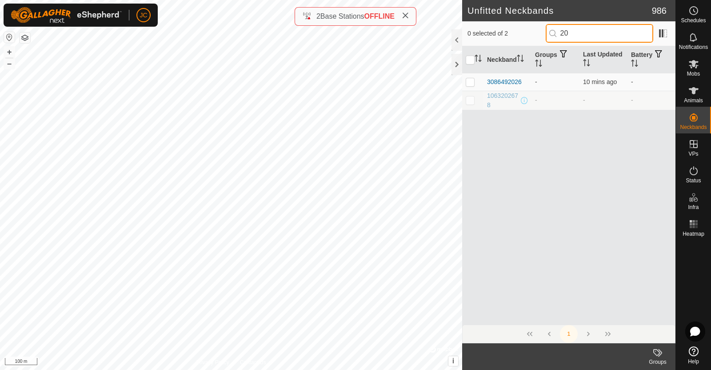
type input "2"
type input "8"
type input "1"
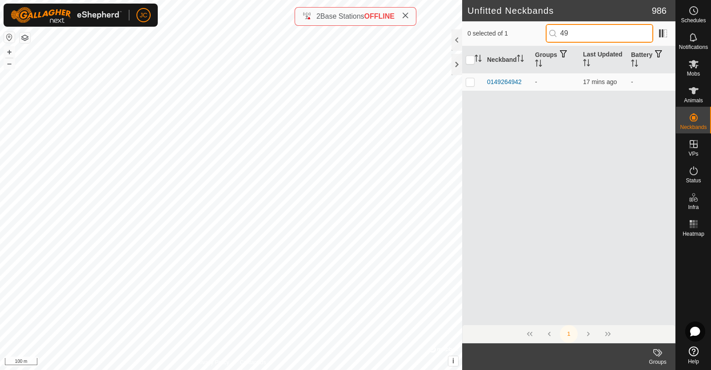
type input "4"
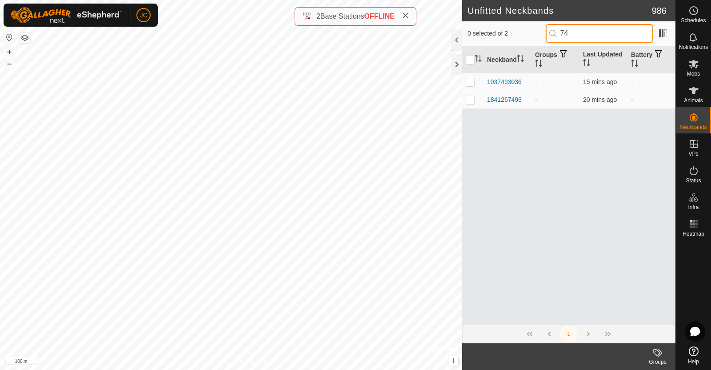
type input "7"
type input "9"
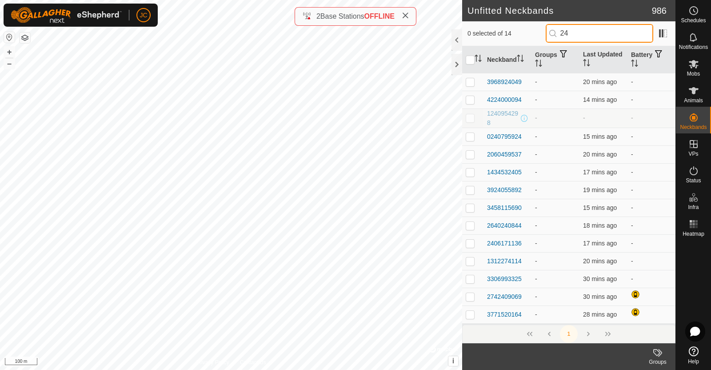
type input "2"
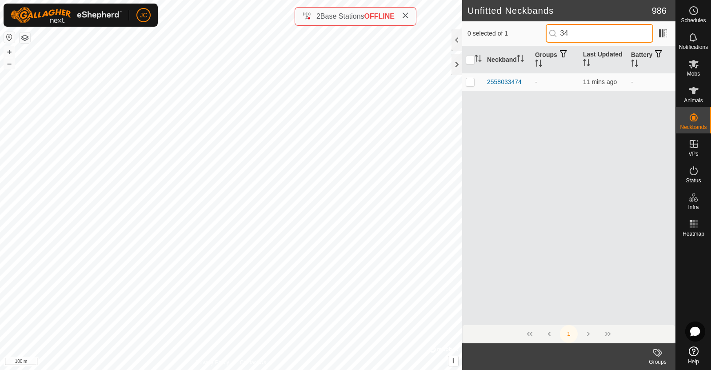
type input "3"
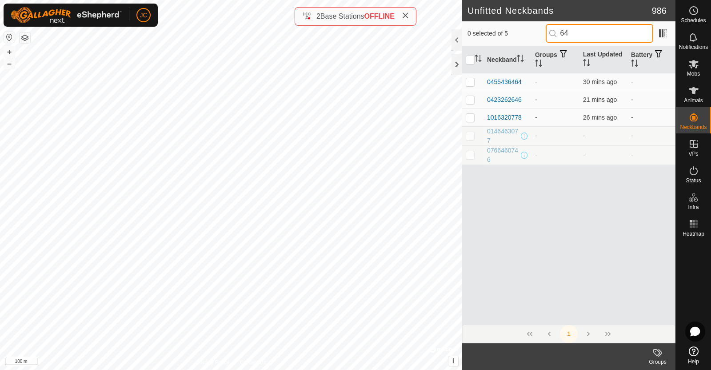
type input "6"
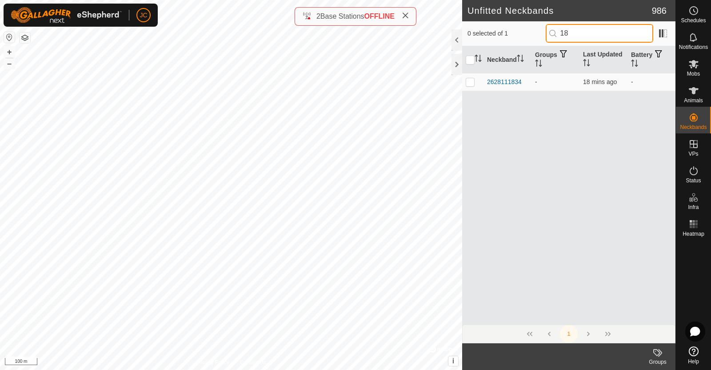
type input "1"
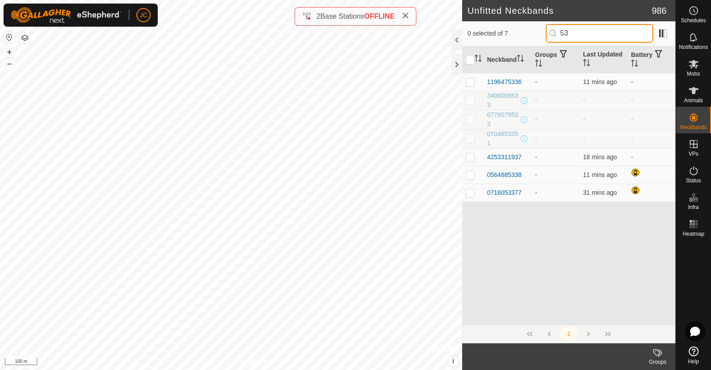
type input "5"
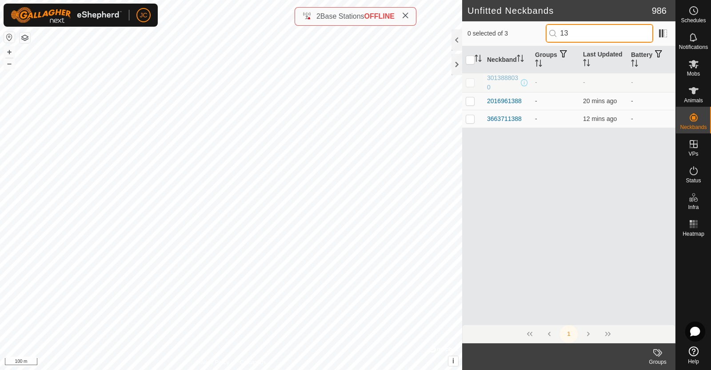
type input "1"
type input "6"
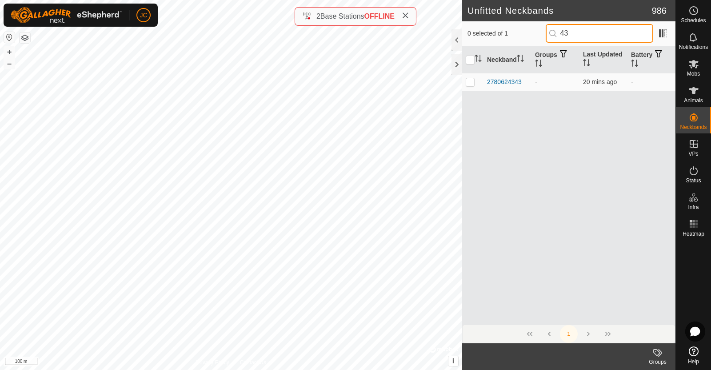
type input "4"
type input "0"
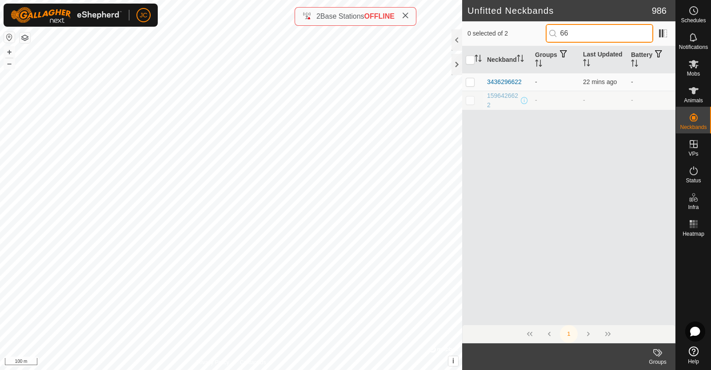
type input "6"
type input "8"
type input "5"
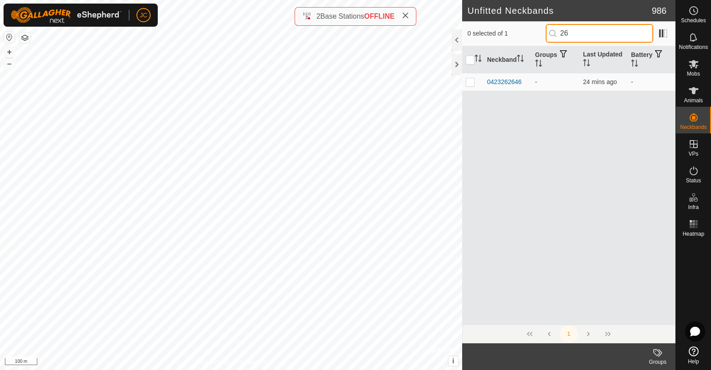
type input "2"
type input "0"
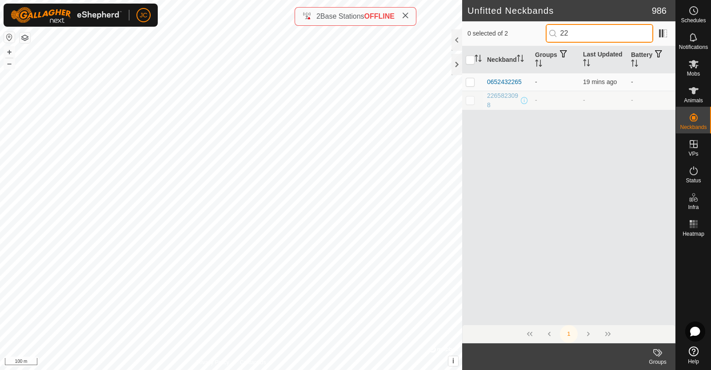
type input "2"
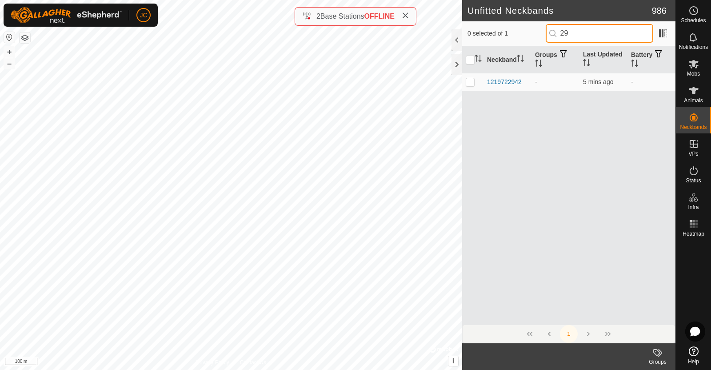
type input "2"
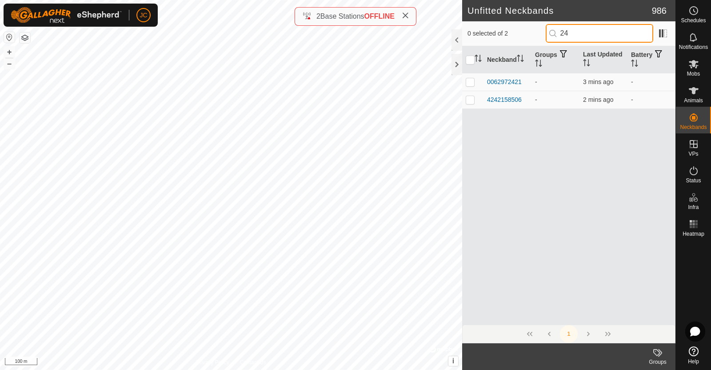
type input "2"
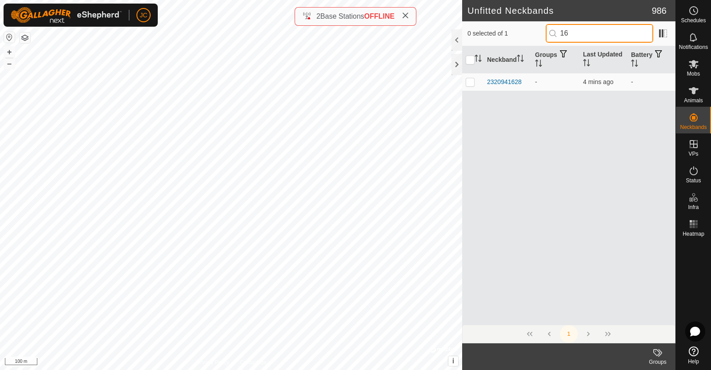
type input "1"
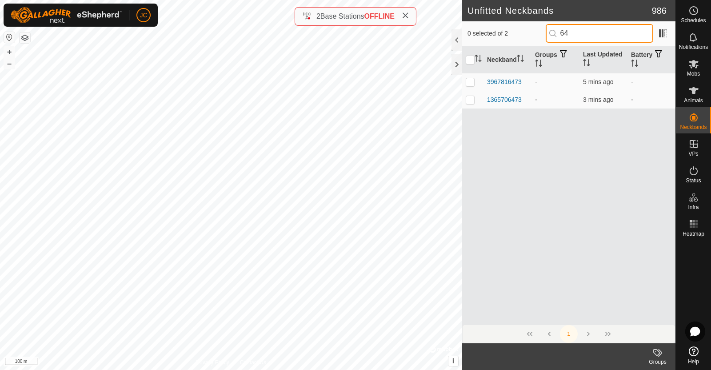
type input "6"
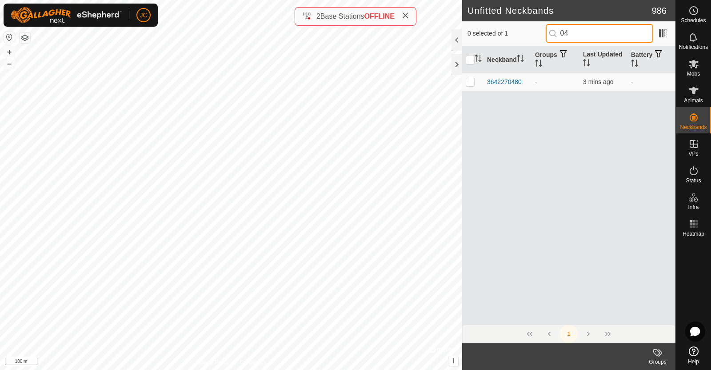
type input "0"
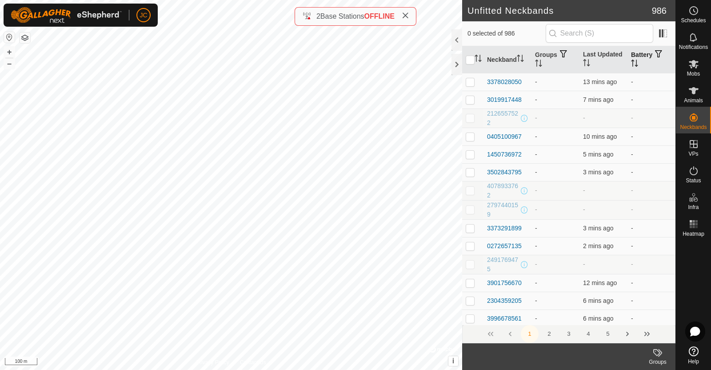
click at [637, 58] on th "Battery" at bounding box center [651, 59] width 48 height 27
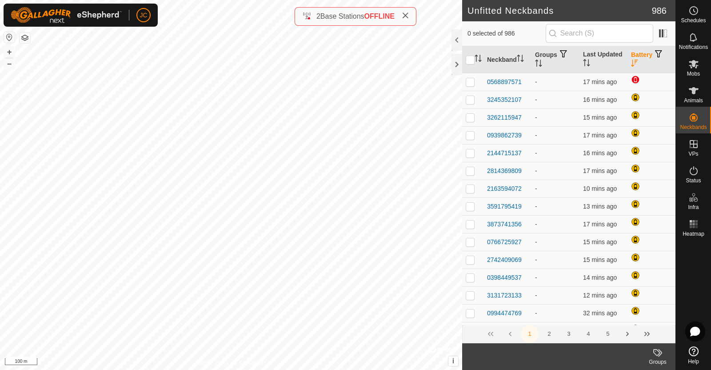
click at [633, 60] on th "Battery" at bounding box center [651, 59] width 48 height 27
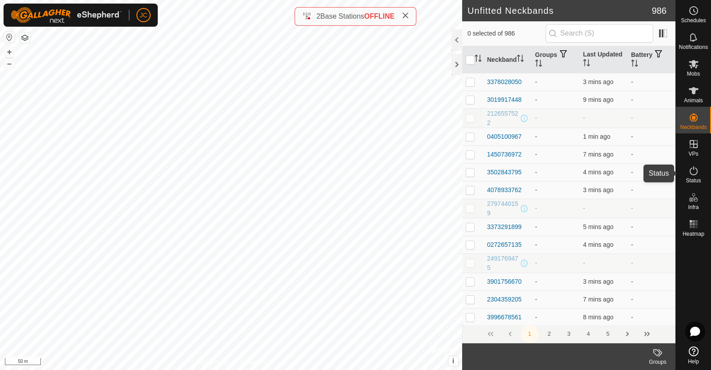
click at [693, 175] on icon at bounding box center [694, 170] width 8 height 9
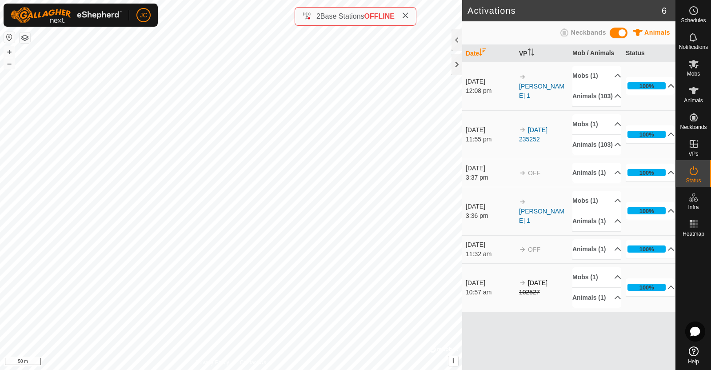
click at [665, 92] on p-accordion-header "100%" at bounding box center [650, 86] width 49 height 18
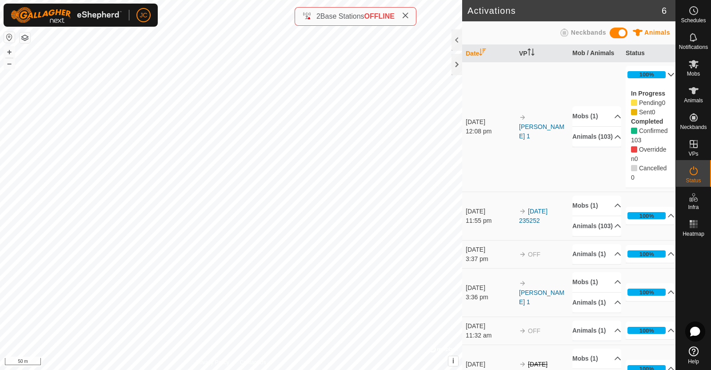
click at [660, 73] on p-accordion-header "100%" at bounding box center [650, 75] width 49 height 18
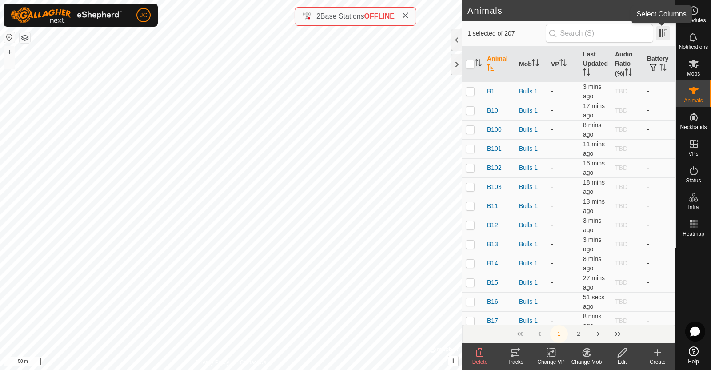
click at [666, 33] on span at bounding box center [663, 33] width 14 height 14
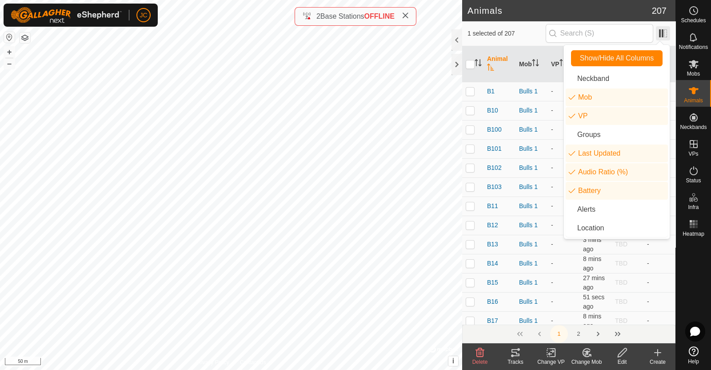
click at [666, 33] on span at bounding box center [663, 33] width 14 height 14
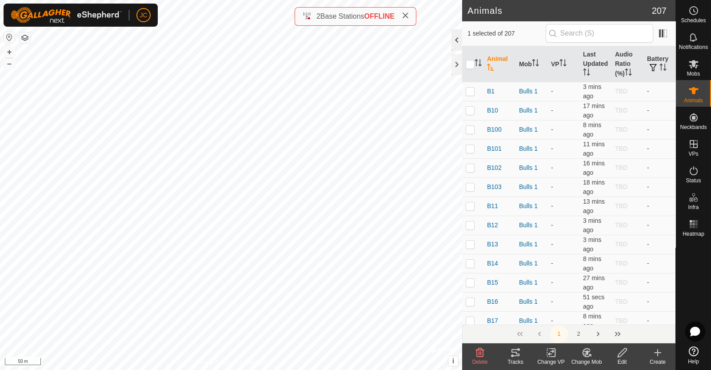
click at [455, 37] on div at bounding box center [456, 39] width 11 height 21
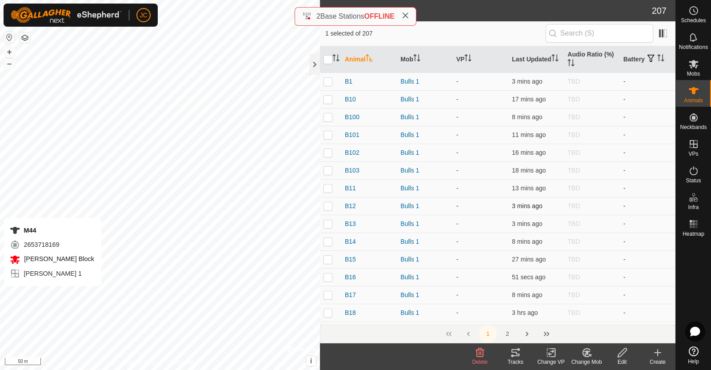
checkbox input "true"
checkbox input "false"
click at [581, 62] on th "Audio Ratio (%)" at bounding box center [592, 59] width 56 height 27
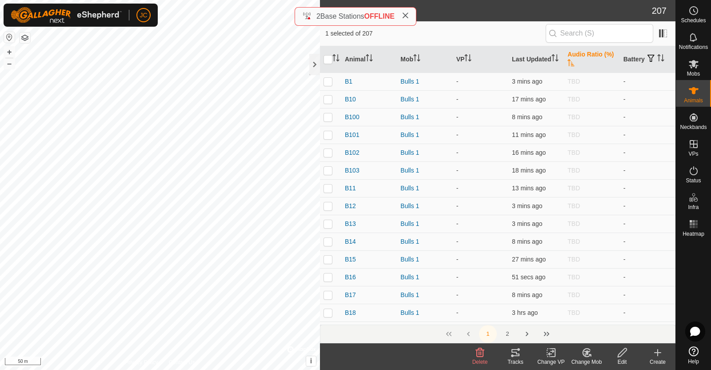
click at [581, 62] on th "Audio Ratio (%)" at bounding box center [592, 59] width 56 height 27
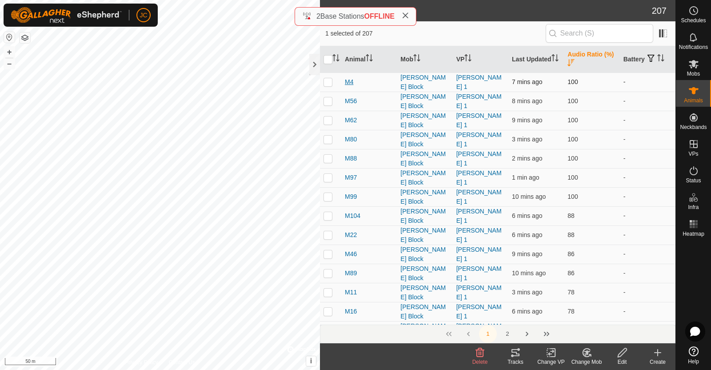
click at [350, 81] on span "M4" at bounding box center [349, 81] width 8 height 9
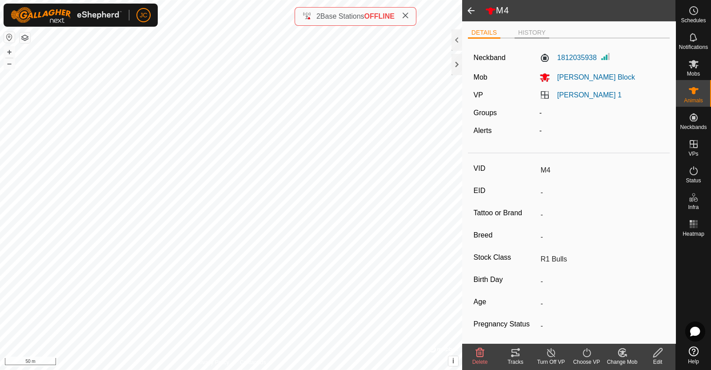
click at [534, 29] on li "HISTORY" at bounding box center [531, 33] width 35 height 11
type input "M64"
type input "-"
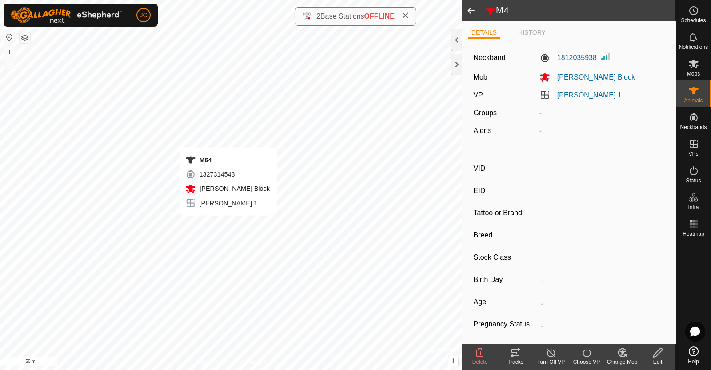
type input "R1 Bulls"
type input "-"
type input "M64"
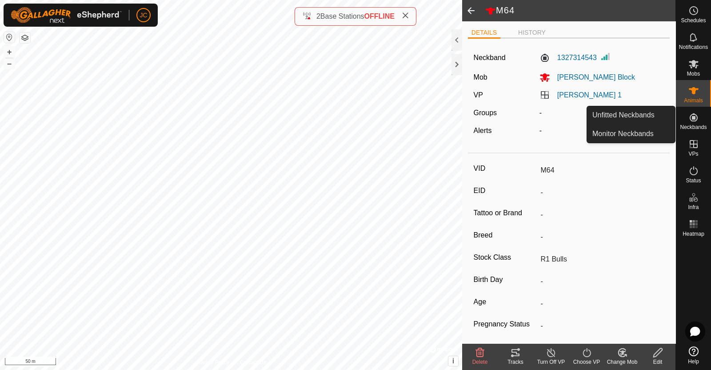
click at [698, 124] on span "Neckbands" at bounding box center [693, 126] width 27 height 5
click at [645, 112] on link "Unfitted Neckbands" at bounding box center [631, 115] width 88 height 18
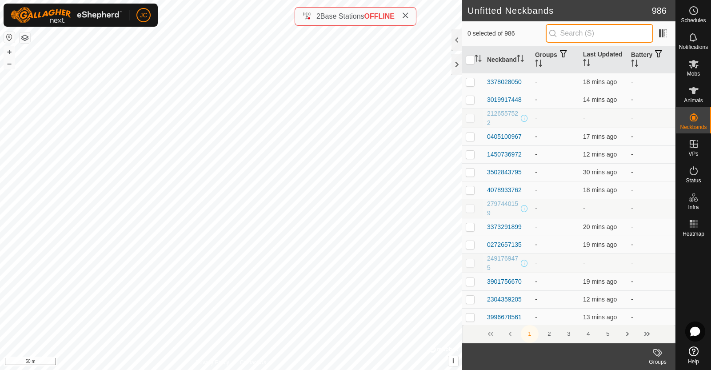
click at [582, 32] on input "text" at bounding box center [600, 33] width 108 height 19
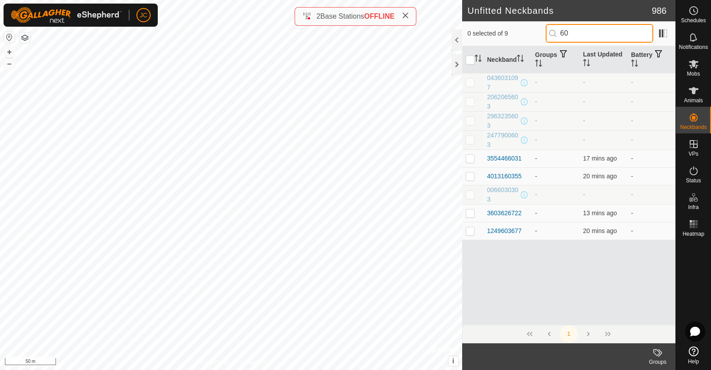
type input "6"
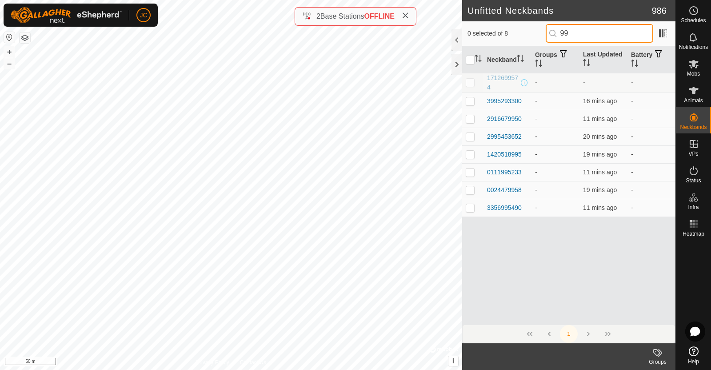
type input "9"
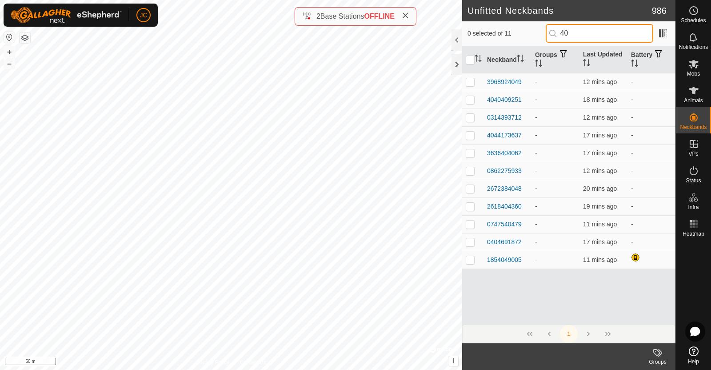
type input "4"
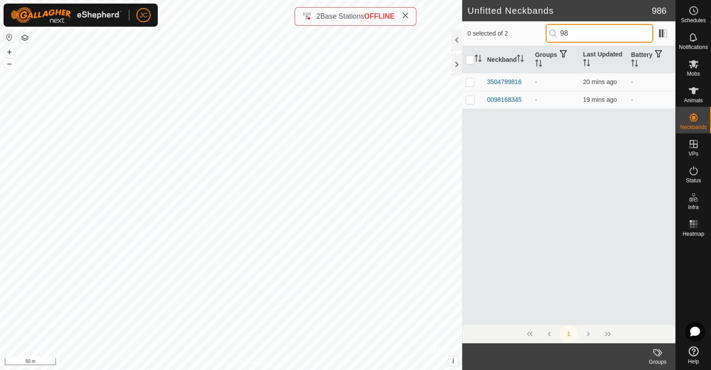
type input "9"
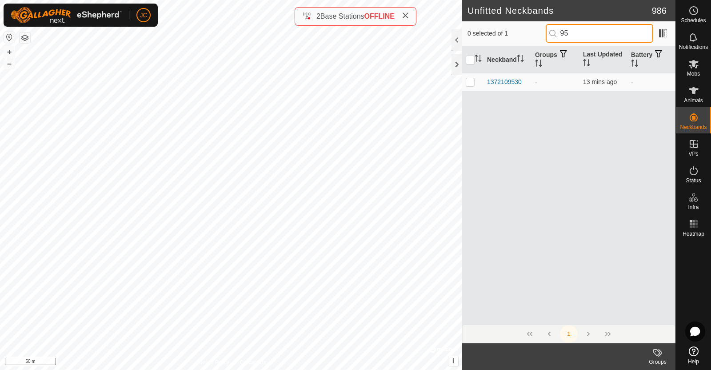
type input "9"
type input "7"
type input "9"
type input "6"
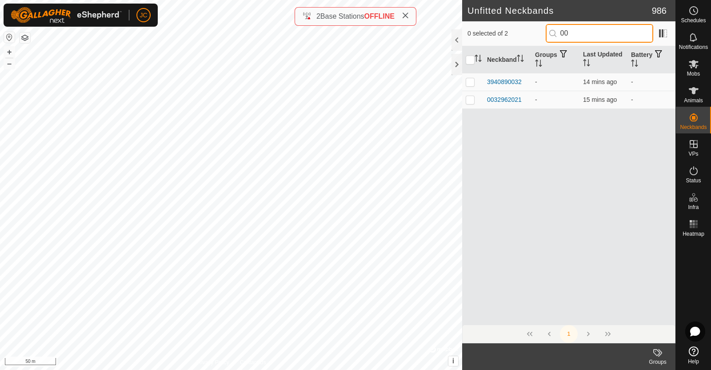
type input "0"
type input "7"
type input "9975"
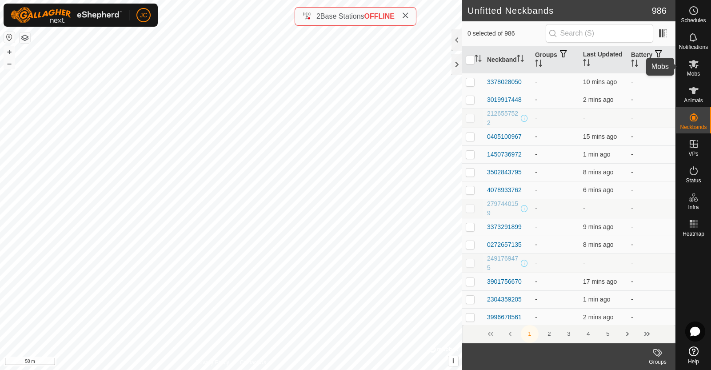
click at [698, 63] on icon at bounding box center [693, 64] width 11 height 11
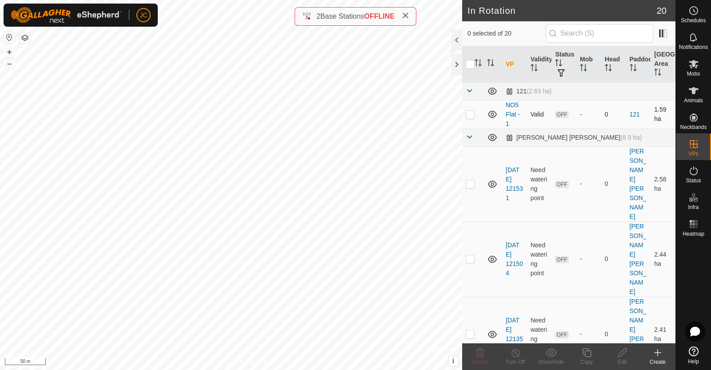
click at [468, 114] on p-checkbox at bounding box center [470, 114] width 9 height 7
checkbox input "true"
click at [624, 353] on icon at bounding box center [622, 352] width 11 height 11
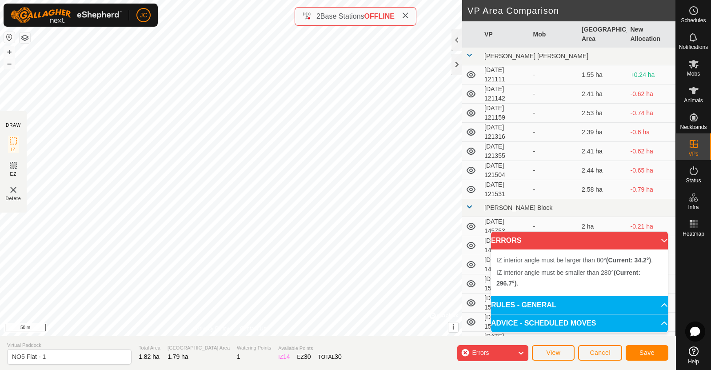
click at [250, 273] on div "IZ interior angle must be smaller than 280° (Current: 296.7°) . + – ⇧ i © Mapbo…" at bounding box center [231, 168] width 462 height 336
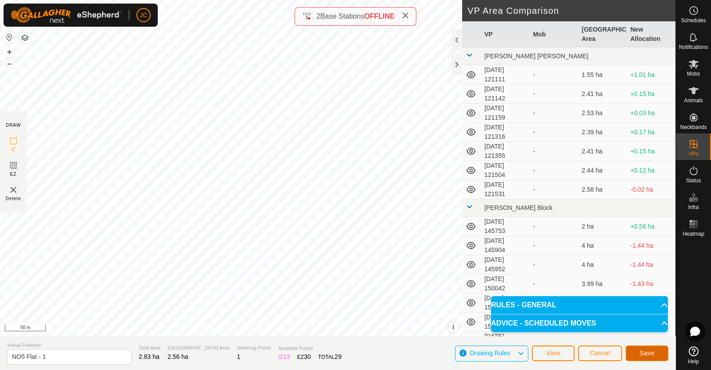
click at [644, 350] on span "Save" at bounding box center [646, 352] width 15 height 7
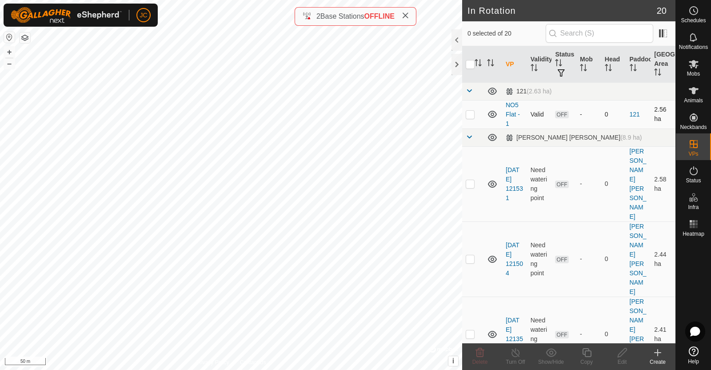
click at [473, 111] on p-checkbox at bounding box center [470, 114] width 9 height 7
checkbox input "true"
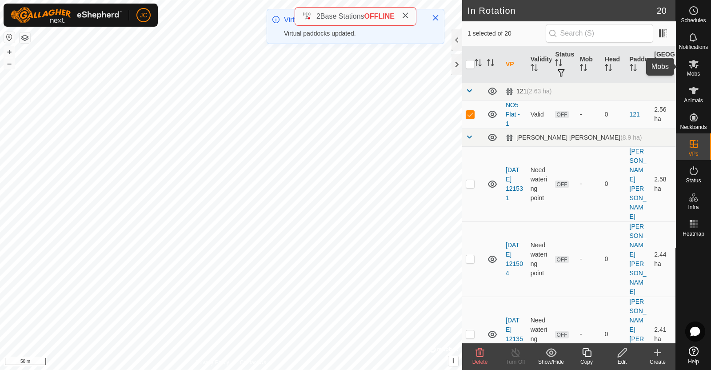
click at [697, 65] on icon at bounding box center [694, 64] width 10 height 8
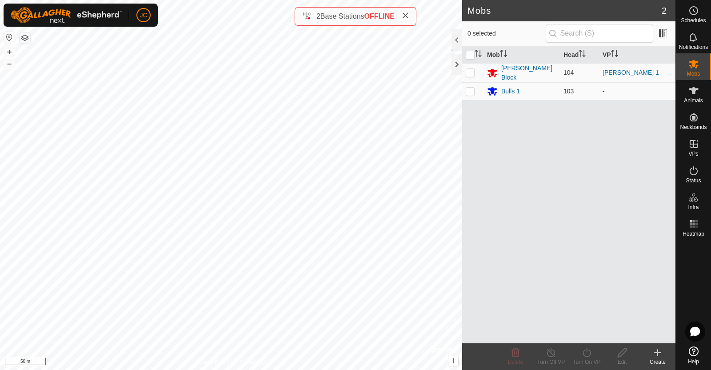
click at [469, 90] on p-checkbox at bounding box center [470, 91] width 9 height 7
checkbox input "true"
click at [585, 359] on div "Turn On VP" at bounding box center [587, 362] width 36 height 8
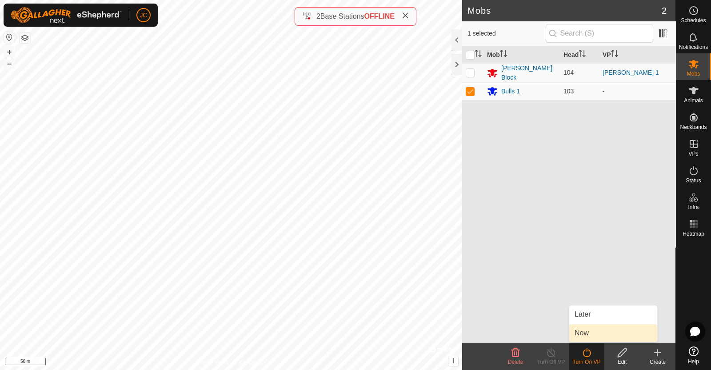
click at [584, 336] on link "Now" at bounding box center [613, 333] width 88 height 18
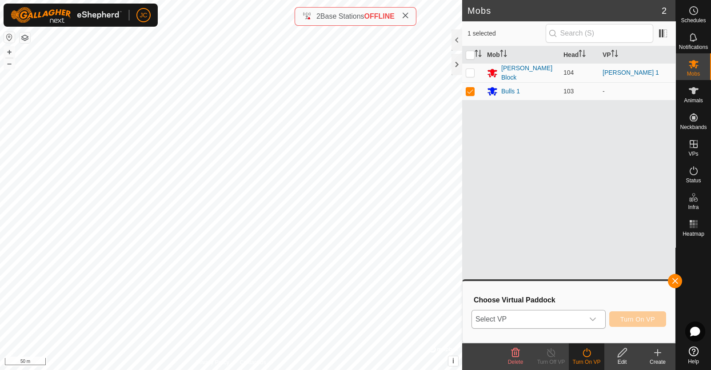
click at [591, 322] on div "dropdown trigger" at bounding box center [593, 319] width 18 height 18
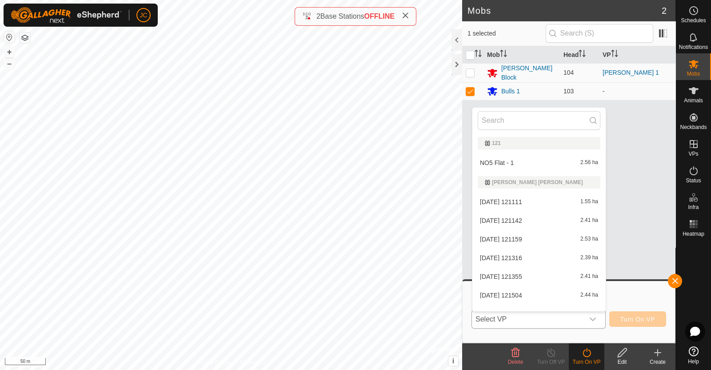
scroll to position [11, 0]
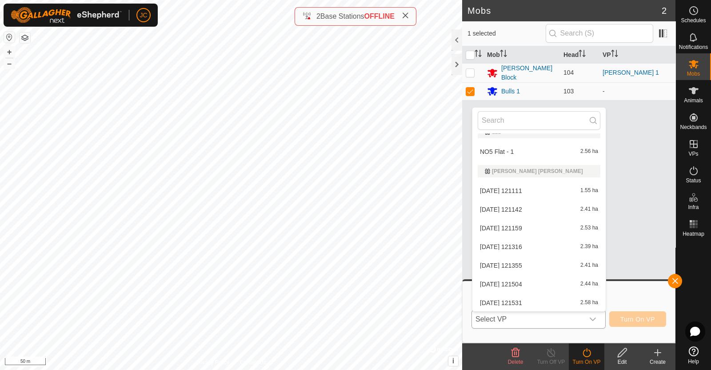
click at [525, 151] on li "NO5 Flat - 1 2.56 ha" at bounding box center [538, 152] width 133 height 18
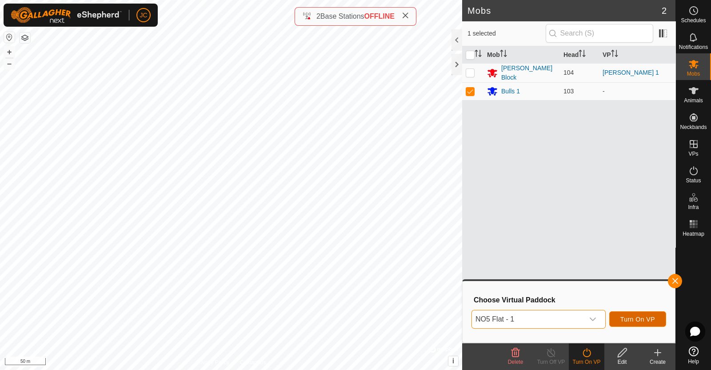
click at [631, 318] on span "Turn On VP" at bounding box center [637, 318] width 35 height 7
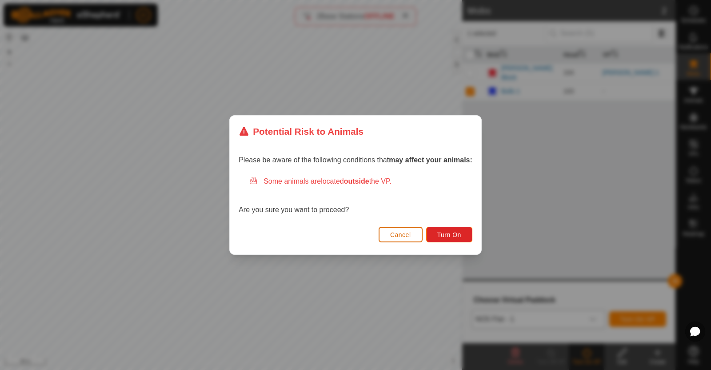
click at [402, 234] on span "Cancel" at bounding box center [400, 234] width 21 height 7
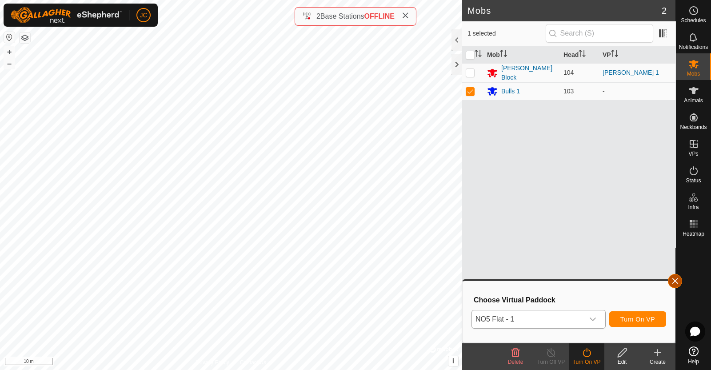
click at [674, 277] on button "button" at bounding box center [675, 281] width 14 height 14
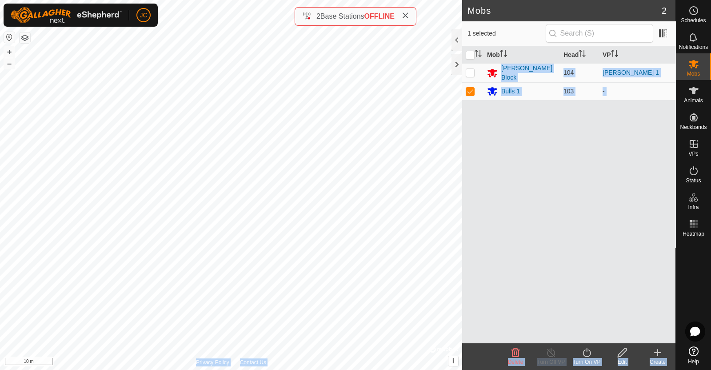
click at [400, 163] on div "Mobs 2 1 selected Mob Head VP Moores Block 104 Moores 1 Bulls 1 103 - Delete Tu…" at bounding box center [337, 185] width 675 height 370
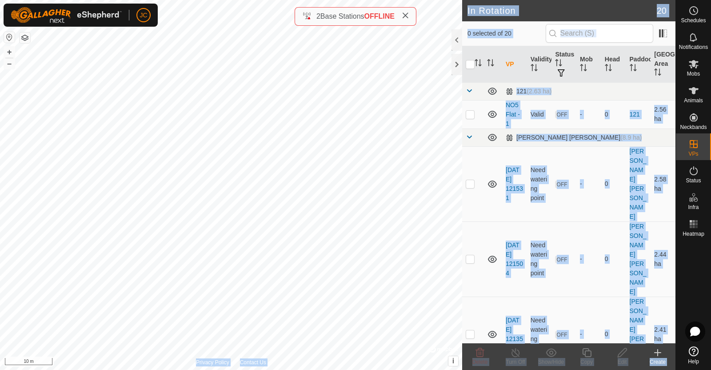
checkbox input "true"
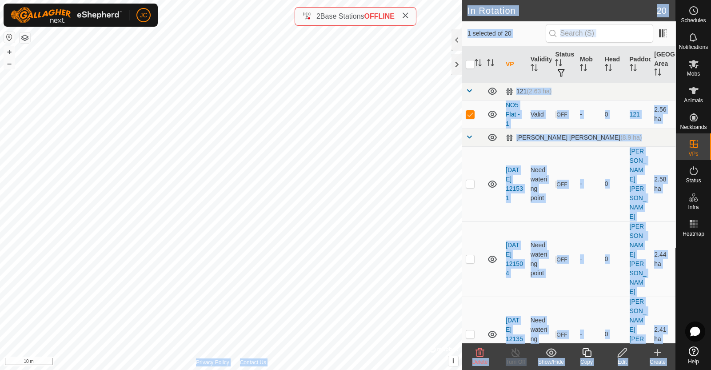
click at [622, 357] on icon at bounding box center [622, 352] width 11 height 11
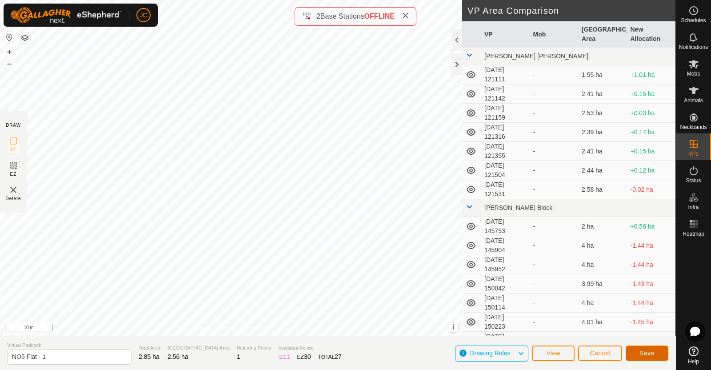
click at [649, 354] on span "Save" at bounding box center [646, 352] width 15 height 7
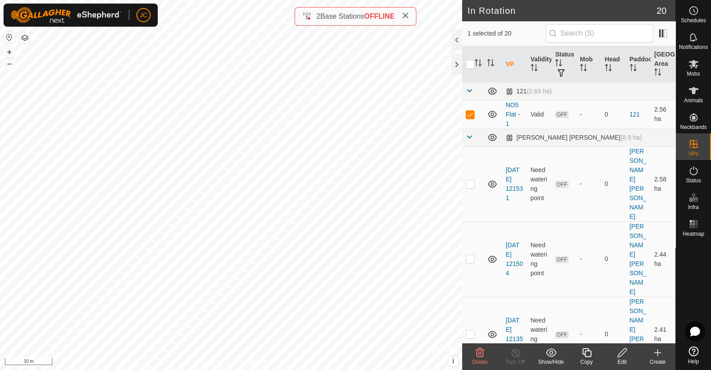
checkbox input "false"
click at [467, 115] on p-checkbox at bounding box center [470, 114] width 9 height 7
checkbox input "true"
click at [694, 64] on icon at bounding box center [694, 64] width 10 height 8
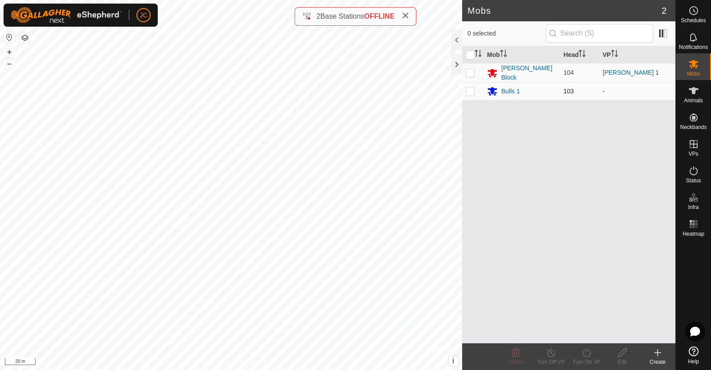
click at [470, 90] on p-checkbox at bounding box center [470, 91] width 9 height 7
checkbox input "true"
click at [584, 357] on icon at bounding box center [586, 352] width 11 height 11
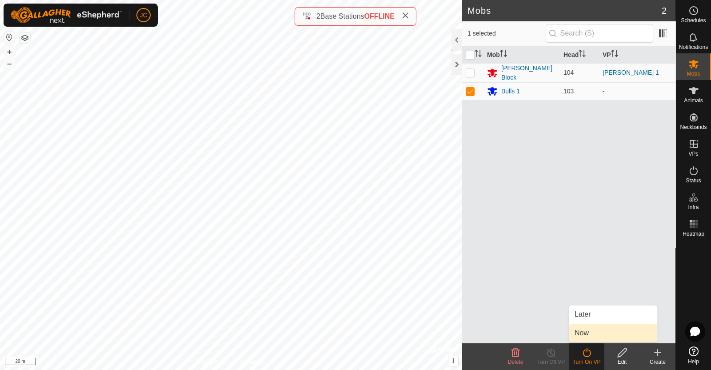
click at [589, 335] on link "Now" at bounding box center [613, 333] width 88 height 18
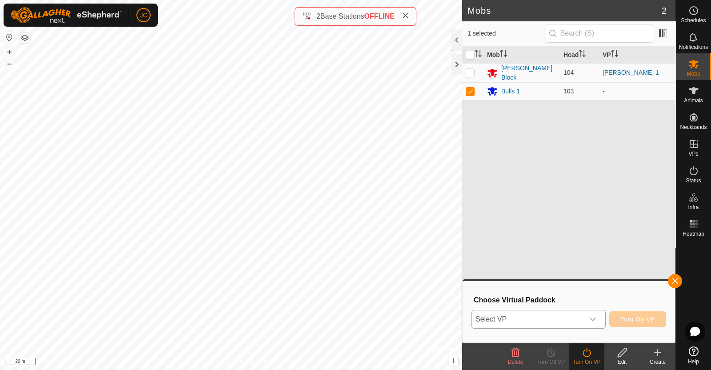
click at [586, 322] on div "dropdown trigger" at bounding box center [593, 319] width 18 height 18
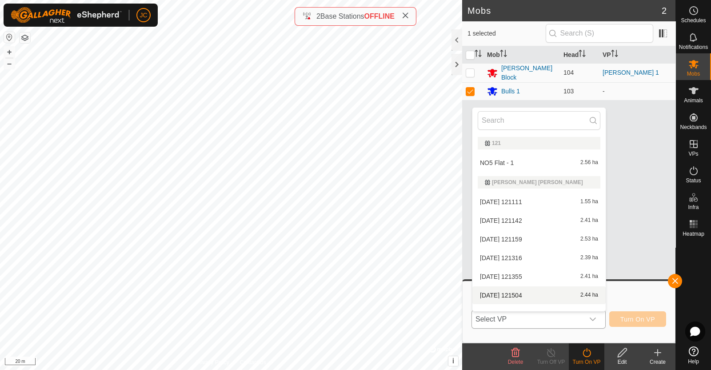
scroll to position [11, 0]
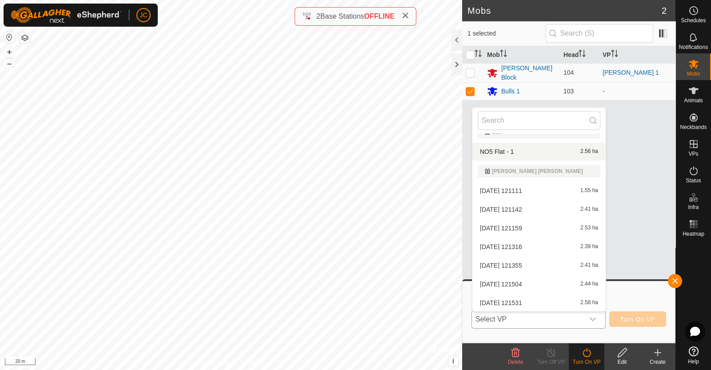
click at [531, 151] on li "NO5 Flat - 1 2.56 ha" at bounding box center [538, 152] width 133 height 18
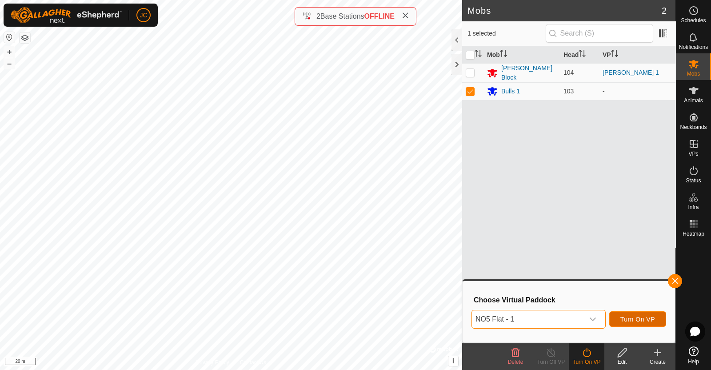
click at [638, 317] on span "Turn On VP" at bounding box center [637, 318] width 35 height 7
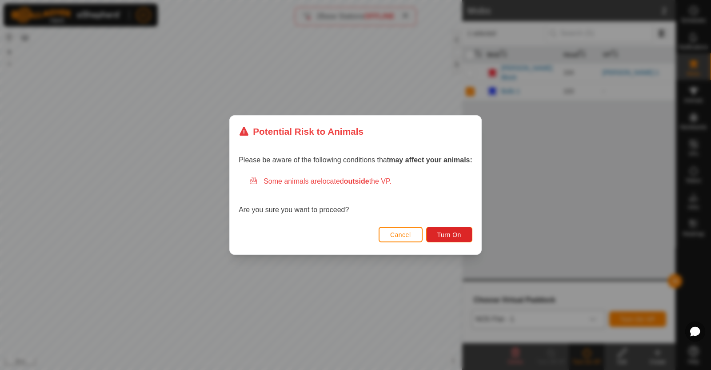
click at [398, 230] on button "Cancel" at bounding box center [401, 235] width 44 height 16
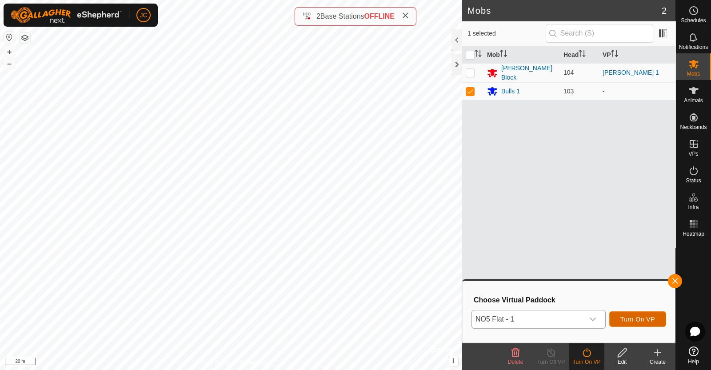
click at [638, 321] on span "Turn On VP" at bounding box center [637, 318] width 35 height 7
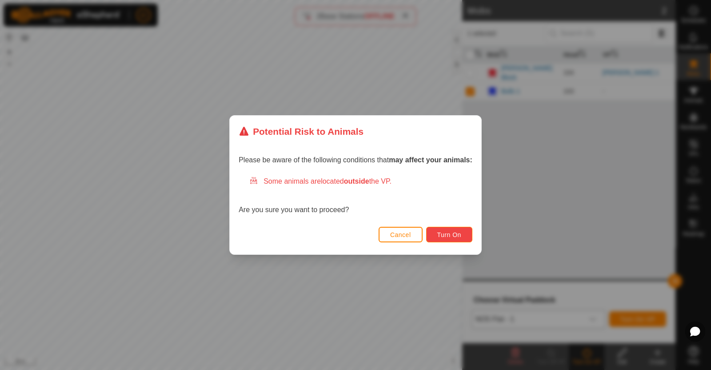
click at [448, 232] on span "Turn On" at bounding box center [449, 234] width 24 height 7
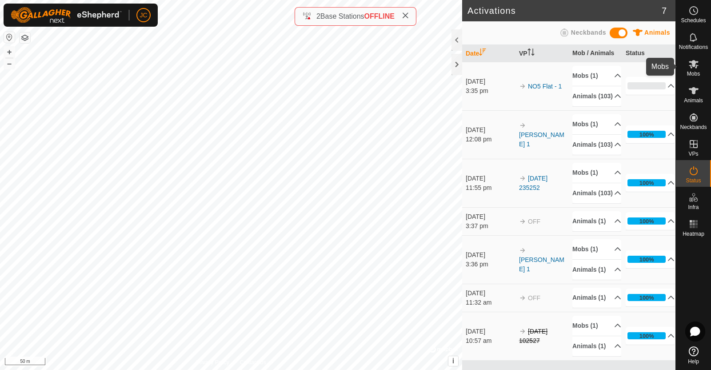
click at [702, 71] on div "Mobs" at bounding box center [693, 66] width 35 height 27
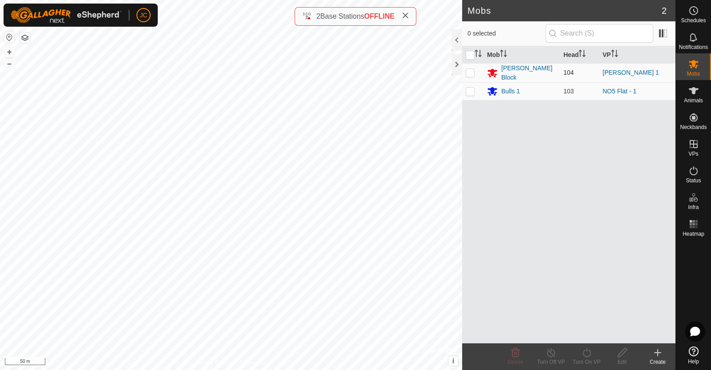
click at [473, 70] on p-checkbox at bounding box center [470, 72] width 9 height 7
checkbox input "true"
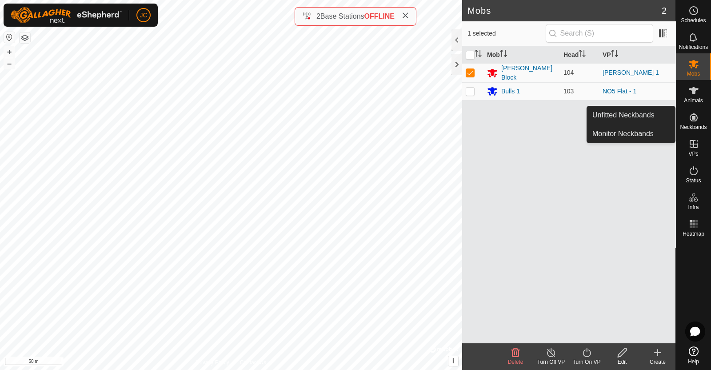
click at [690, 111] on es-neckbands-svg-icon at bounding box center [694, 117] width 16 height 14
click at [651, 111] on link "Unfitted Neckbands" at bounding box center [631, 115] width 88 height 18
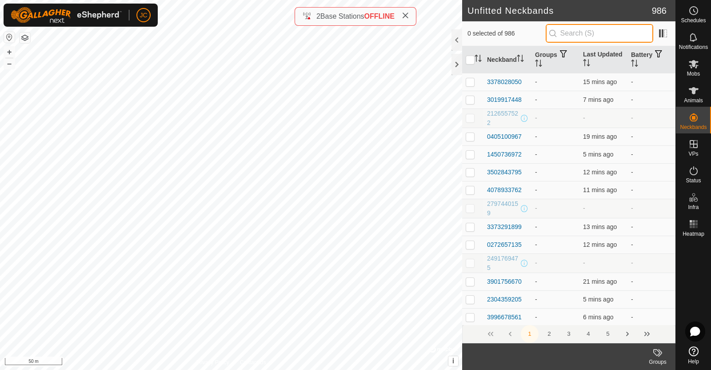
click at [582, 33] on input "text" at bounding box center [600, 33] width 108 height 19
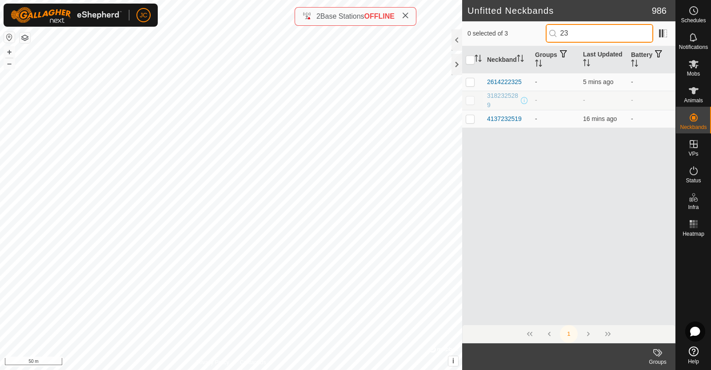
type input "2"
type input "9"
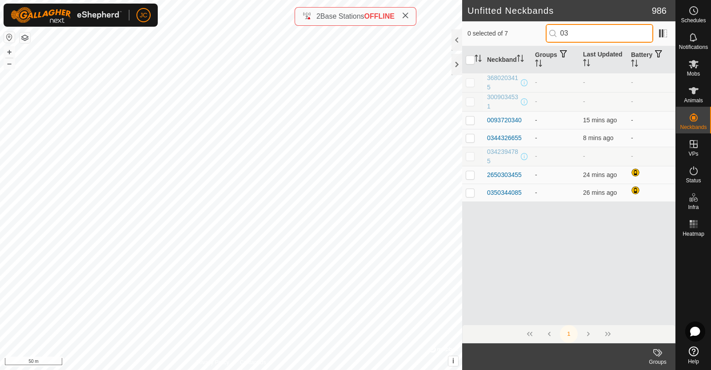
type input "0"
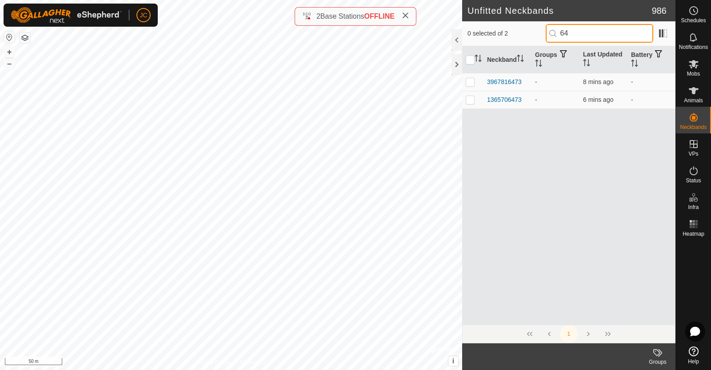
type input "6"
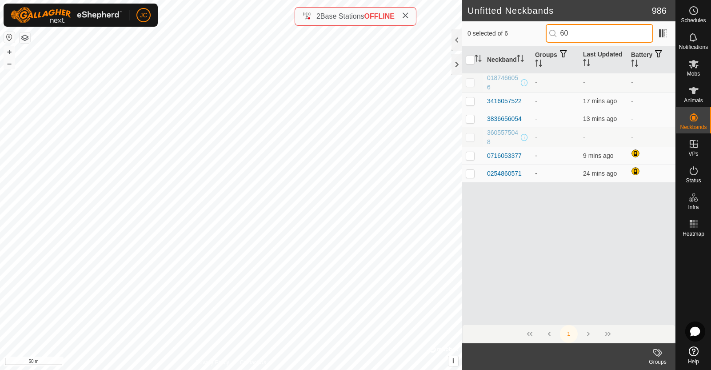
type input "6"
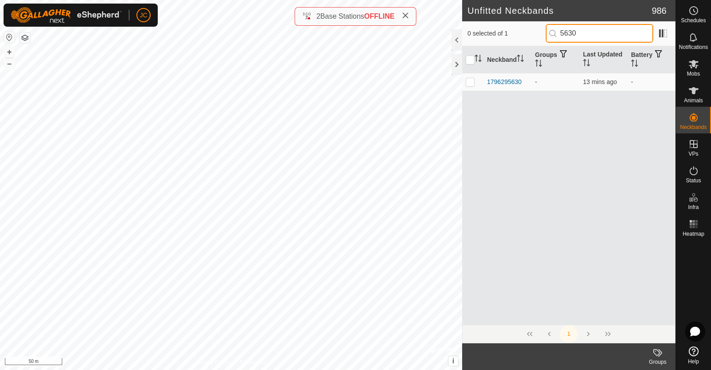
type input "5630"
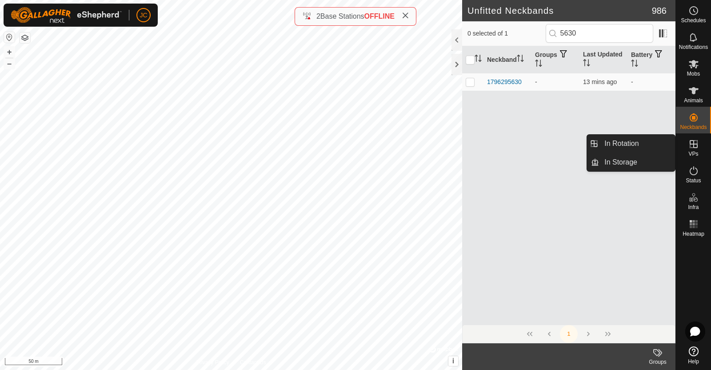
click at [696, 151] on span "VPs" at bounding box center [693, 153] width 10 height 5
click at [649, 147] on link "In Rotation" at bounding box center [637, 144] width 76 height 18
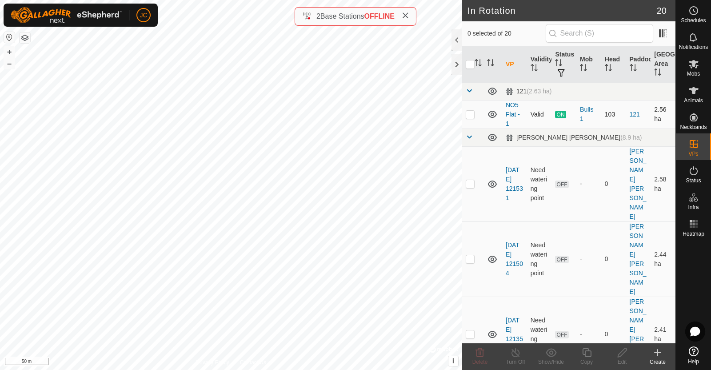
click at [469, 113] on p-checkbox at bounding box center [470, 114] width 9 height 7
checkbox input "true"
click at [518, 354] on icon at bounding box center [515, 352] width 11 height 11
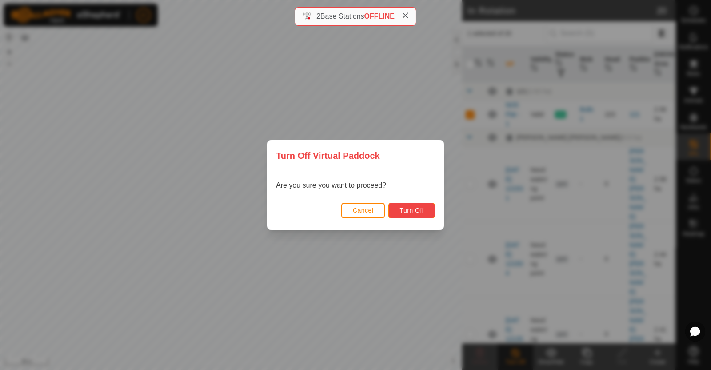
click at [418, 212] on span "Turn Off" at bounding box center [411, 210] width 24 height 7
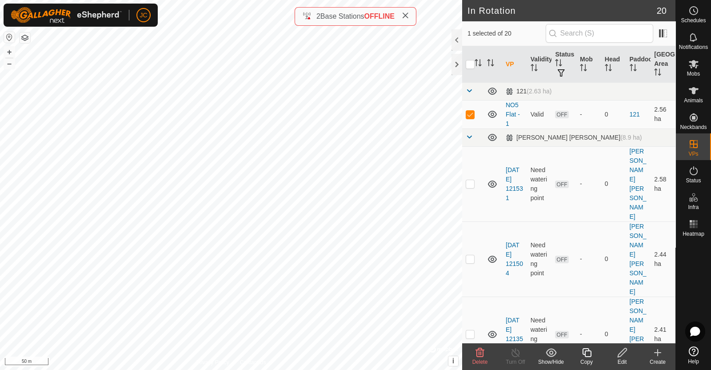
checkbox input "false"
click at [653, 358] on div "Create" at bounding box center [658, 362] width 36 height 8
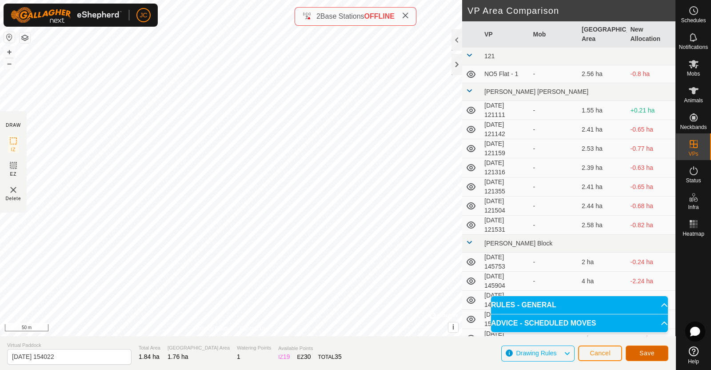
click at [650, 352] on span "Save" at bounding box center [646, 352] width 15 height 7
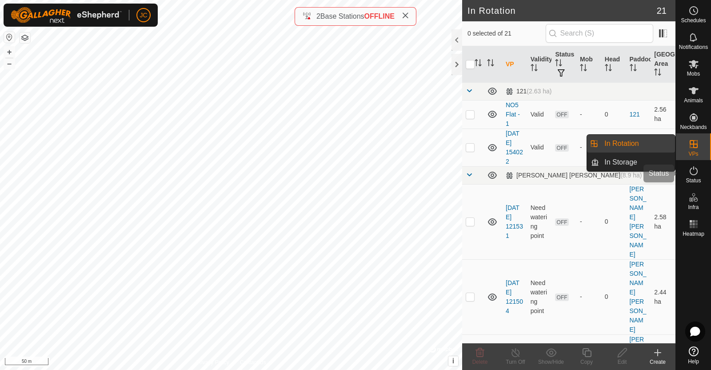
click at [700, 171] on es-activation-svg-icon at bounding box center [694, 170] width 16 height 14
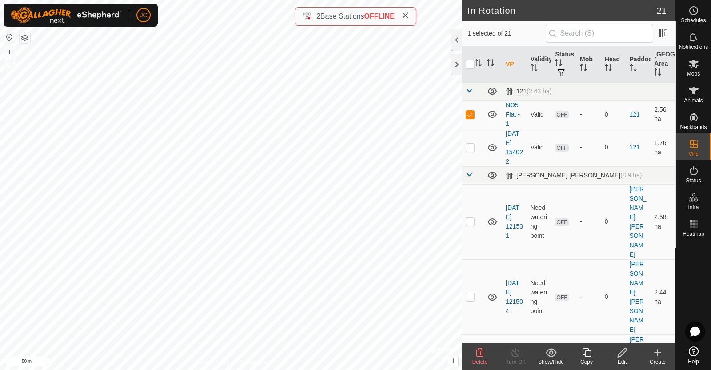
click at [480, 348] on icon at bounding box center [479, 352] width 11 height 11
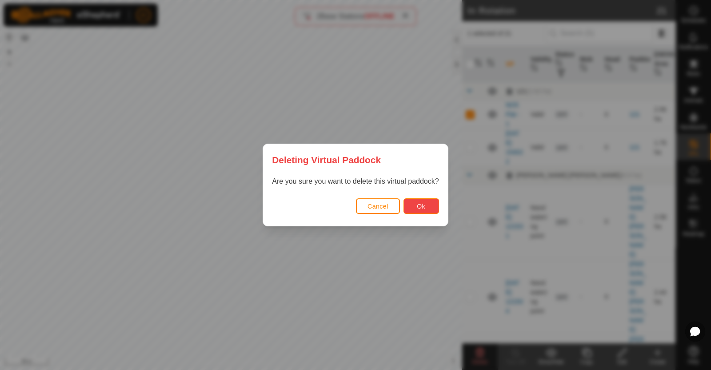
click at [415, 207] on button "Ok" at bounding box center [421, 206] width 36 height 16
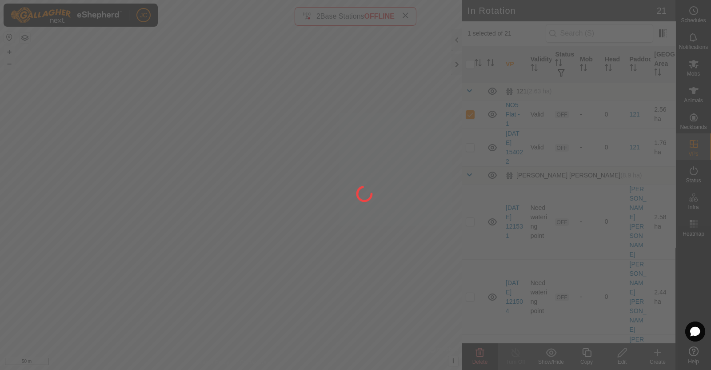
checkbox input "false"
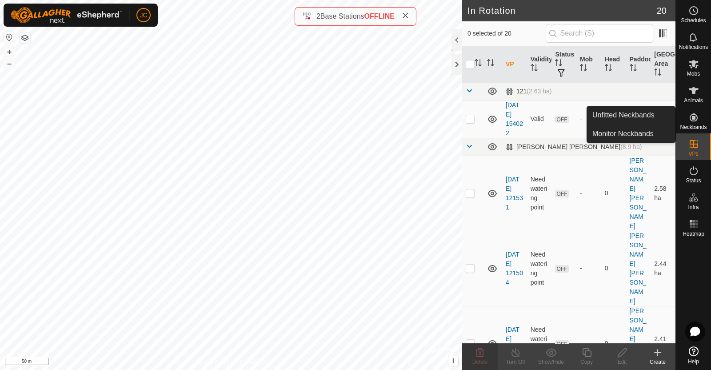
click at [697, 118] on icon at bounding box center [694, 117] width 8 height 8
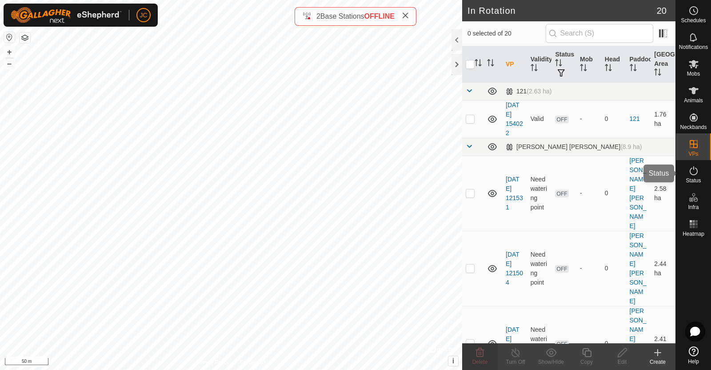
click at [695, 167] on icon at bounding box center [693, 170] width 11 height 11
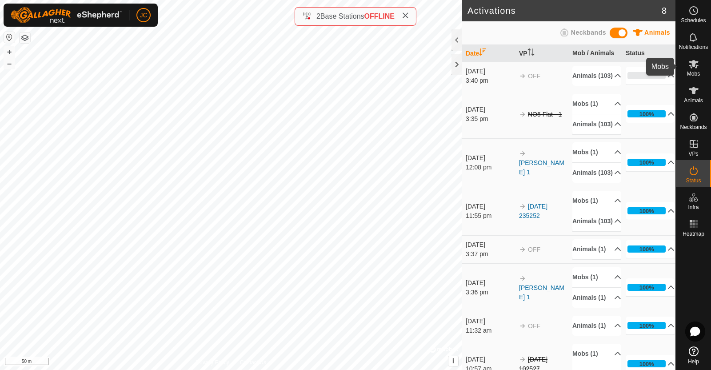
click at [696, 65] on icon at bounding box center [694, 64] width 10 height 8
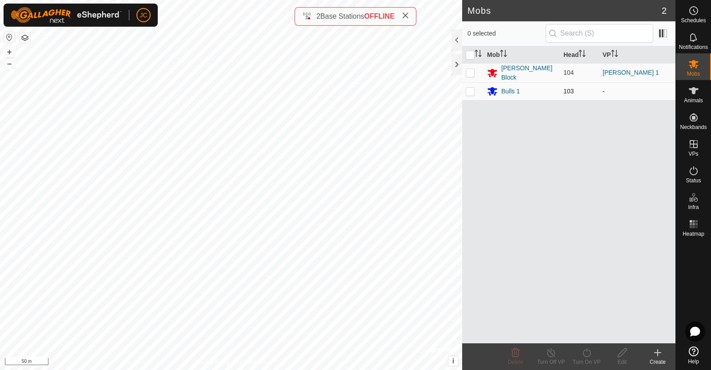
click at [469, 88] on p-checkbox at bounding box center [470, 91] width 9 height 7
checkbox input "true"
click at [586, 359] on div "Turn On VP" at bounding box center [587, 362] width 36 height 8
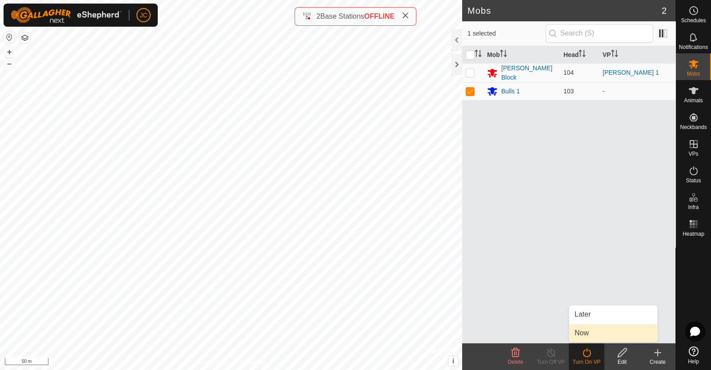
click at [590, 331] on link "Now" at bounding box center [613, 333] width 88 height 18
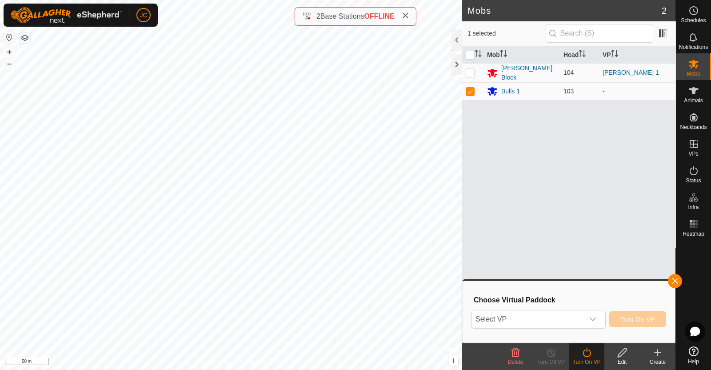
click at [589, 328] on div "Select VP Turn On VP" at bounding box center [568, 318] width 195 height 21
click at [588, 323] on div "dropdown trigger" at bounding box center [593, 319] width 18 height 18
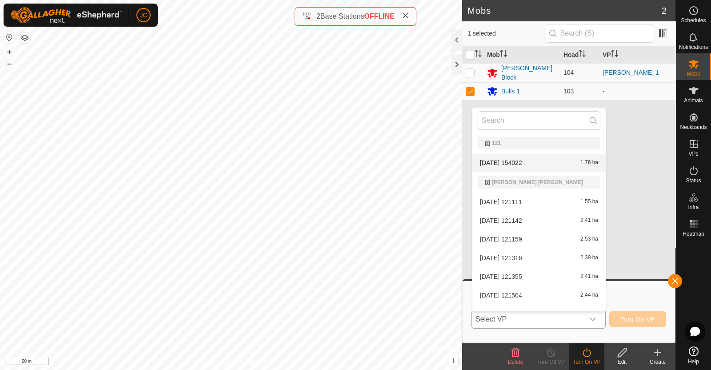
click at [539, 161] on li "2025-08-13 154022 1.76 ha" at bounding box center [538, 163] width 133 height 18
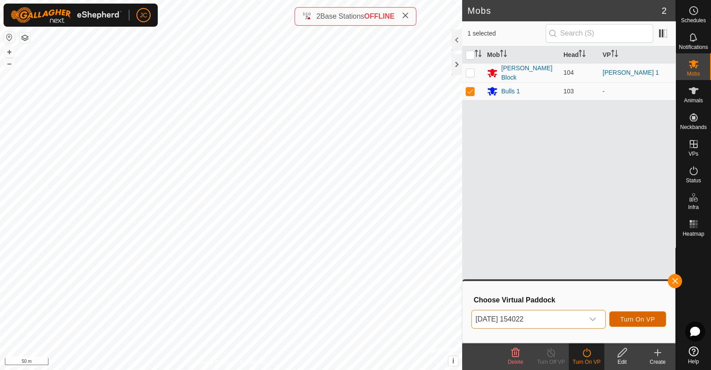
click at [630, 314] on button "Turn On VP" at bounding box center [637, 319] width 57 height 16
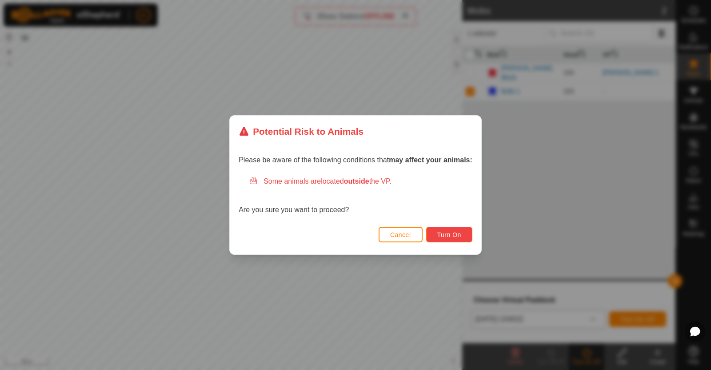
click at [445, 237] on span "Turn On" at bounding box center [449, 234] width 24 height 7
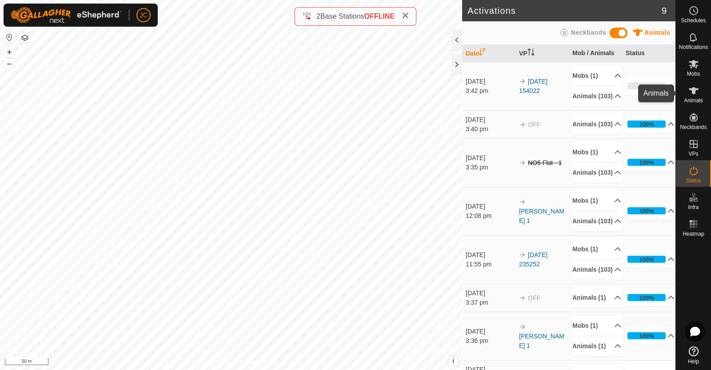
click at [693, 96] on icon at bounding box center [693, 90] width 11 height 11
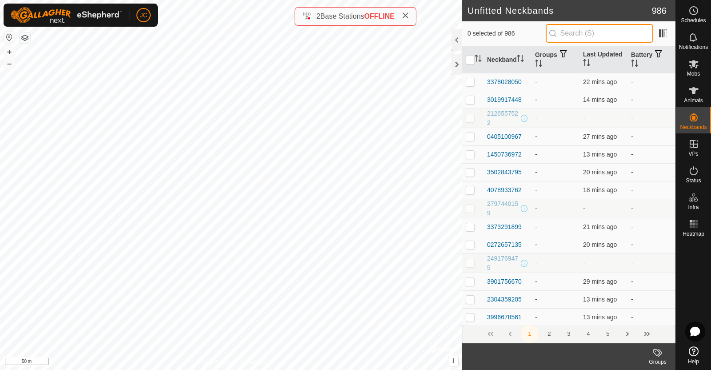
click at [597, 34] on input "text" at bounding box center [600, 33] width 108 height 19
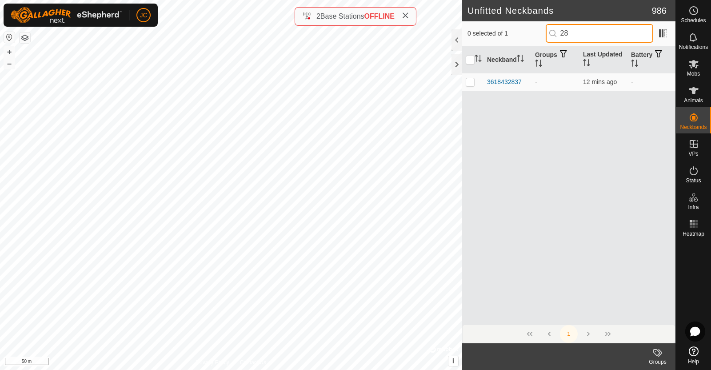
type input "2"
type input "5"
type input "7"
type input "2"
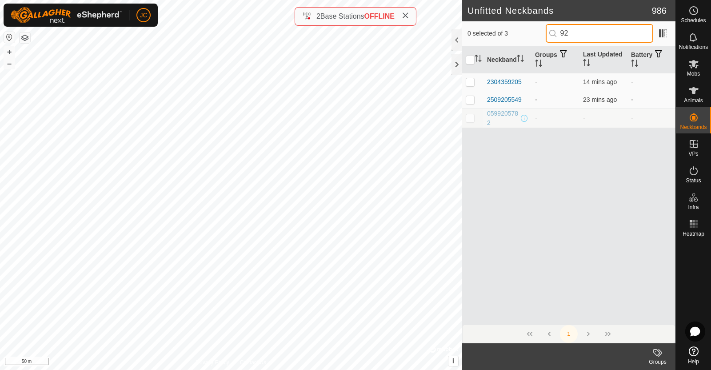
type input "9"
type input "5"
type input "6"
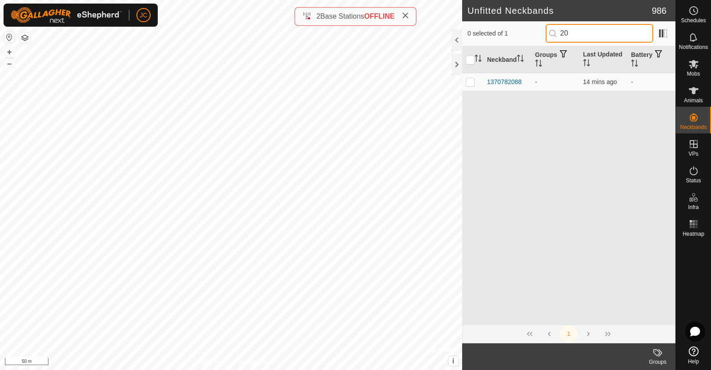
type input "2"
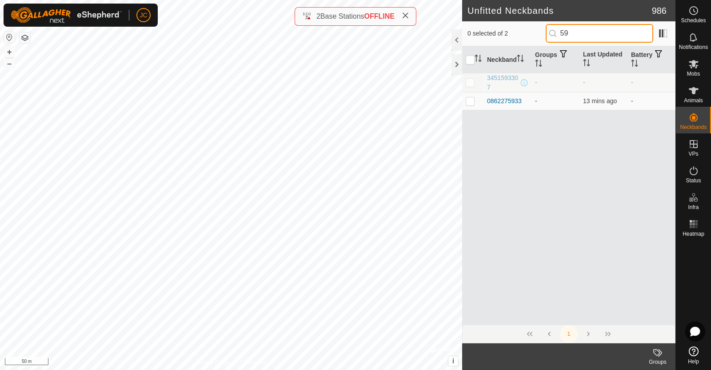
type input "5"
type input "6"
type input "1"
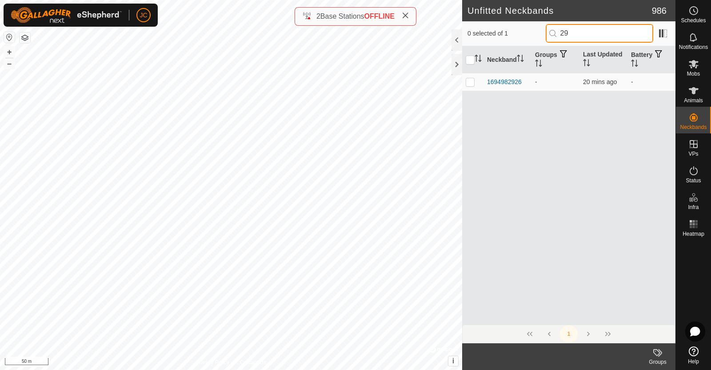
type input "2"
type input "6"
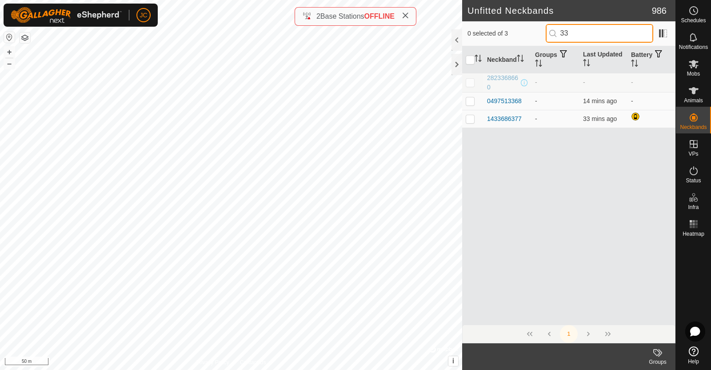
type input "3"
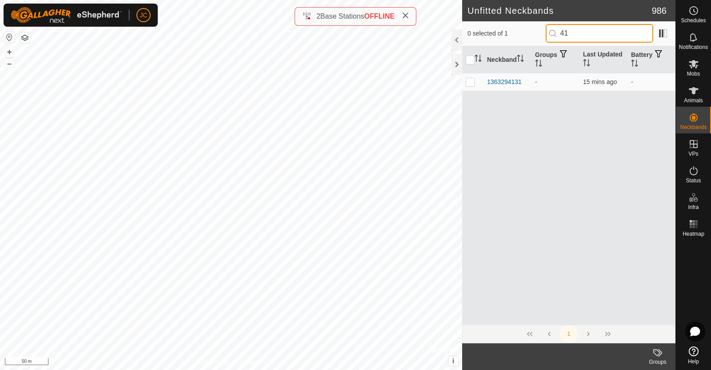
type input "4"
type input "6"
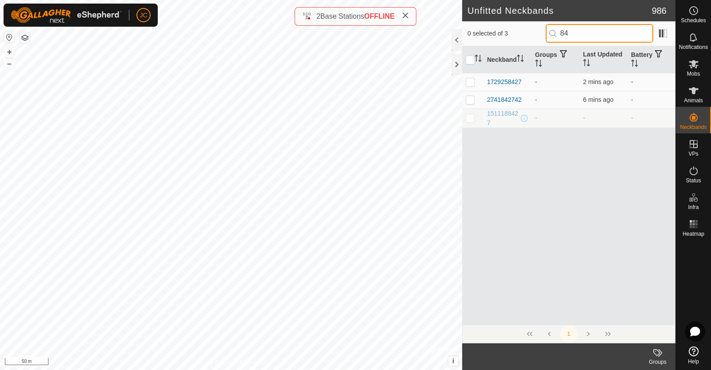
type input "8"
type input "3"
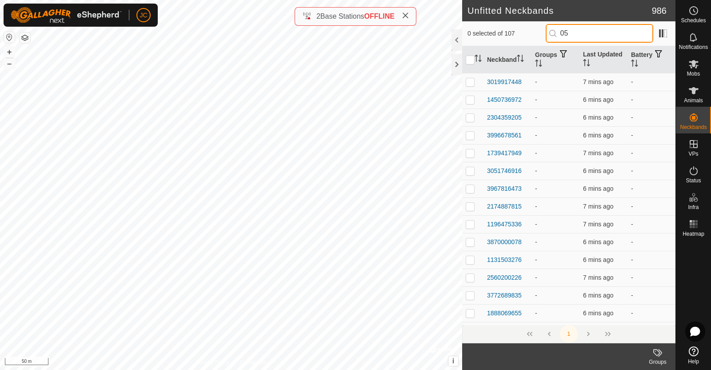
type input "0"
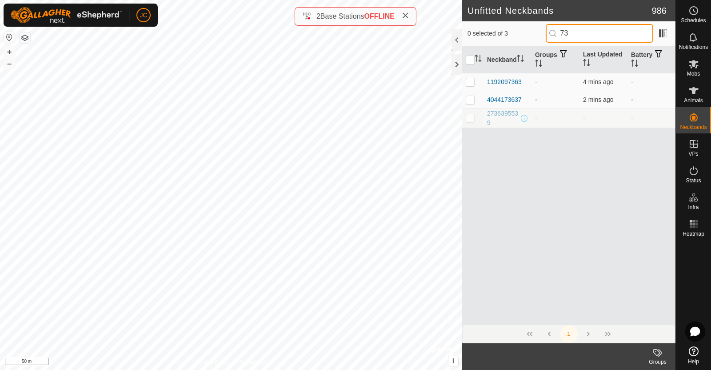
type input "7"
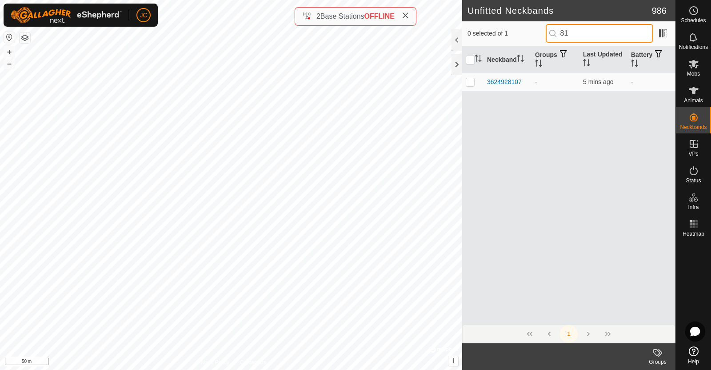
type input "8"
type input "5"
type input "2"
type input "8"
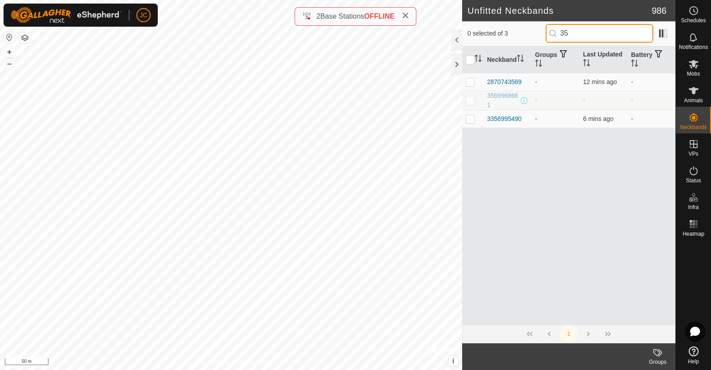
type input "3"
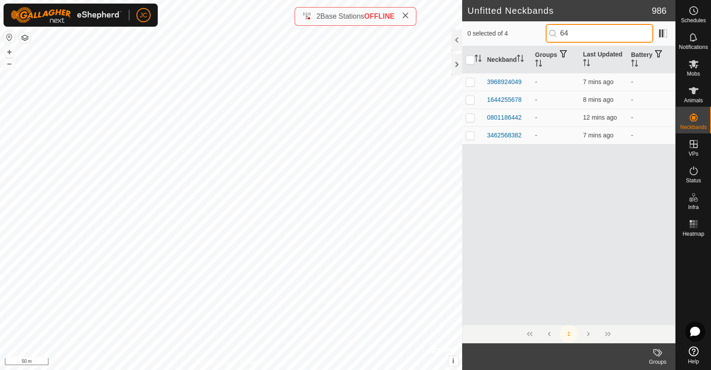
type input "6"
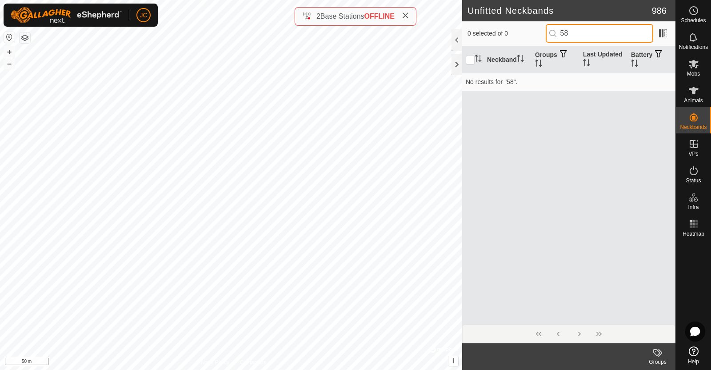
type input "5"
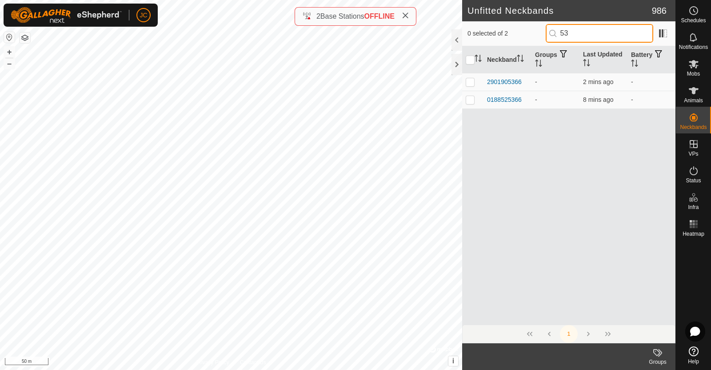
type input "5"
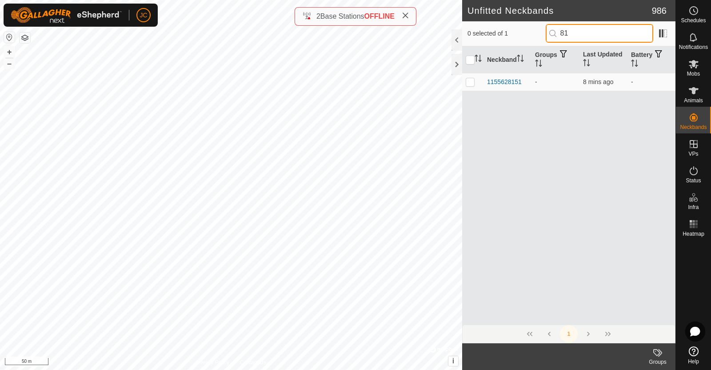
type input "8"
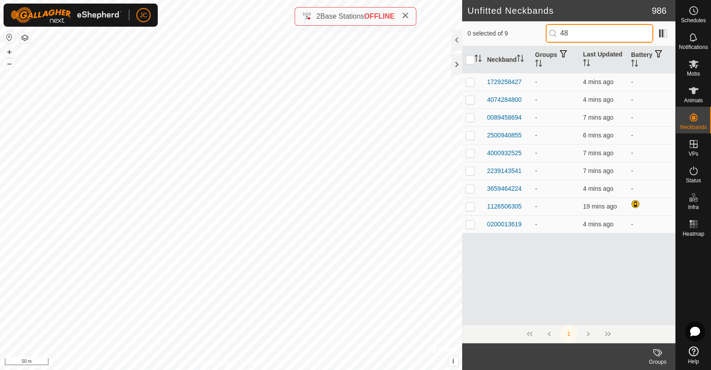
type input "4"
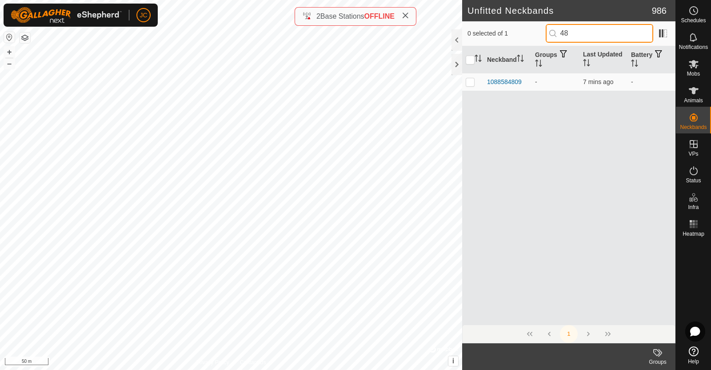
type input "4"
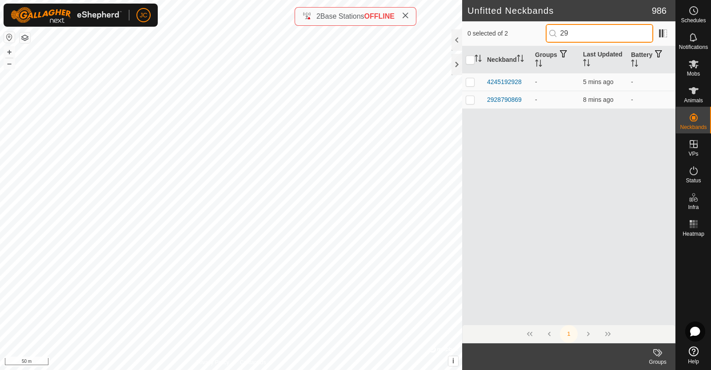
type input "2"
type input "9"
type input "7"
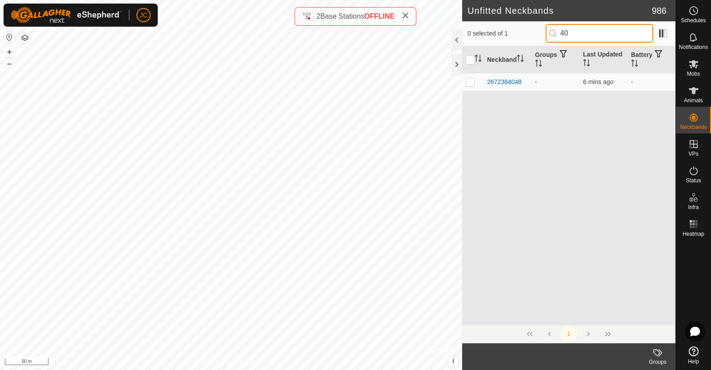
type input "4"
type input "8"
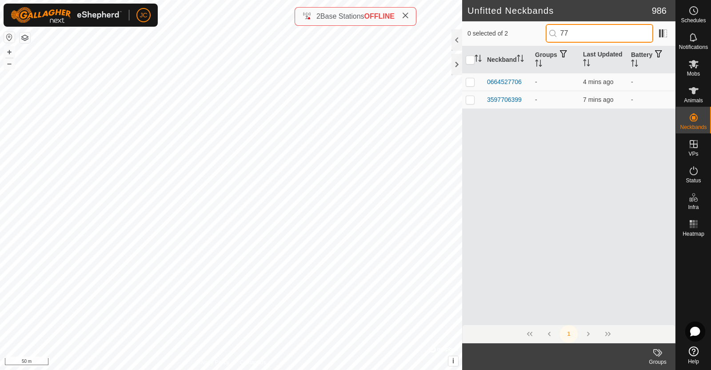
type input "7"
type input "6"
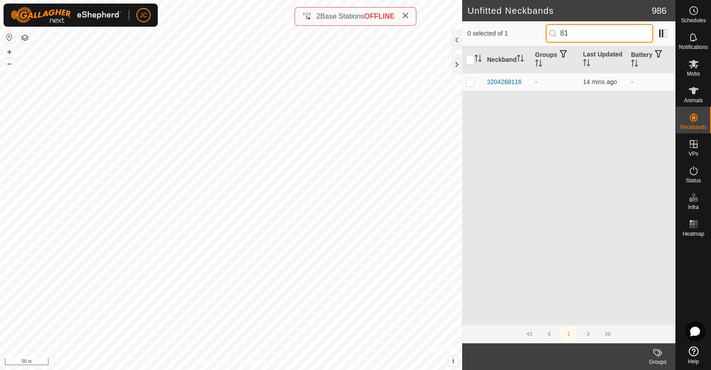
type input "8"
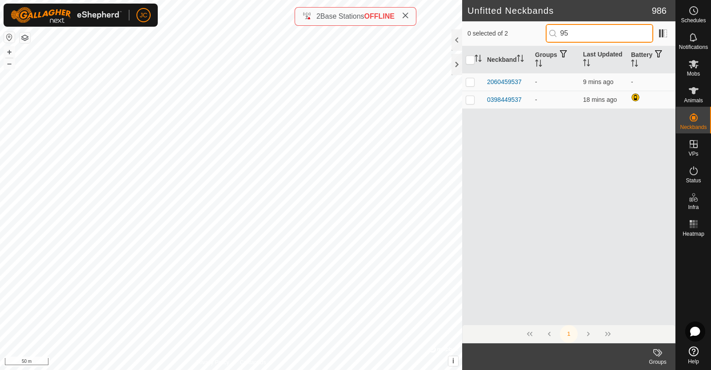
type input "9"
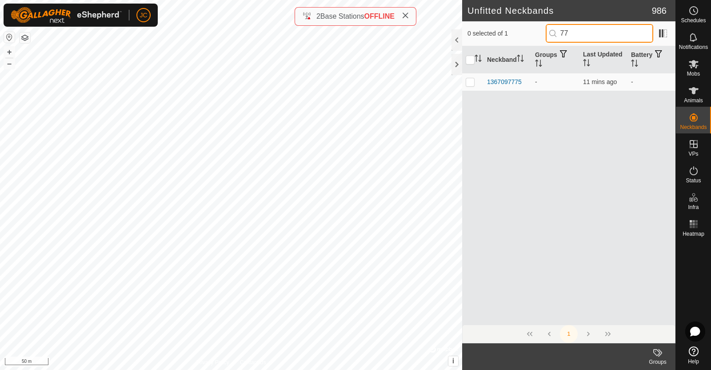
type input "7"
type input "1"
type input "9"
type input "3"
type input "9"
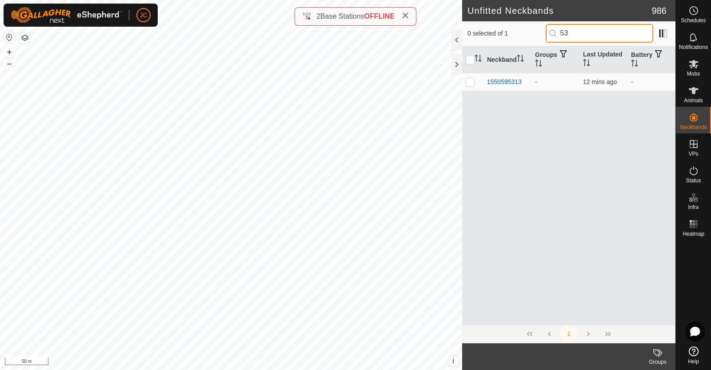
type input "5"
type input "8"
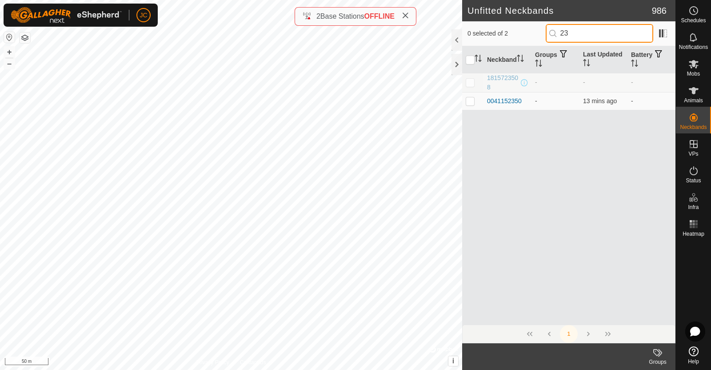
type input "2"
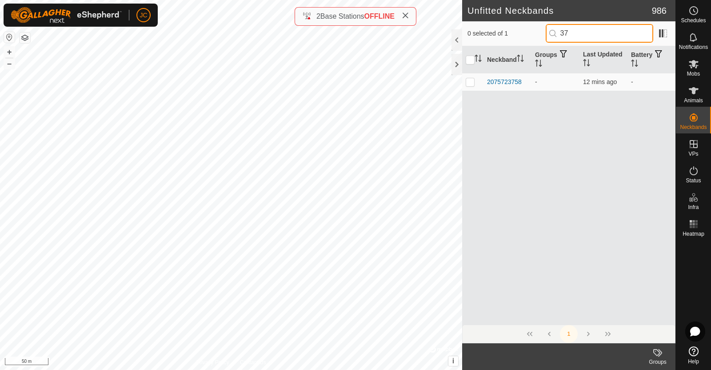
type input "3"
type input "2"
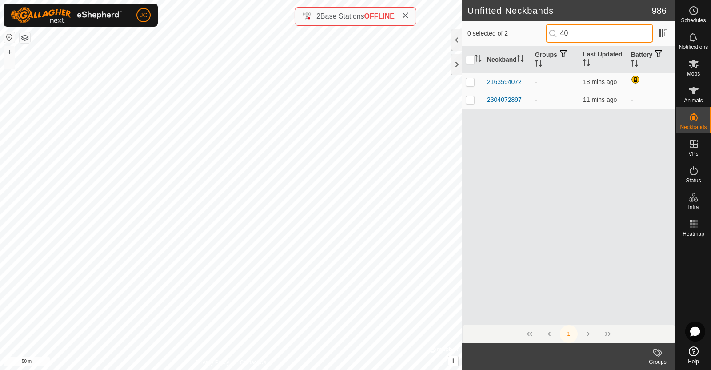
type input "4"
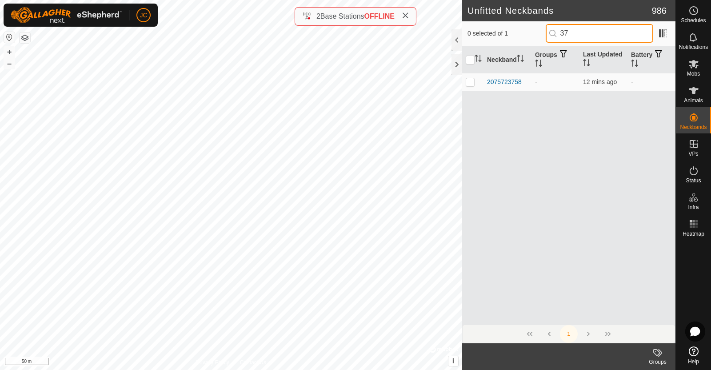
type input "3"
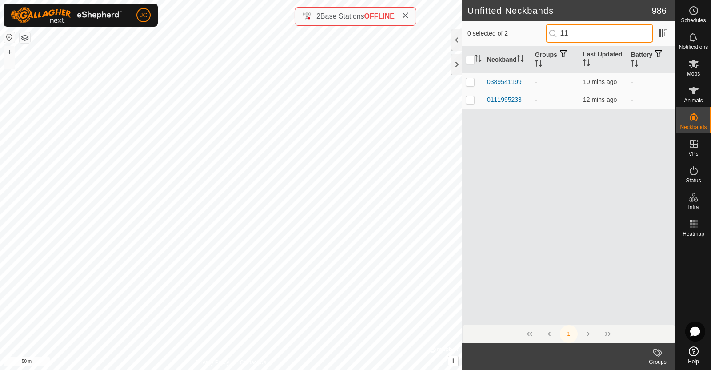
type input "1"
type input "9"
type input "5"
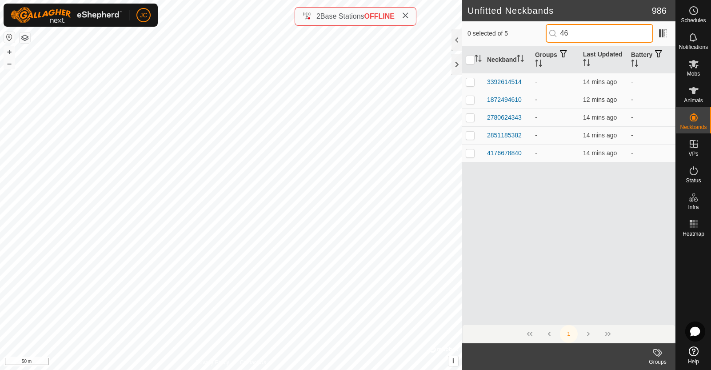
type input "4"
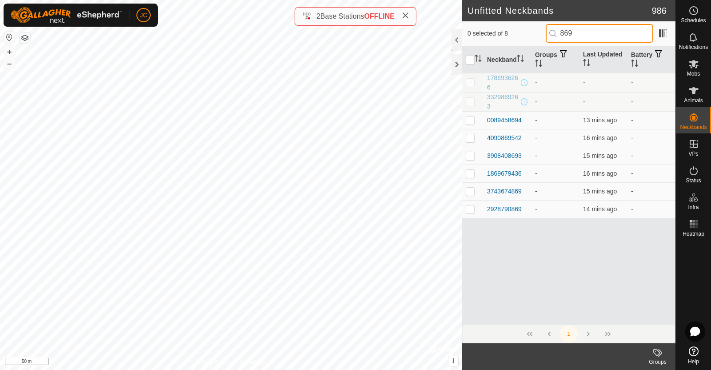
type input "8694"
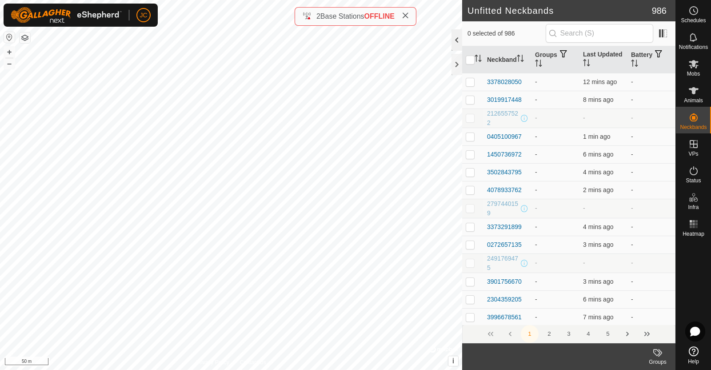
click at [457, 38] on div at bounding box center [456, 39] width 11 height 21
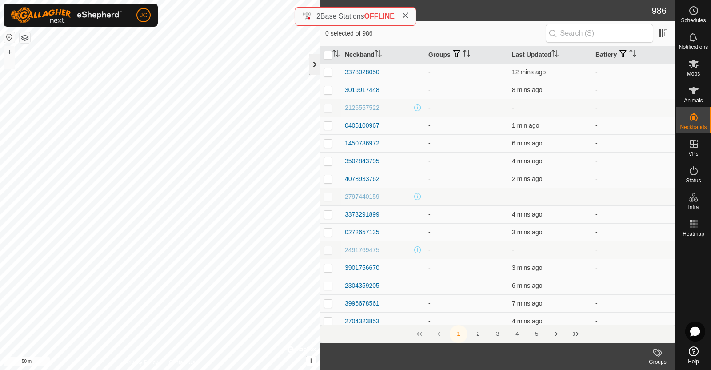
click at [314, 64] on div at bounding box center [314, 64] width 11 height 21
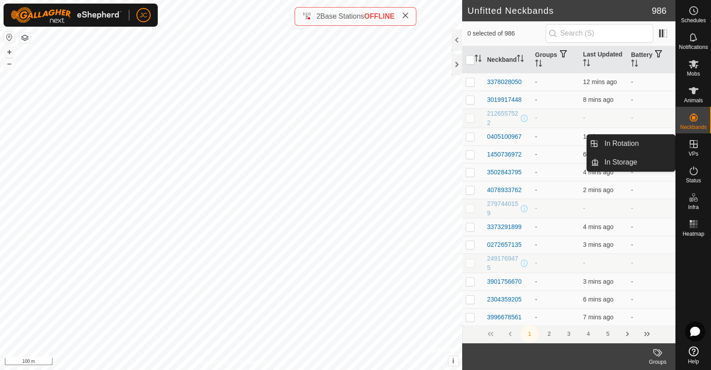
click at [691, 151] on span "VPs" at bounding box center [693, 153] width 10 height 5
click at [644, 140] on link "In Rotation" at bounding box center [637, 144] width 76 height 18
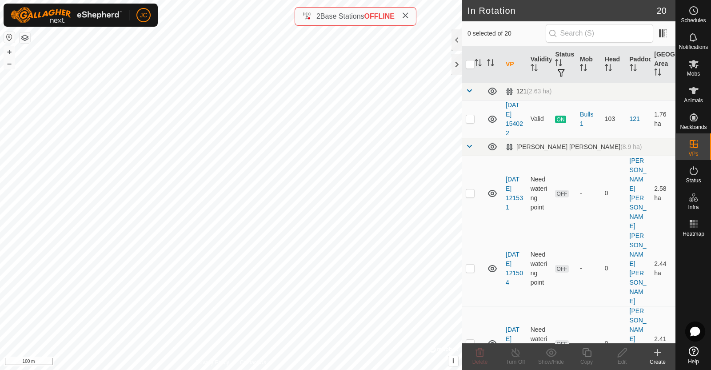
click at [662, 356] on icon at bounding box center [657, 352] width 11 height 11
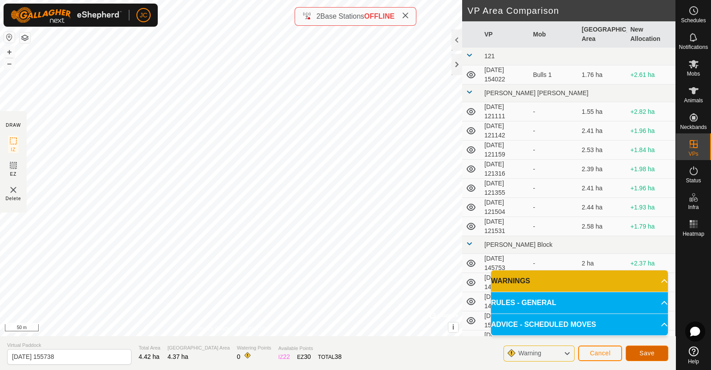
click at [644, 352] on span "Save" at bounding box center [646, 352] width 15 height 7
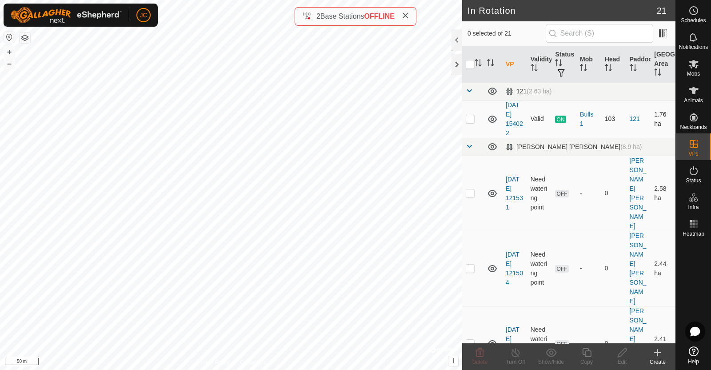
click at [466, 121] on p-checkbox at bounding box center [470, 118] width 9 height 7
checkbox input "true"
click at [468, 121] on p-checkbox at bounding box center [470, 118] width 9 height 7
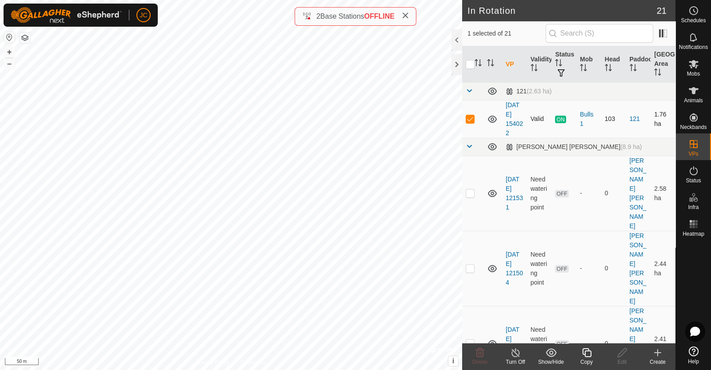
checkbox input "false"
click at [470, 89] on span at bounding box center [469, 90] width 7 height 7
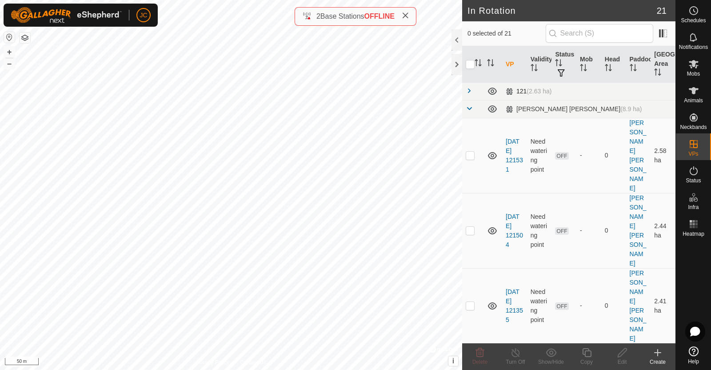
click at [470, 89] on span at bounding box center [469, 90] width 7 height 7
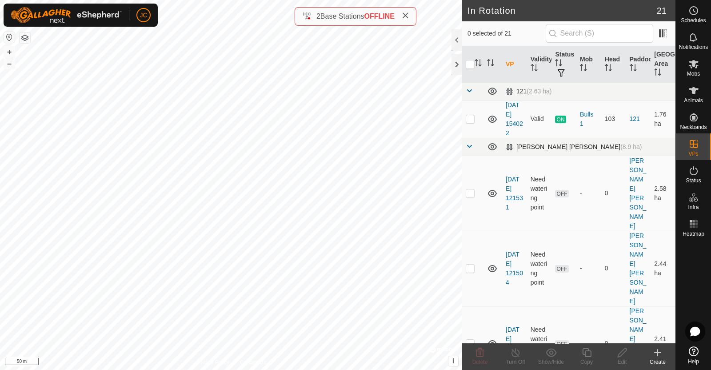
click at [466, 147] on span at bounding box center [469, 146] width 7 height 7
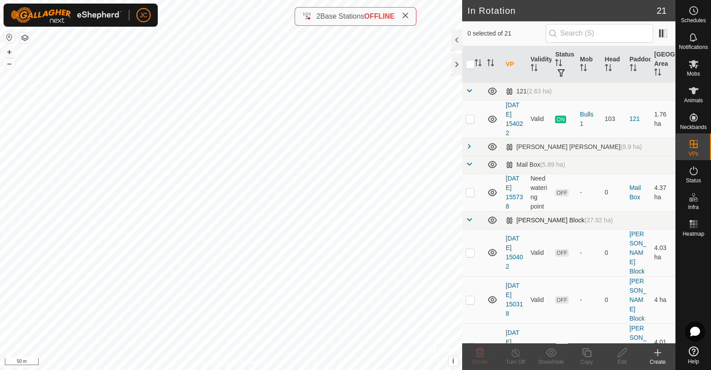
click at [470, 218] on span at bounding box center [469, 219] width 7 height 7
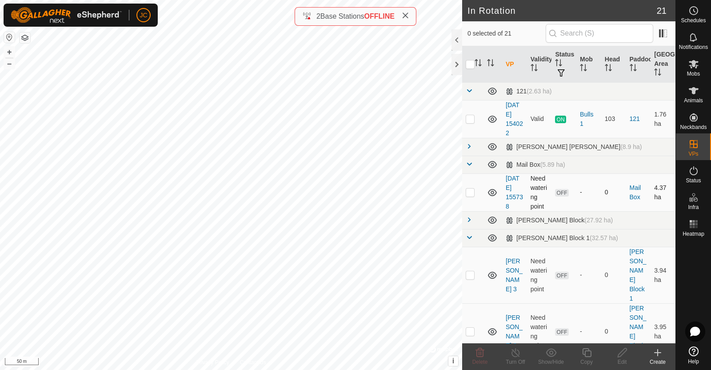
click at [468, 193] on p-checkbox at bounding box center [470, 191] width 9 height 7
checkbox input "true"
click at [623, 350] on icon at bounding box center [622, 352] width 11 height 11
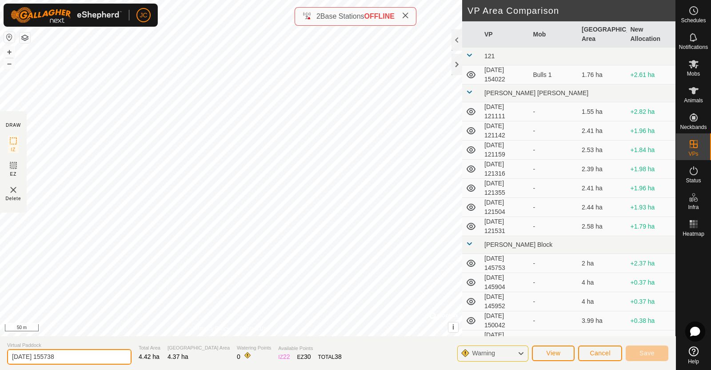
drag, startPoint x: 75, startPoint y: 356, endPoint x: 0, endPoint y: 358, distance: 75.1
click at [0, 358] on section "Virtual Paddock [DATE] 155738 Total Area 4.42 ha Grazing Area 4.37 ha Watering …" at bounding box center [337, 353] width 675 height 34
type input "Mail Box 1.0"
click at [638, 351] on button "Save" at bounding box center [647, 353] width 43 height 16
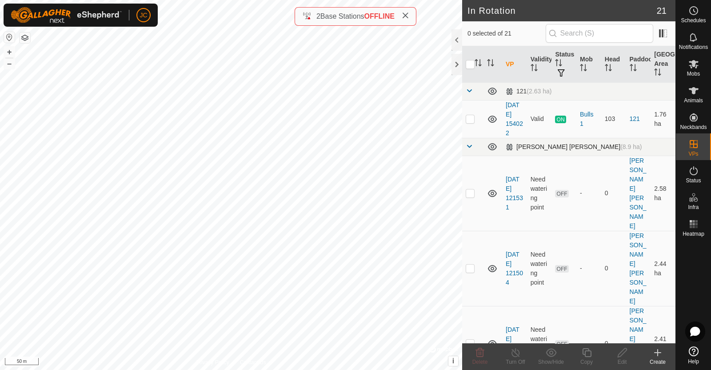
click at [470, 147] on span at bounding box center [469, 146] width 7 height 7
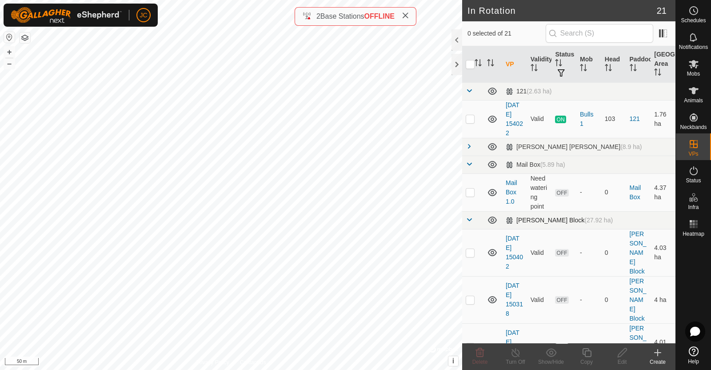
click at [469, 218] on span at bounding box center [469, 219] width 7 height 7
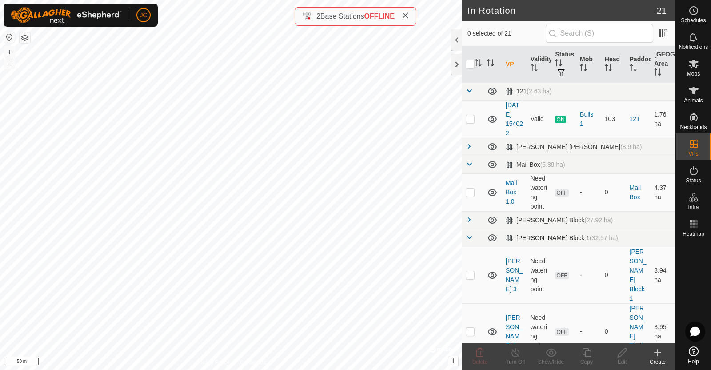
click at [470, 235] on span at bounding box center [469, 237] width 7 height 7
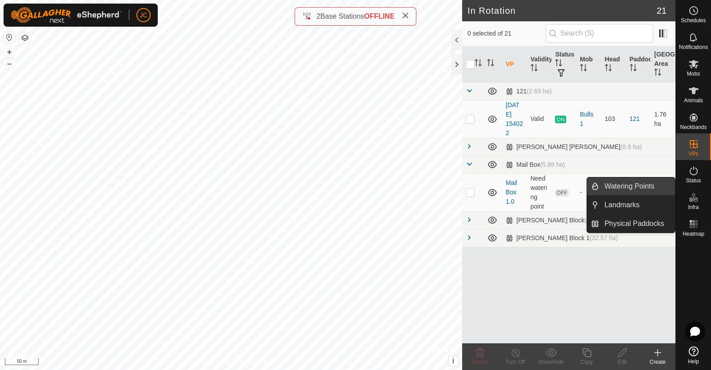
click at [647, 185] on link "Watering Points" at bounding box center [637, 186] width 76 height 18
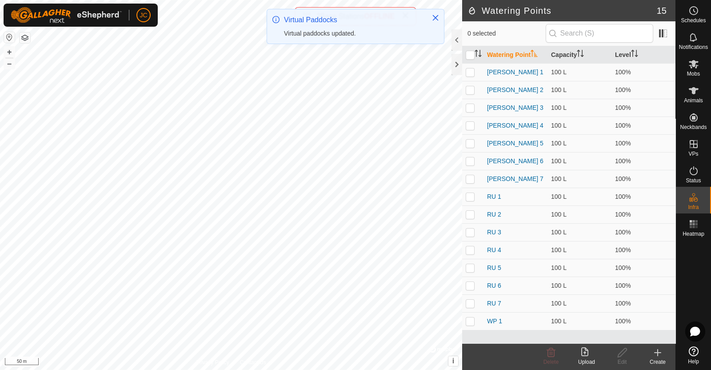
click at [658, 358] on div "Create" at bounding box center [658, 362] width 36 height 8
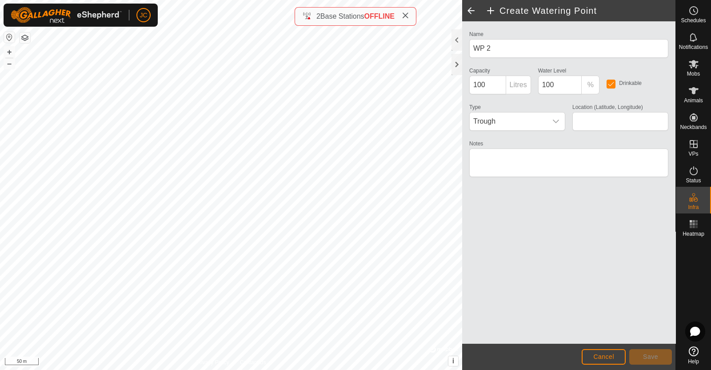
type input "-45.955559, 167.737606"
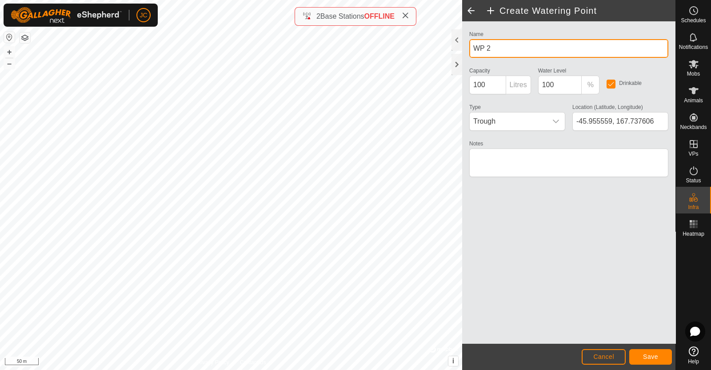
drag, startPoint x: 480, startPoint y: 48, endPoint x: 453, endPoint y: 51, distance: 26.8
click at [462, 51] on div "Create Watering Point Name WP 2 Capacity 100 Litres Water Level 100 % Drinkable…" at bounding box center [568, 185] width 213 height 370
type input "Mail Box"
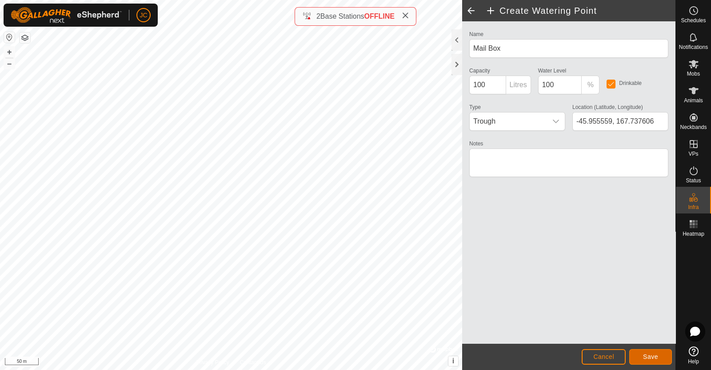
click at [656, 351] on button "Save" at bounding box center [650, 357] width 43 height 16
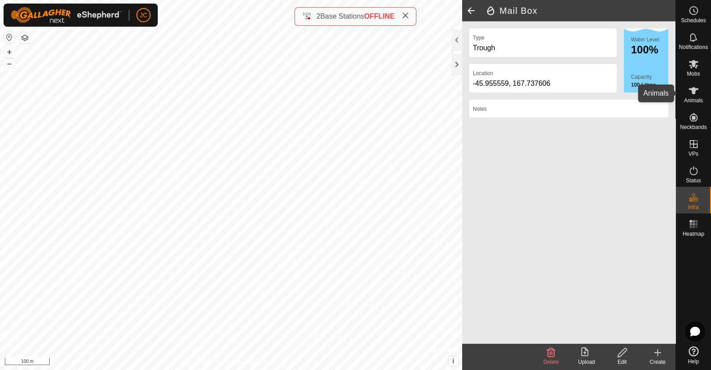
click at [695, 90] on icon at bounding box center [693, 90] width 11 height 11
